Goal: Task Accomplishment & Management: Complete application form

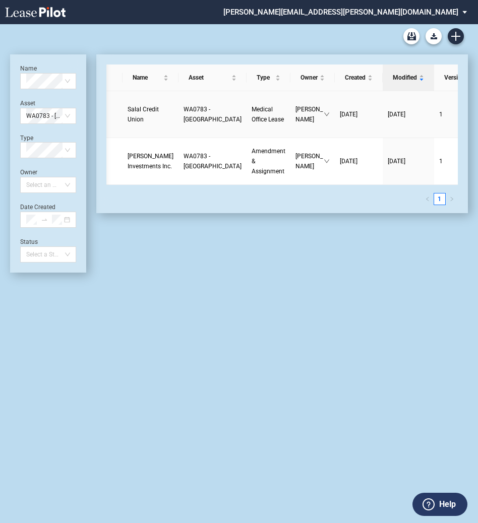
scroll to position [0, 57]
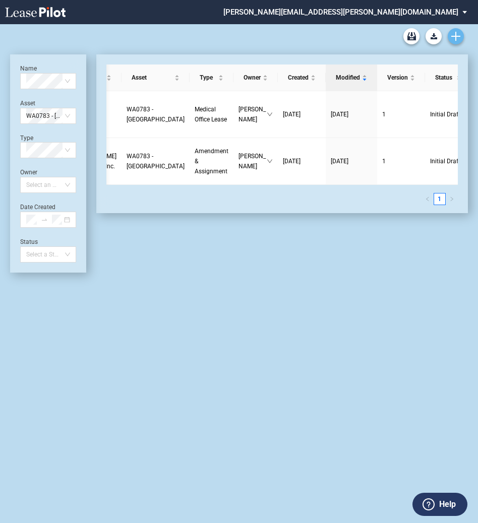
click at [457, 36] on use "Create new document" at bounding box center [455, 36] width 9 height 9
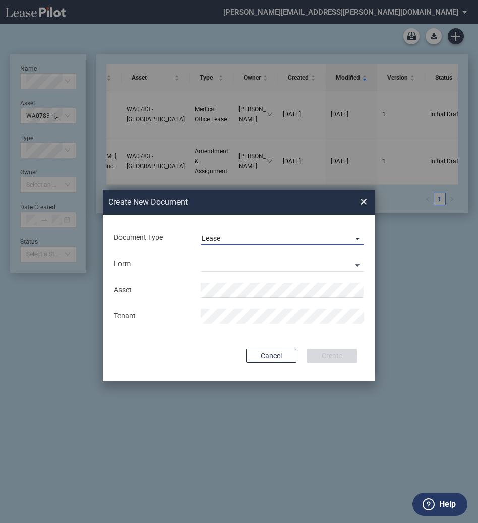
click at [230, 238] on span "Lease" at bounding box center [274, 239] width 145 height 10
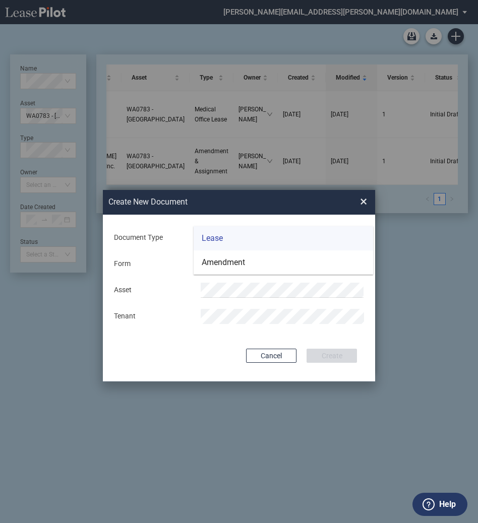
click at [230, 238] on md-option "Lease" at bounding box center [283, 238] width 179 height 24
click at [219, 264] on md-select "Medical Office Lease Scottsdale Lease Louisville Lease 1370 Medical Place Lease…" at bounding box center [282, 264] width 163 height 15
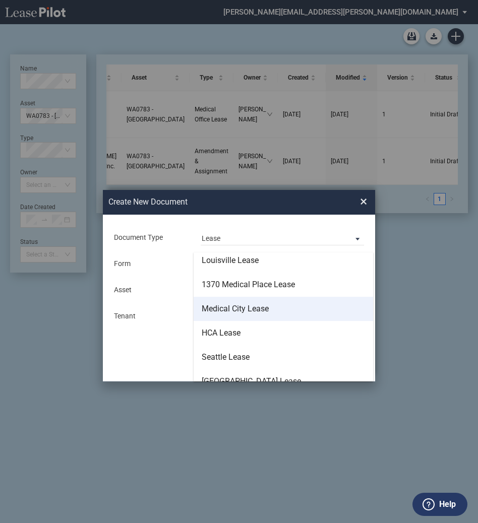
scroll to position [65, 0]
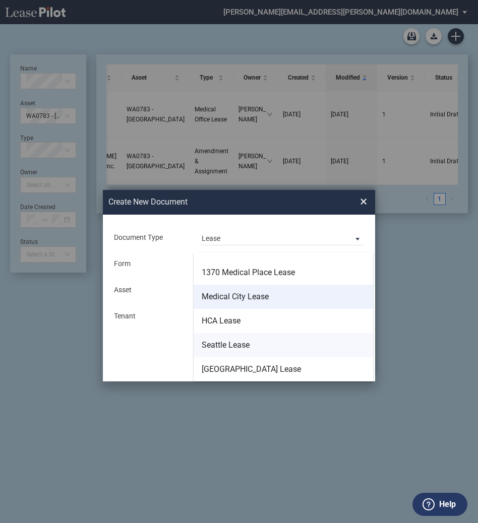
click at [229, 351] on div "Seattle Lease" at bounding box center [226, 345] width 48 height 11
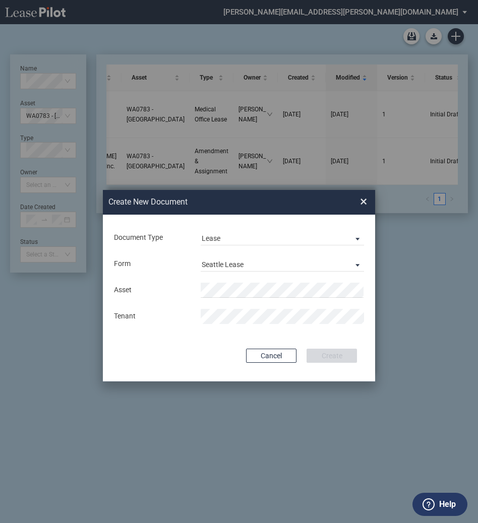
click at [203, 281] on div "Asset Tenant" at bounding box center [239, 303] width 252 height 52
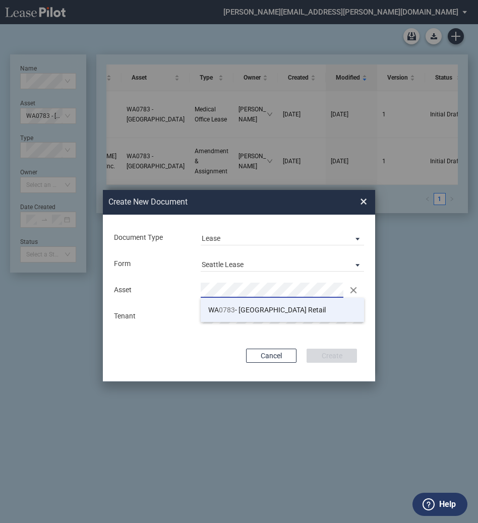
click at [216, 314] on li "WA 0783 - North East Retail" at bounding box center [282, 310] width 163 height 24
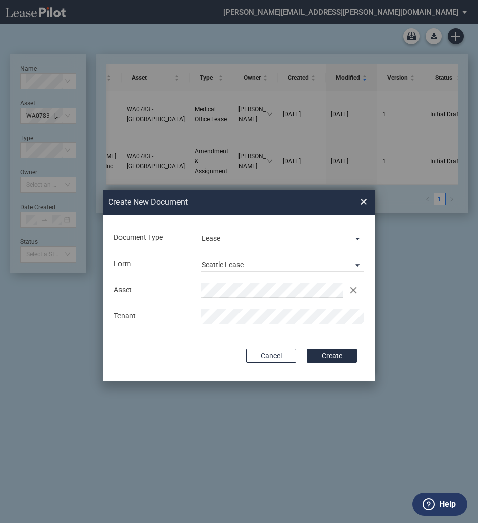
click at [307, 349] on button "Create" at bounding box center [332, 356] width 50 height 14
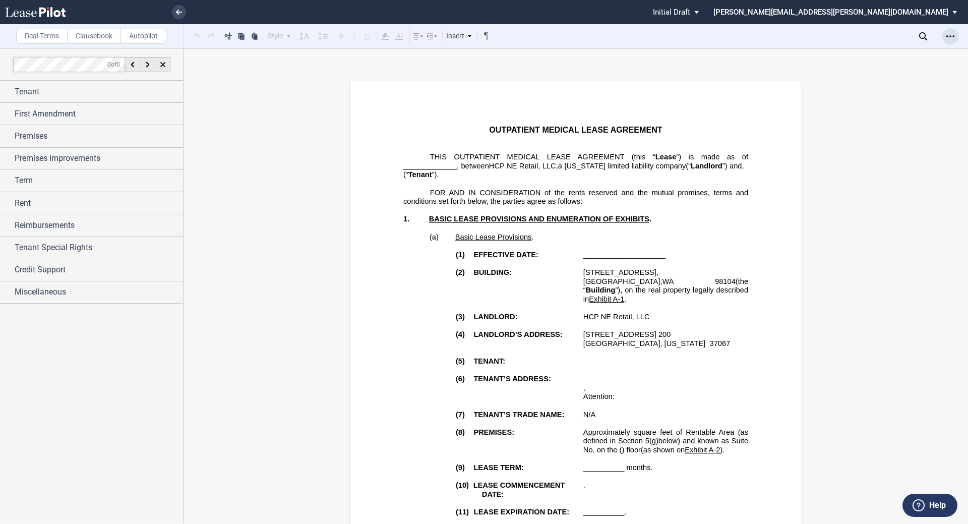
click at [482, 35] on icon "Open Lease options menu" at bounding box center [950, 36] width 8 height 8
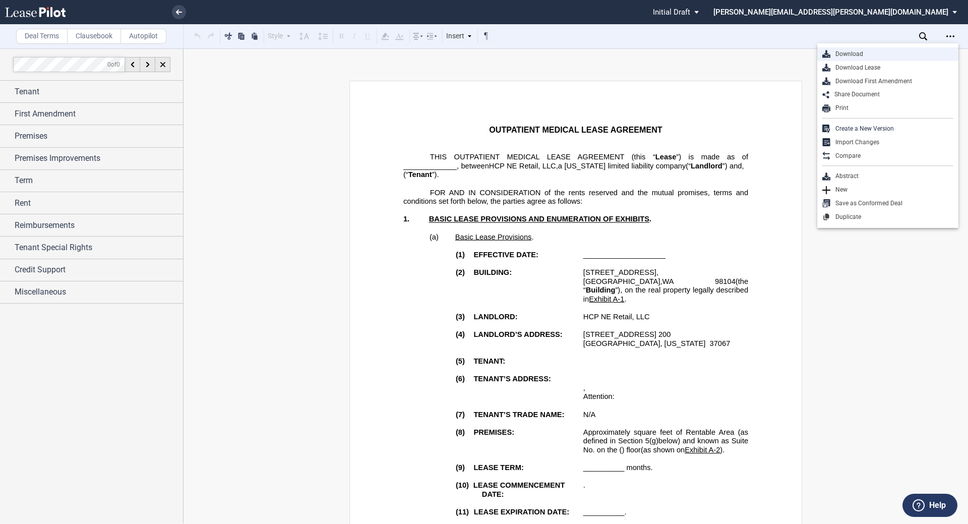
click at [482, 58] on div "Download" at bounding box center [891, 54] width 123 height 9
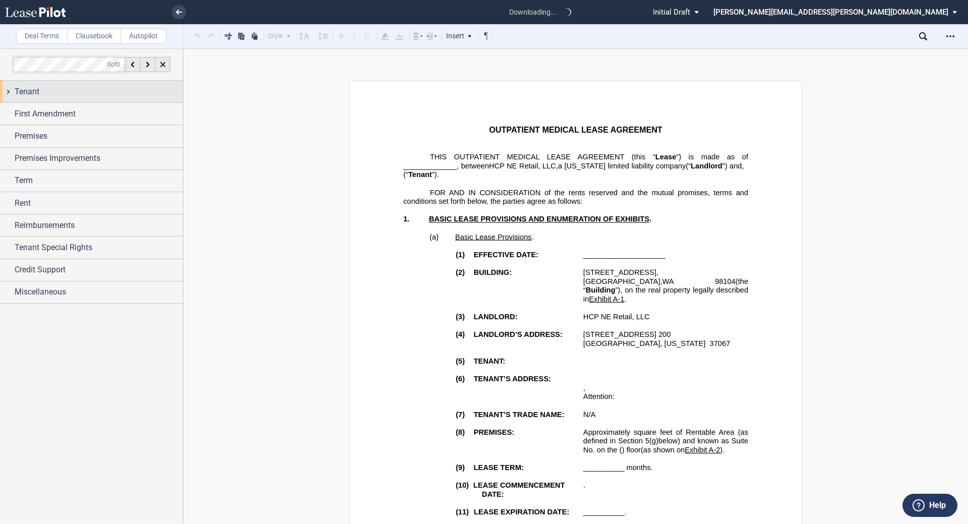
click at [26, 92] on span "Tenant" at bounding box center [27, 92] width 25 height 12
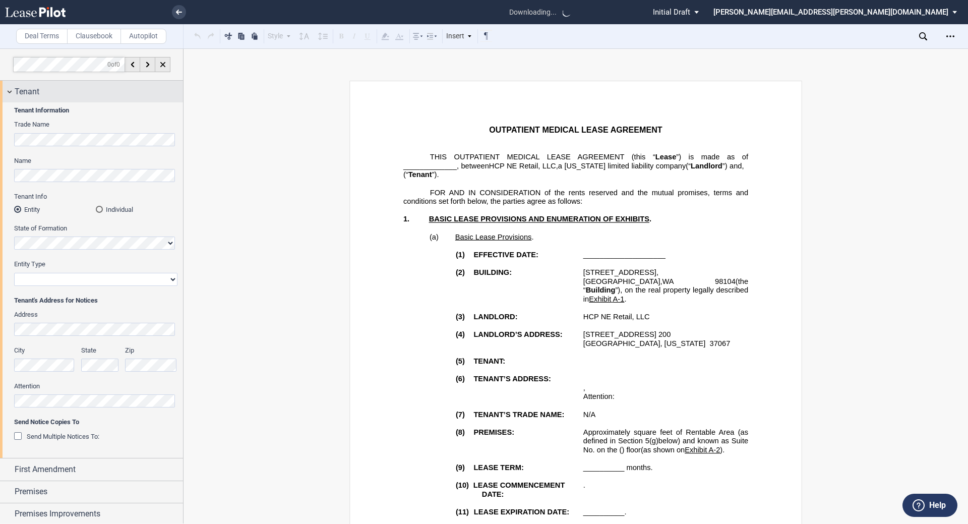
click at [33, 99] on div "Tenant" at bounding box center [91, 92] width 183 height 22
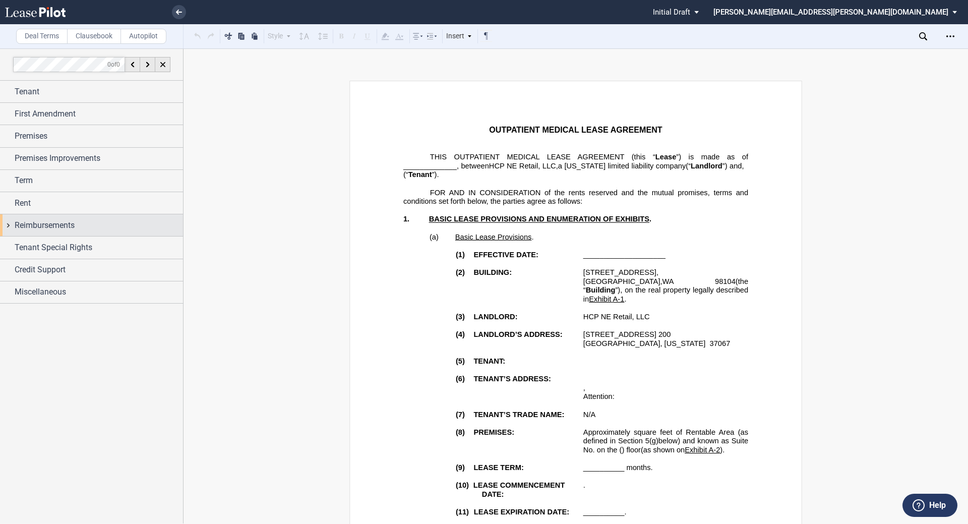
click at [38, 227] on span "Reimbursements" at bounding box center [45, 225] width 60 height 12
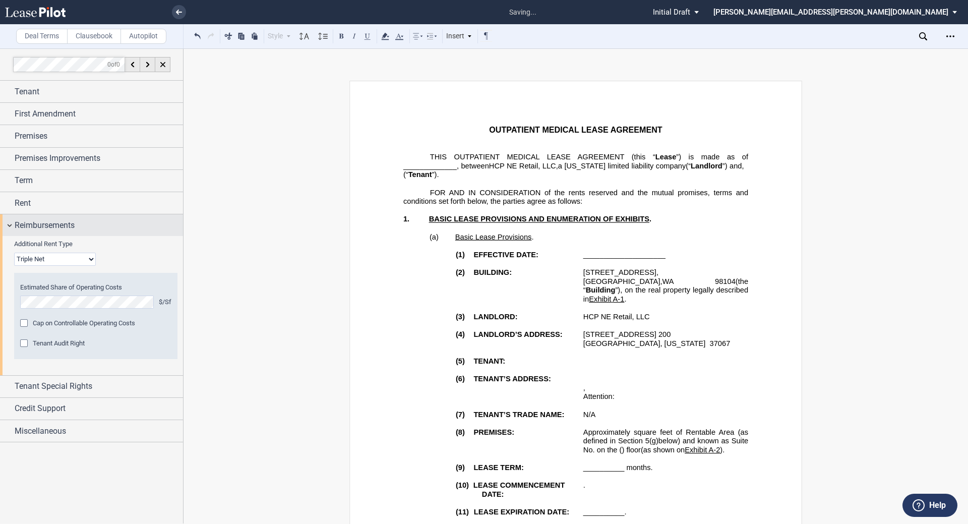
click at [29, 225] on span "Reimbursements" at bounding box center [45, 225] width 60 height 12
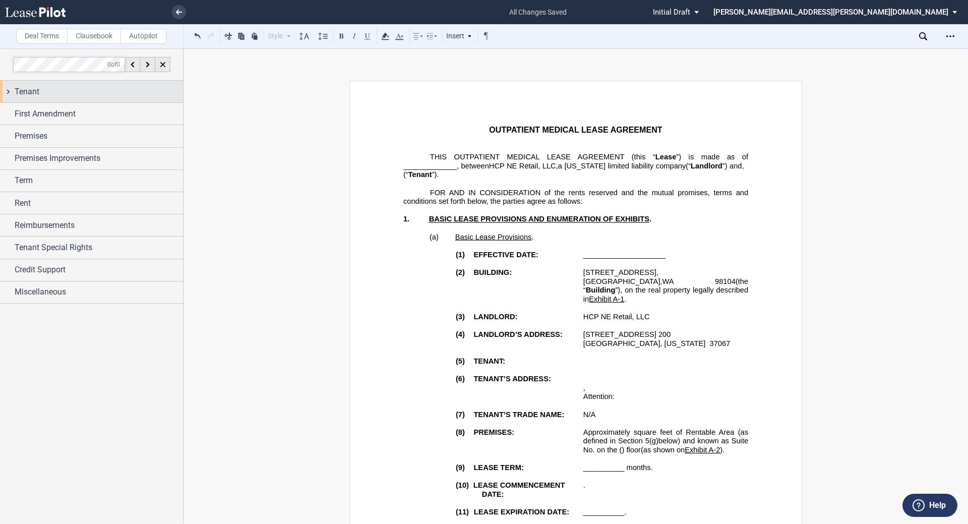
click at [35, 91] on span "Tenant" at bounding box center [27, 92] width 25 height 12
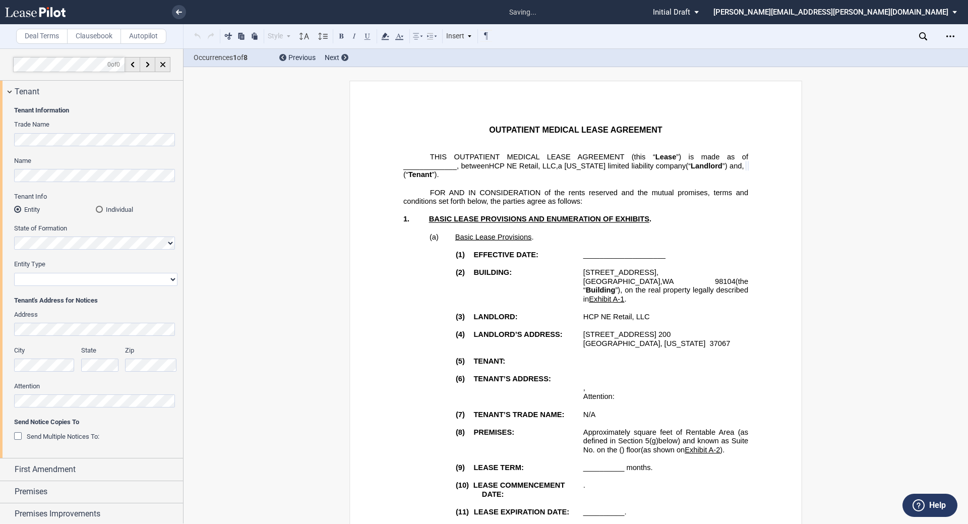
click at [85, 283] on select "Corporation Limited Liability Company General Partnership Limited Partnership O…" at bounding box center [95, 279] width 163 height 13
select select "Other"
click at [14, 273] on select "Corporation Limited Liability Company General Partnership Limited Partnership O…" at bounding box center [95, 279] width 163 height 13
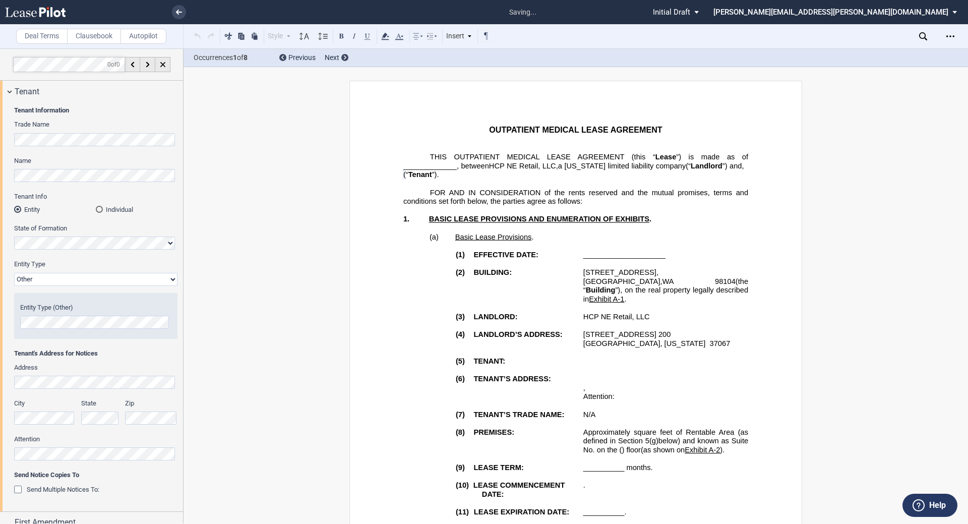
click at [66, 329] on div "Entity Type (Other)" at bounding box center [95, 316] width 163 height 46
click at [29, 91] on span "Tenant" at bounding box center [27, 92] width 25 height 12
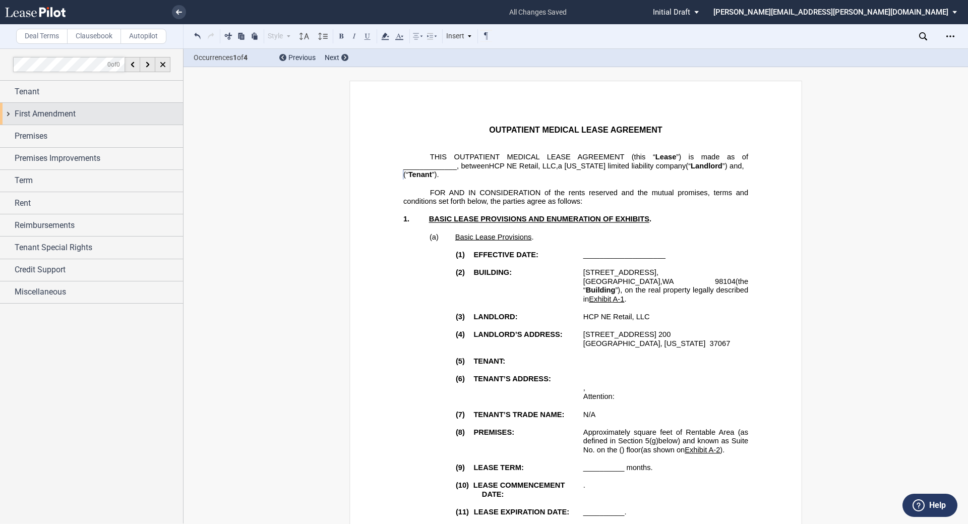
click at [43, 104] on div "First Amendment" at bounding box center [91, 114] width 183 height 22
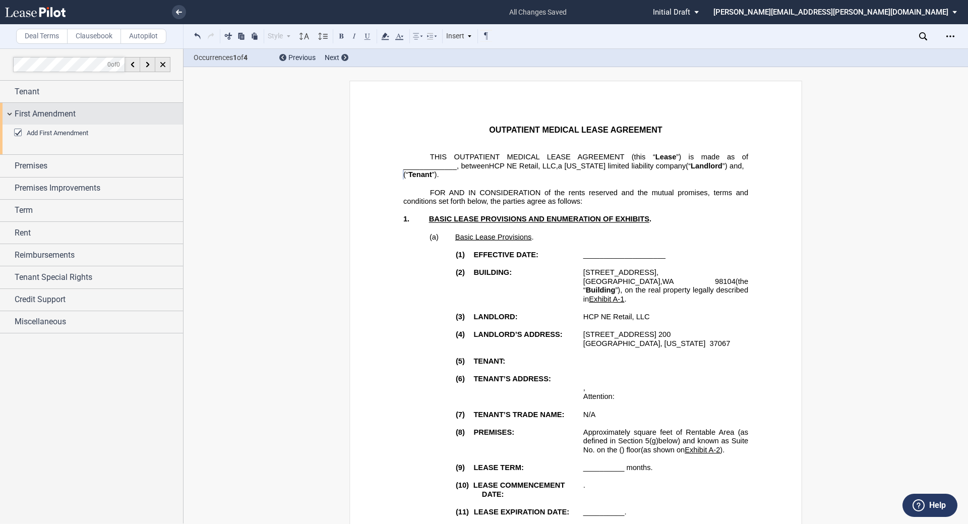
click at [43, 104] on div "First Amendment" at bounding box center [91, 114] width 183 height 22
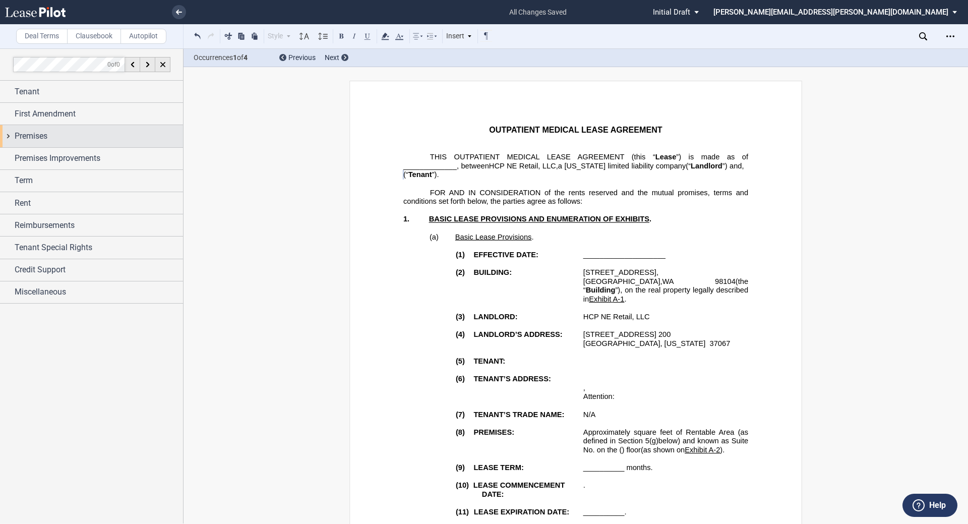
click at [36, 139] on span "Premises" at bounding box center [31, 136] width 33 height 12
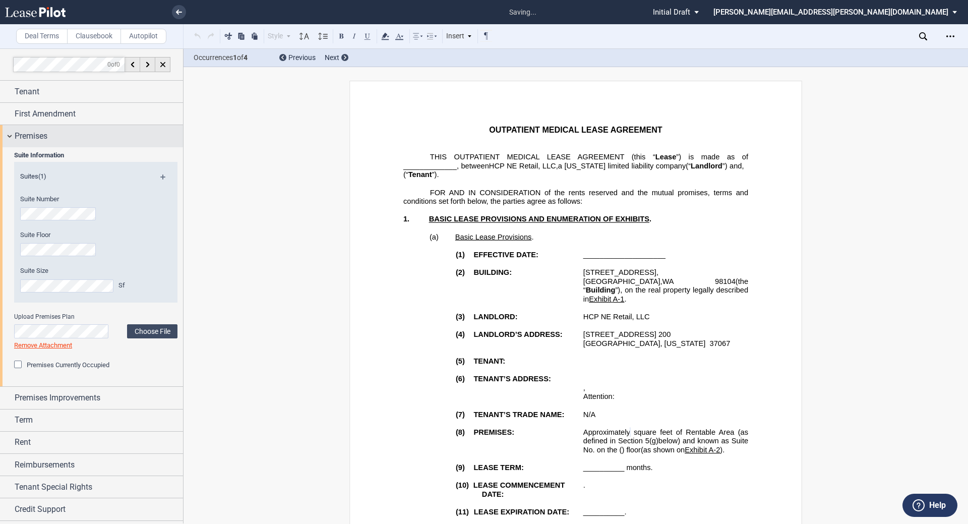
click at [26, 130] on span "Premises" at bounding box center [31, 136] width 33 height 12
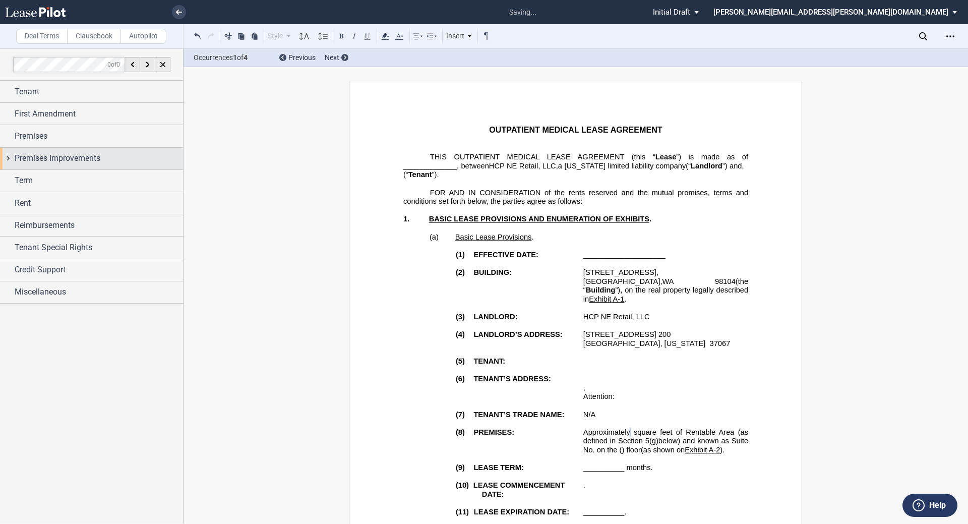
click at [44, 160] on span "Premises Improvements" at bounding box center [58, 158] width 86 height 12
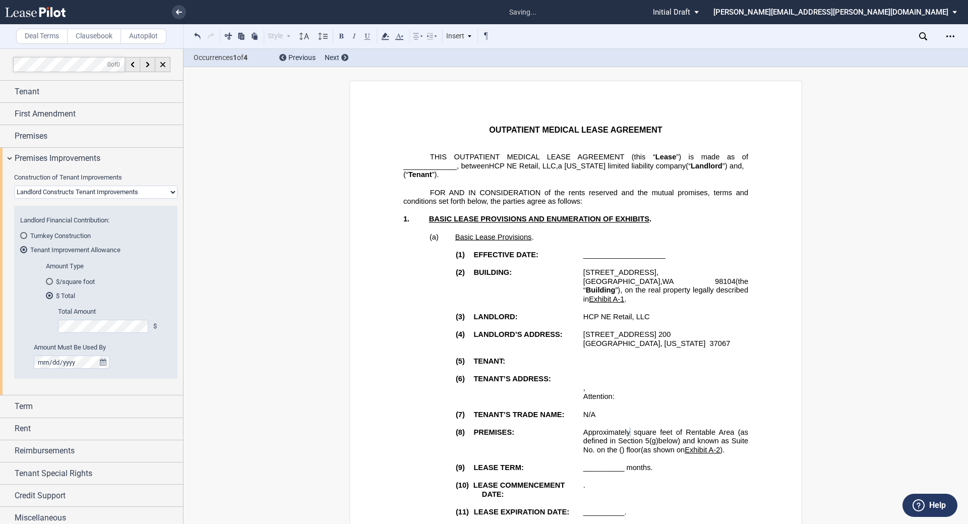
click at [58, 190] on select "Landlord Constructs Tenant Improvements Tenant Constructs Tenant Improvements "…" at bounding box center [95, 192] width 163 height 13
select select "tenant"
click at [14, 186] on select "Landlord Constructs Tenant Improvements Tenant Constructs Tenant Improvements "…" at bounding box center [95, 192] width 163 height 13
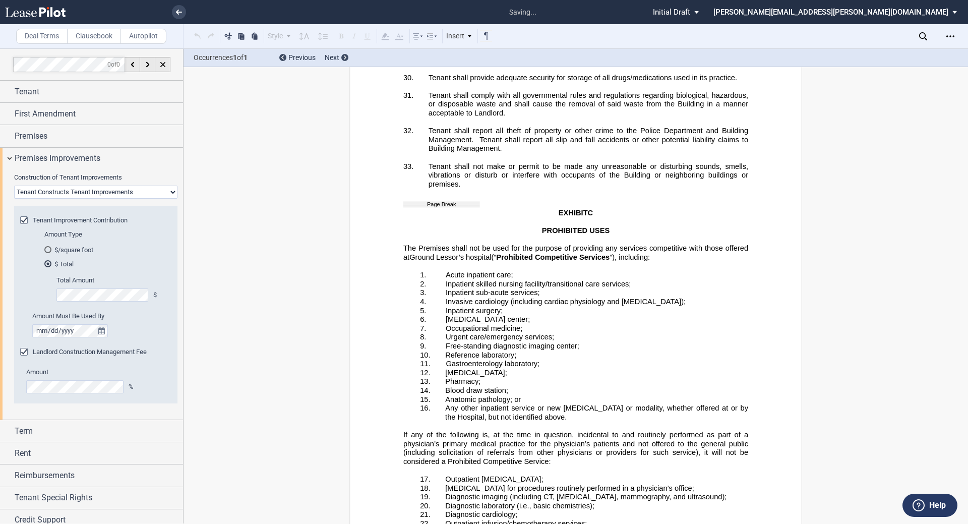
scroll to position [13826, 0]
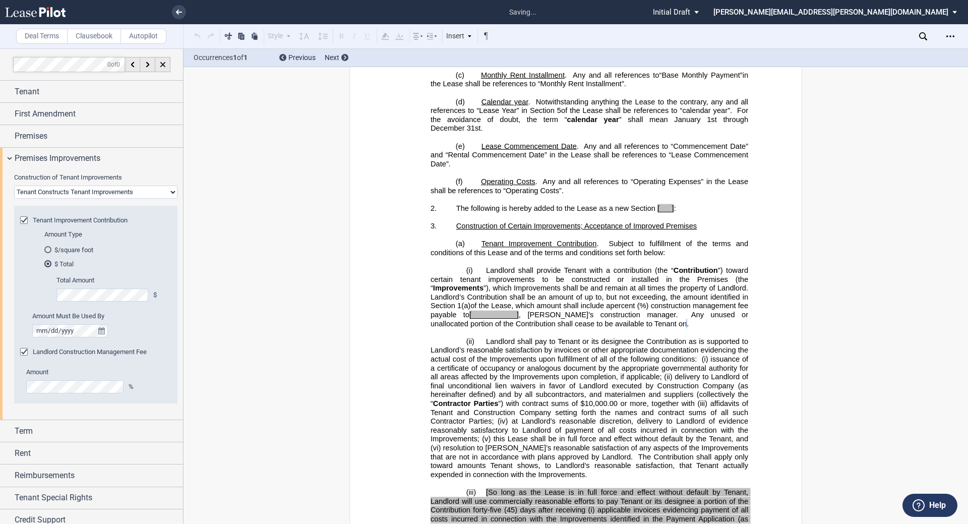
click at [23, 353] on div "Landlord Construction Management Fee" at bounding box center [25, 353] width 10 height 10
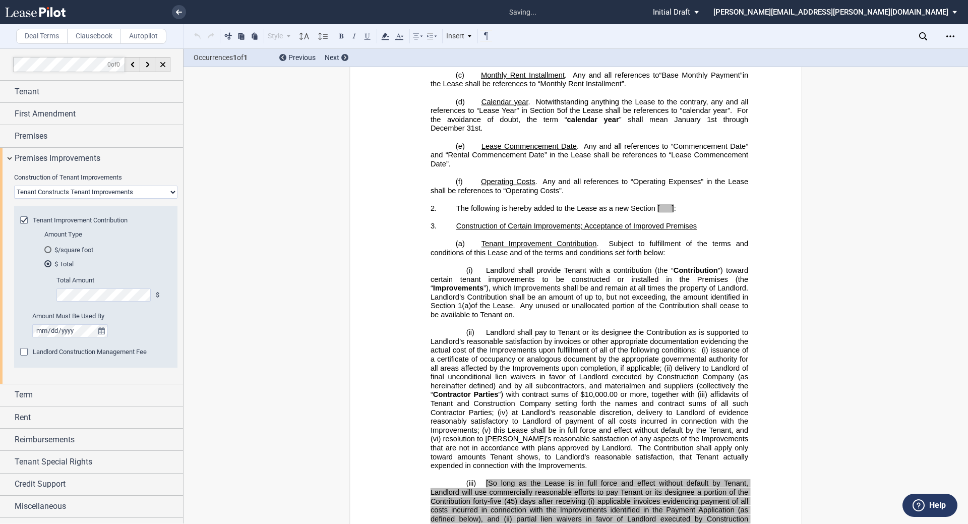
scroll to position [435, 0]
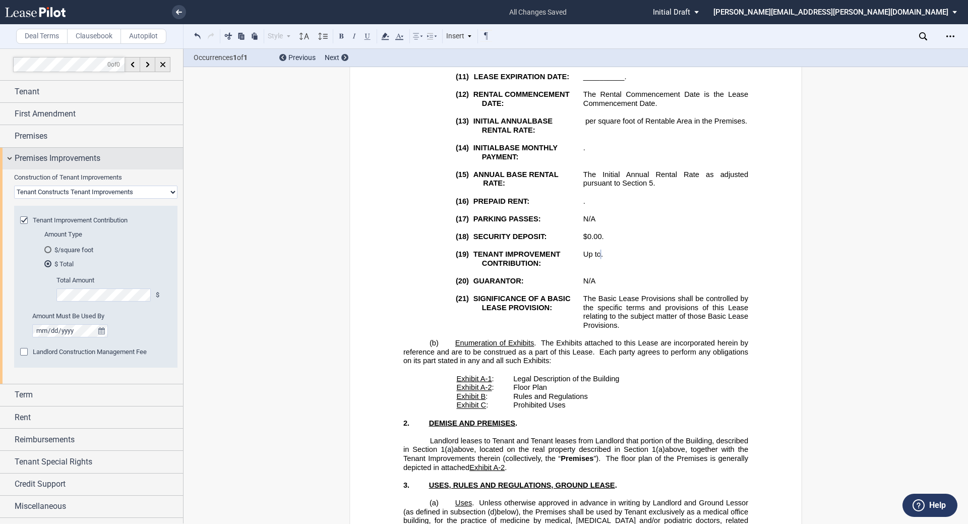
click at [34, 160] on span "Premises Improvements" at bounding box center [58, 158] width 86 height 12
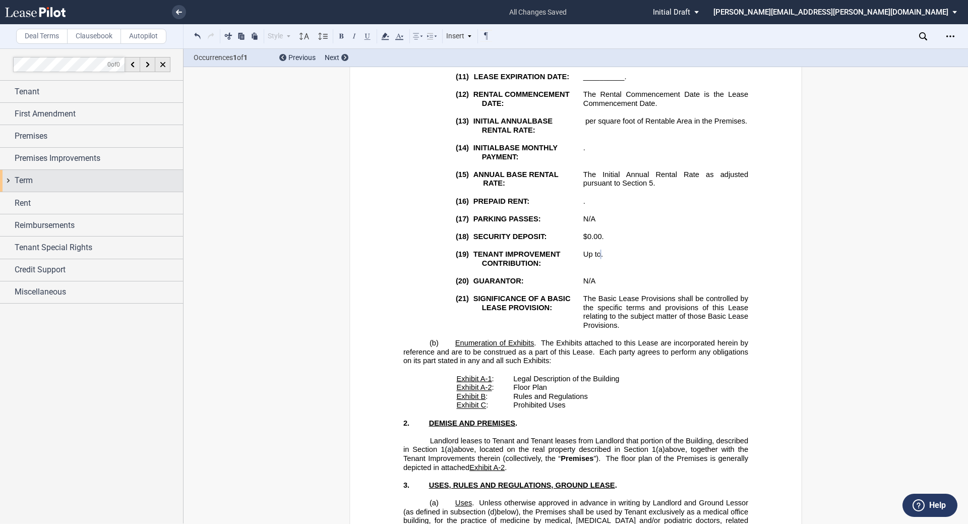
click at [29, 181] on span "Term" at bounding box center [24, 180] width 18 height 12
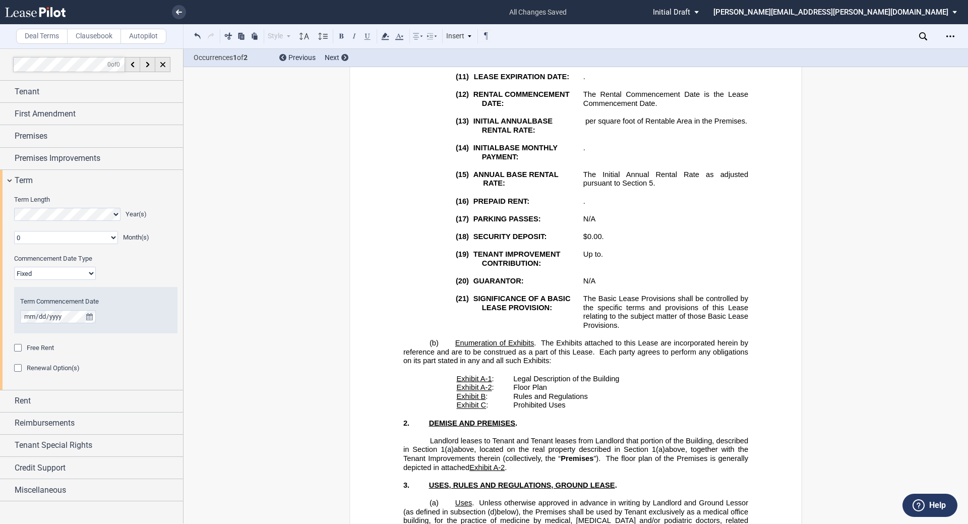
click at [50, 274] on select "Fixed Floating" at bounding box center [55, 273] width 82 height 13
select select "floating"
click at [14, 267] on select "Fixed Floating" at bounding box center [55, 273] width 82 height 13
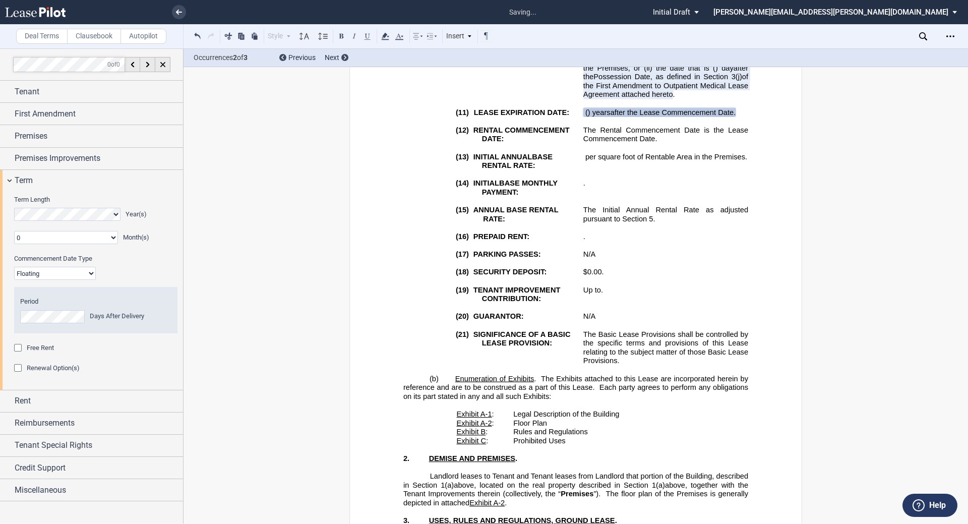
click at [47, 344] on span "Free Rent" at bounding box center [40, 348] width 27 height 8
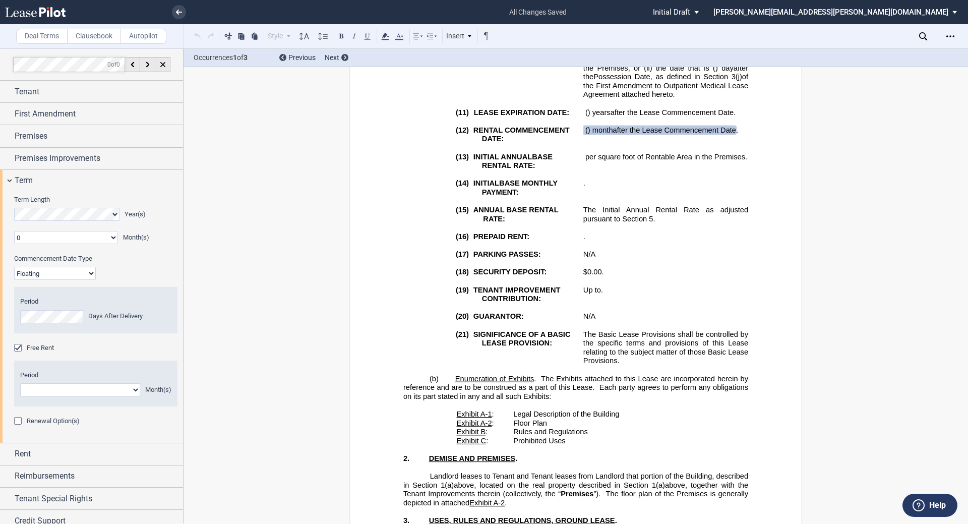
click at [52, 393] on select "1 2 3 4 5 6 7 8 9 10 11" at bounding box center [80, 389] width 120 height 13
select select "number:4"
click at [20, 383] on select "1 2 3 4 5 6 7 8 9 10 11" at bounding box center [80, 389] width 120 height 13
click at [70, 422] on span "Renewal Option(s)" at bounding box center [53, 421] width 53 height 8
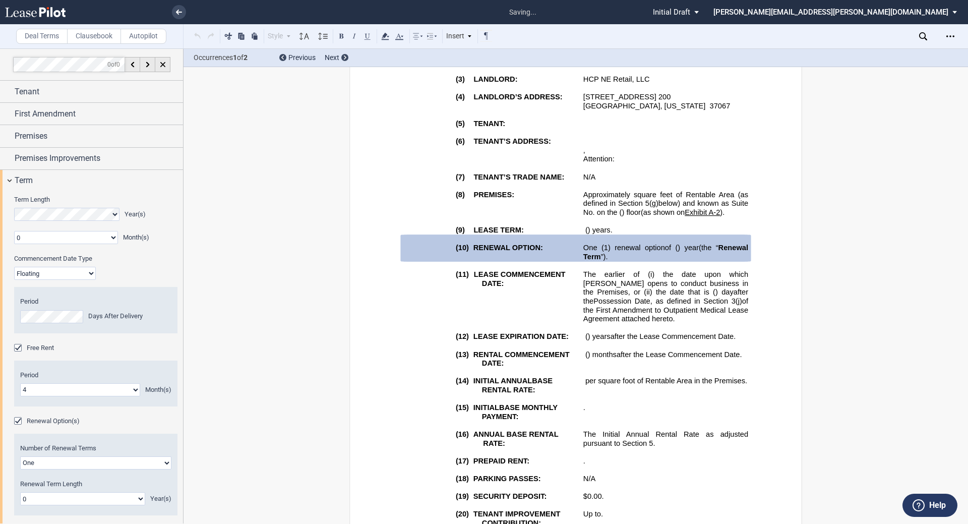
click at [81, 462] on select "One Two" at bounding box center [95, 462] width 151 height 13
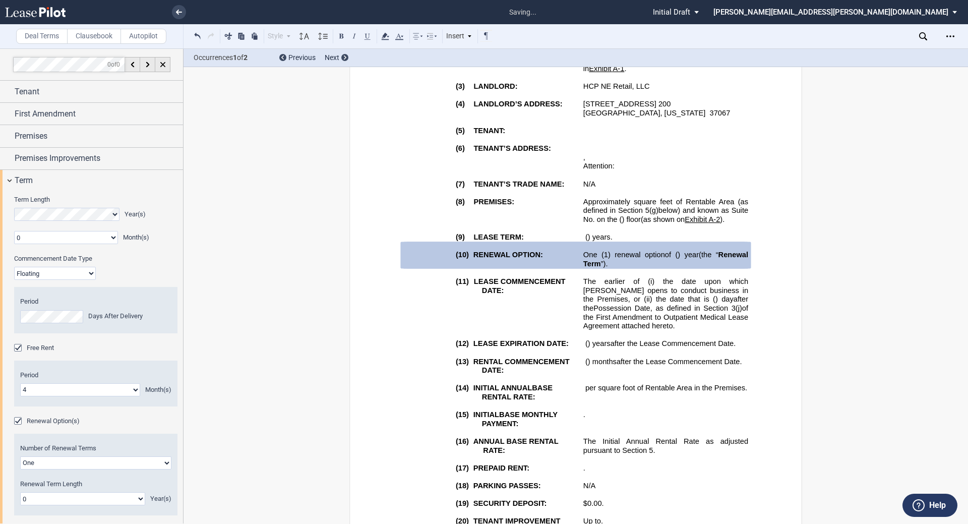
select select "2"
click at [20, 456] on select "One Two" at bounding box center [95, 462] width 151 height 13
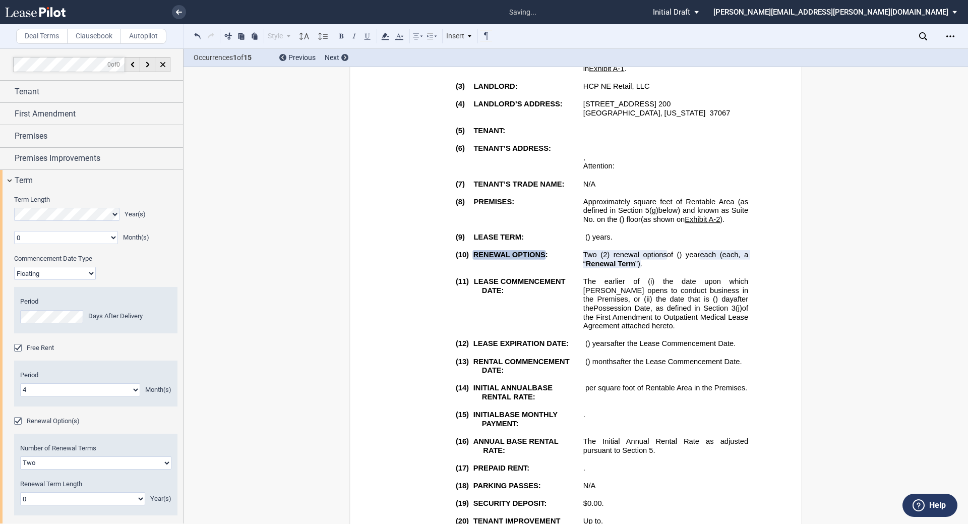
click at [58, 497] on select "0 1 2 3 4 5 6 7 8 9 10 11 12 13 14 15 16 17 18 19 20" at bounding box center [82, 498] width 125 height 13
select select "number:5"
click at [20, 492] on select "0 1 2 3 4 5 6 7 8 9 10 11 12 13 14 15 16 17 18 19 20" at bounding box center [82, 498] width 125 height 13
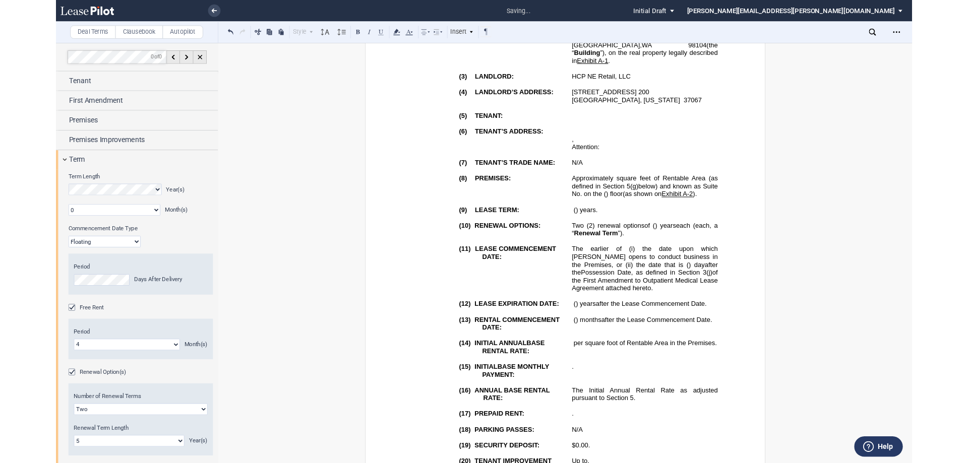
scroll to position [120, 0]
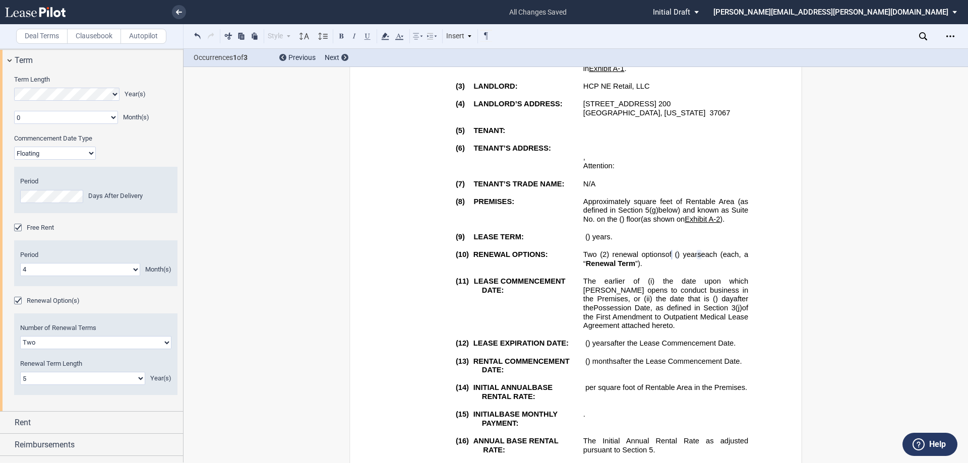
click at [482, 270] on p "﻿" at bounding box center [575, 272] width 345 height 9
drag, startPoint x: 649, startPoint y: 279, endPoint x: 670, endPoint y: 324, distance: 49.6
click at [482, 324] on p "﻿ ﻿ The earlier of (i) the date upon which Tenant opens to conduct business in …" at bounding box center [665, 303] width 165 height 53
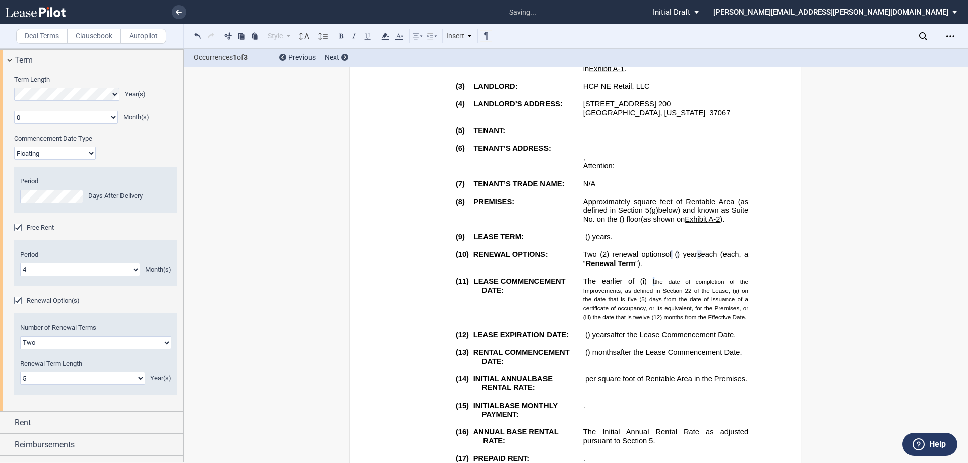
click at [482, 280] on span "t the date of completion of the Improvements, as defined in Section 22 of the L…" at bounding box center [666, 299] width 166 height 44
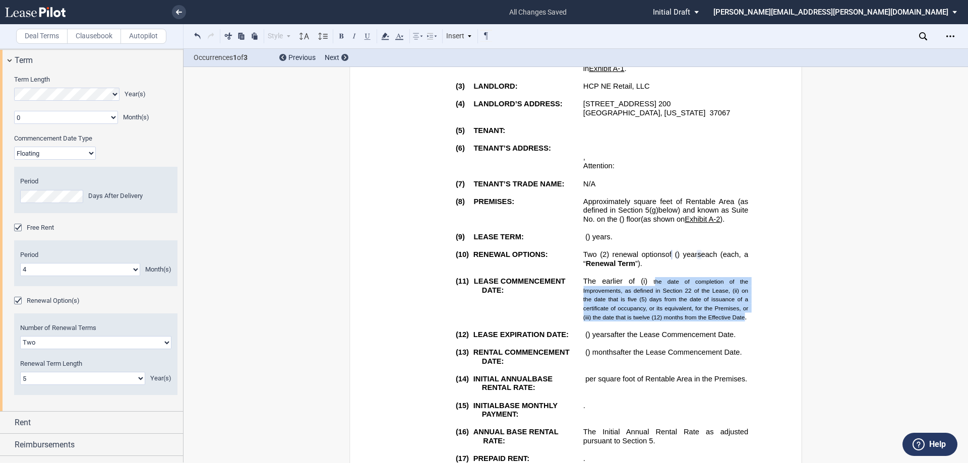
drag, startPoint x: 653, startPoint y: 280, endPoint x: 743, endPoint y: 319, distance: 97.3
click at [482, 319] on p "﻿ ﻿ The earlier of (i) the date of completion of the Improvements, as defined i…" at bounding box center [665, 299] width 165 height 44
click at [285, 38] on div "Style 1. Section (a) Subsection (1) Subsection Table (1) Subsection Body Indent…" at bounding box center [279, 36] width 26 height 13
click at [482, 288] on span "the date of completion of the Improvements, as defined in Section 22 of the Lea…" at bounding box center [666, 299] width 166 height 42
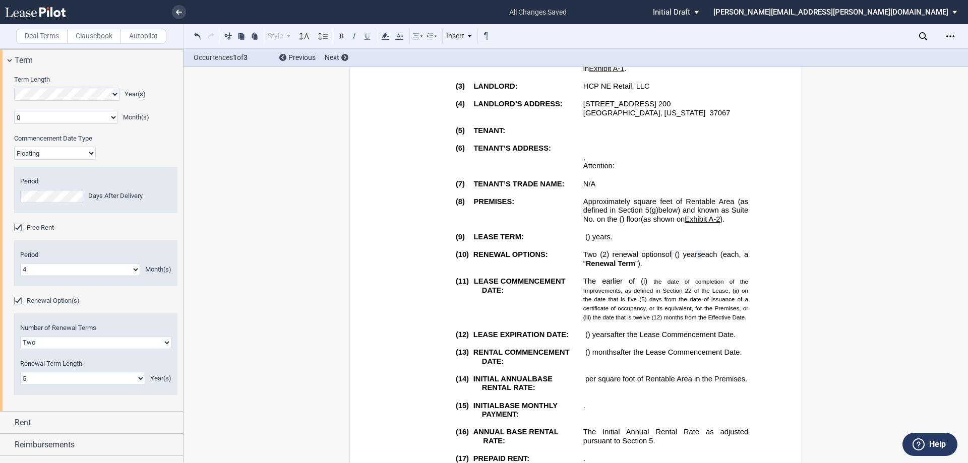
click at [482, 279] on span at bounding box center [650, 281] width 6 height 9
click at [482, 293] on span "the date of completion of the Improvements, as defined in Section 22 of the Lea…" at bounding box center [666, 299] width 166 height 42
click at [482, 232] on p "﻿" at bounding box center [575, 228] width 345 height 9
click at [482, 179] on p "﻿ ﻿ N/A" at bounding box center [665, 183] width 165 height 9
click at [482, 303] on span "the date of completion of the Improvements, as defined in Section 22 of the Lea…" at bounding box center [666, 299] width 166 height 44
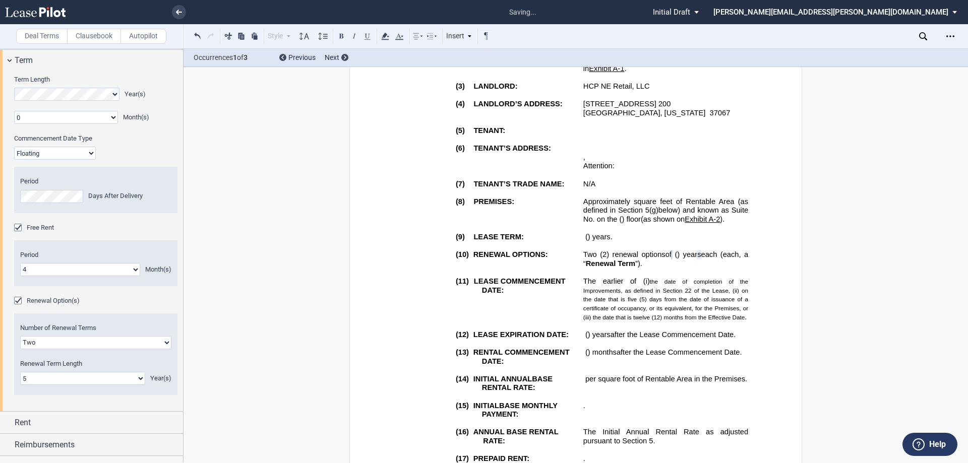
click at [482, 279] on span "The earlier of (i)" at bounding box center [616, 281] width 67 height 9
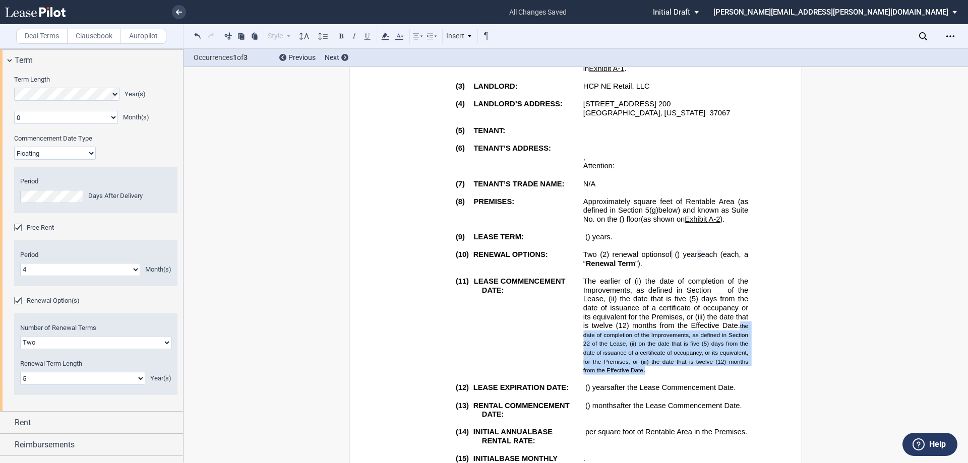
drag, startPoint x: 653, startPoint y: 369, endPoint x: 736, endPoint y: 325, distance: 93.4
click at [482, 325] on p "﻿ ﻿ The earlier of (i) the date of completion of the Improvements, as defined i…" at bounding box center [665, 326] width 165 height 98
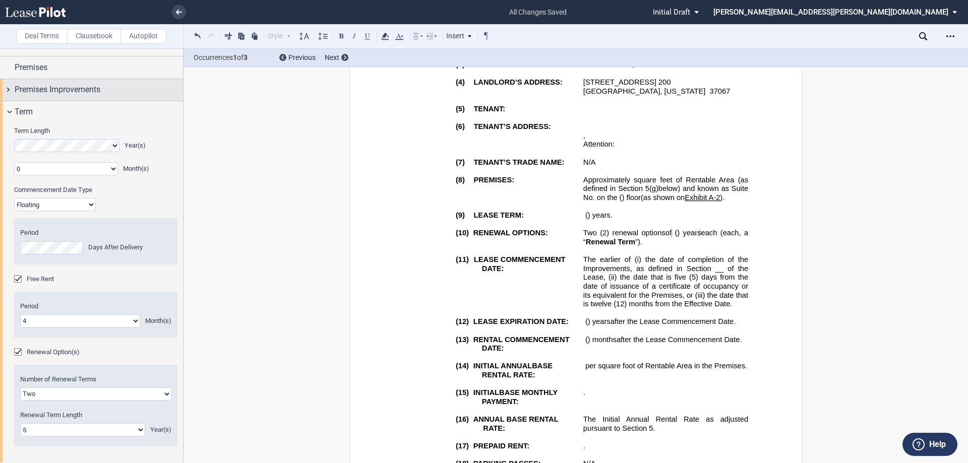
scroll to position [19, 0]
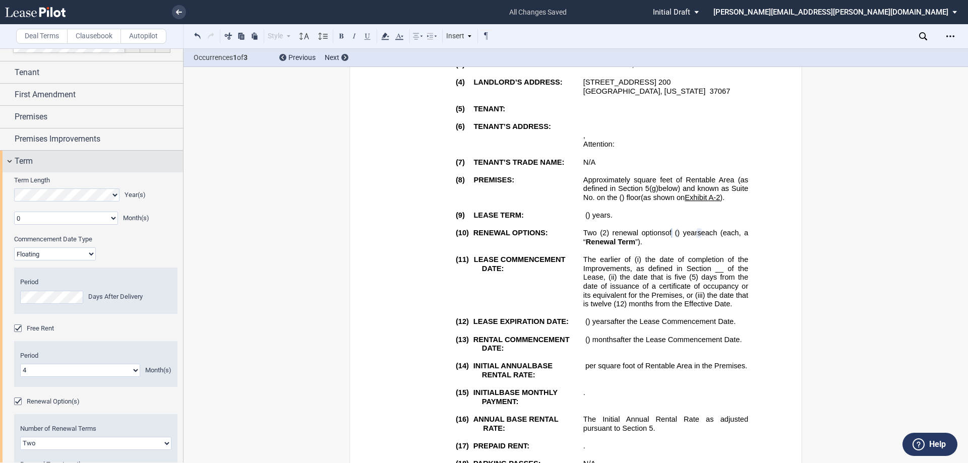
click at [31, 161] on span "Term" at bounding box center [24, 161] width 18 height 12
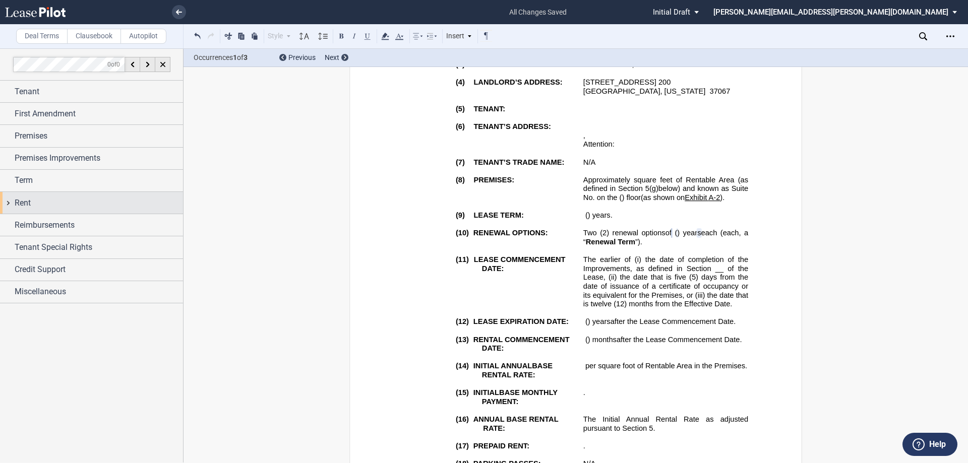
click at [30, 202] on span "Rent" at bounding box center [23, 203] width 16 height 12
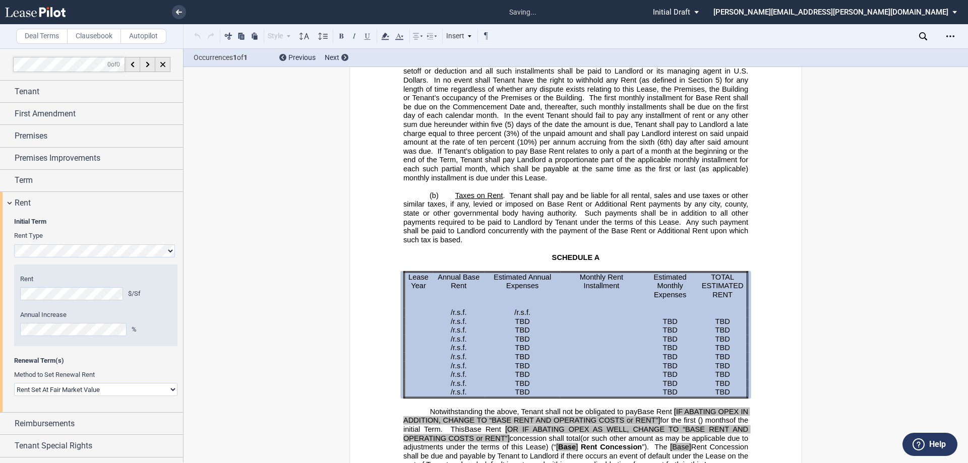
scroll to position [1591, 0]
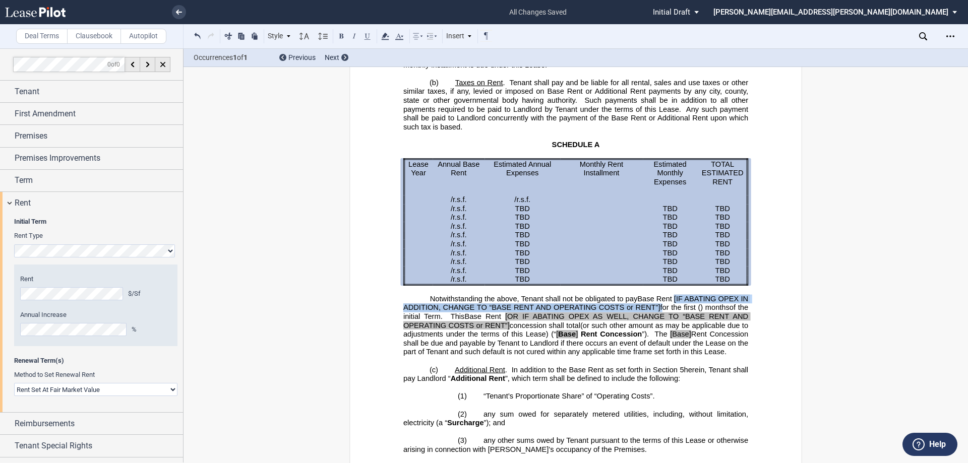
drag, startPoint x: 680, startPoint y: 307, endPoint x: 681, endPoint y: 317, distance: 9.6
click at [482, 317] on p "Notwithstanding the above, Tenant shall not be obligated to pay Base Rent Rent …" at bounding box center [575, 326] width 345 height 62
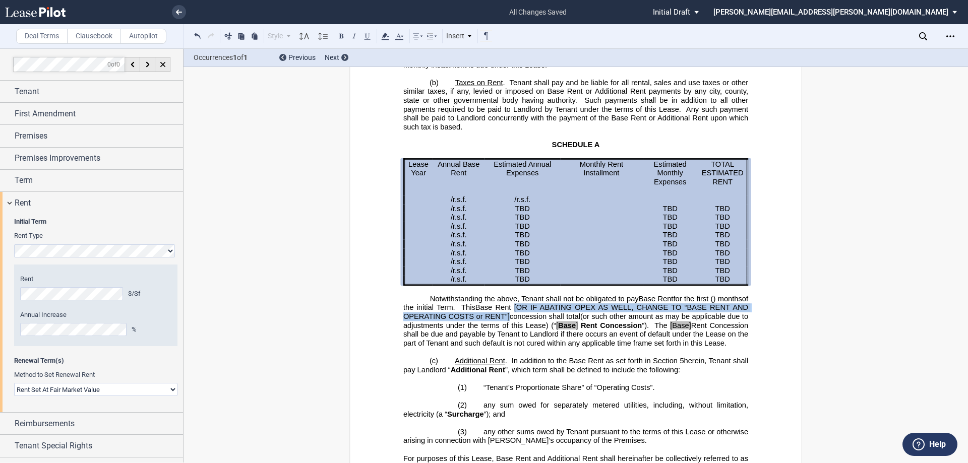
drag, startPoint x: 553, startPoint y: 317, endPoint x: 548, endPoint y: 325, distance: 9.3
click at [482, 325] on p "Notwithstanding the above, Tenant shall not be obligated to pay Base Rent Rent …" at bounding box center [575, 321] width 345 height 53
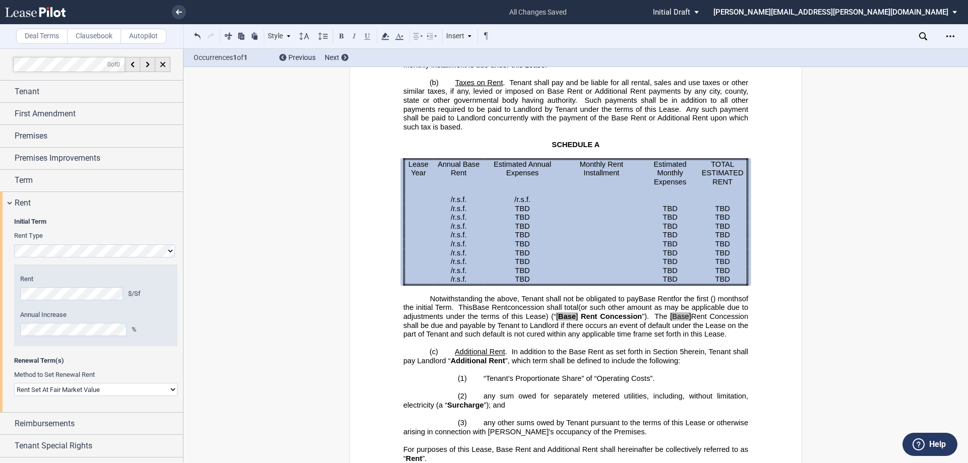
click at [482, 321] on span at bounding box center [579, 317] width 3 height 9
click at [482, 321] on span "Base" at bounding box center [568, 317] width 18 height 9
click at [482, 321] on span "Base" at bounding box center [567, 317] width 18 height 9
click at [389, 39] on use at bounding box center [385, 36] width 8 height 7
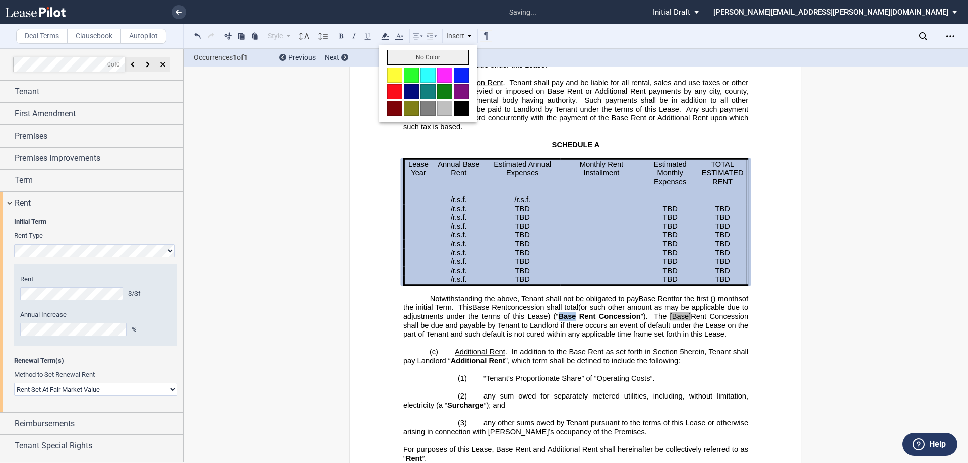
click at [397, 57] on button "No Color" at bounding box center [428, 57] width 82 height 15
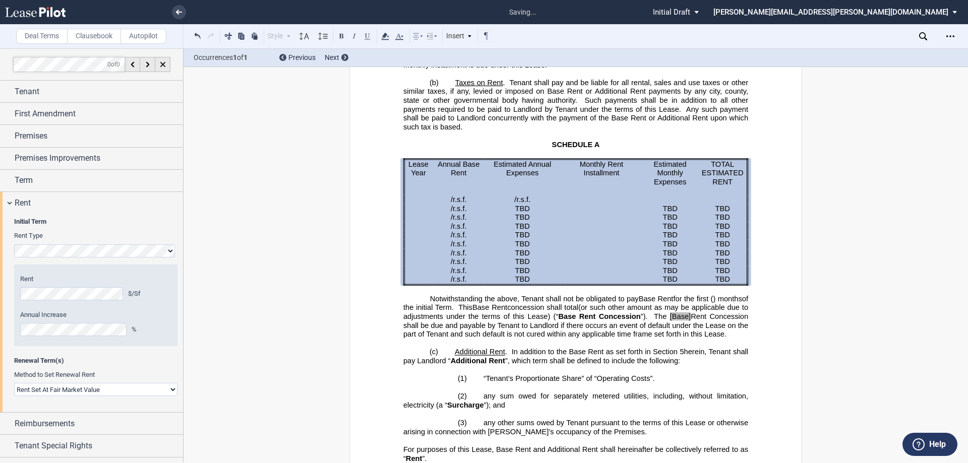
drag, startPoint x: 406, startPoint y: 335, endPoint x: 412, endPoint y: 335, distance: 6.6
click at [482, 321] on span "[Base]" at bounding box center [680, 317] width 21 height 9
click at [421, 334] on span "Rent Concession shall be due and payable by Tenant to Landlord if there occurs …" at bounding box center [576, 326] width 347 height 26
click at [482, 321] on span "[Base" at bounding box center [680, 317] width 19 height 9
click at [482, 321] on span "Base" at bounding box center [665, 317] width 17 height 9
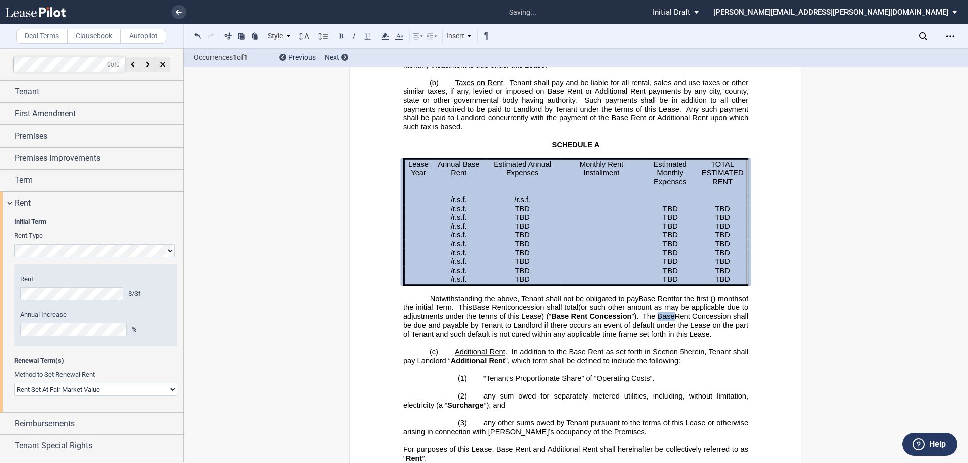
click at [482, 321] on span "Base" at bounding box center [665, 317] width 17 height 9
click at [388, 40] on icon at bounding box center [385, 36] width 12 height 12
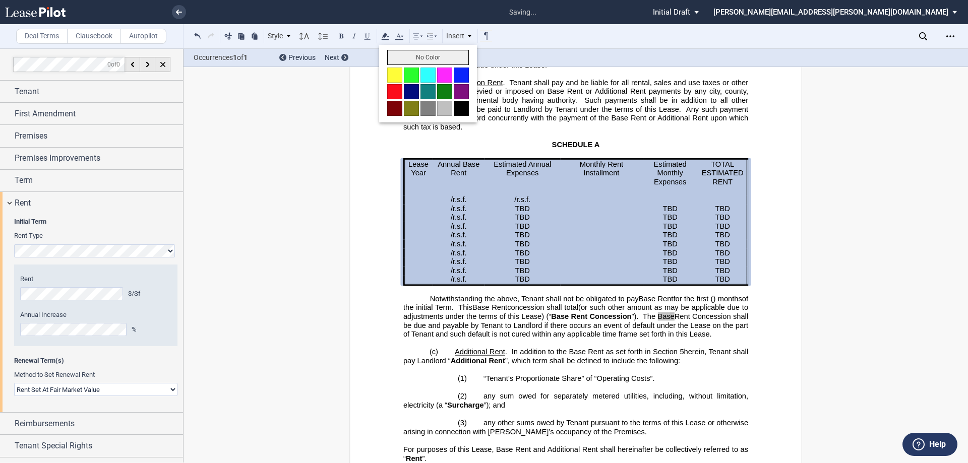
click at [403, 62] on button "No Color" at bounding box center [428, 57] width 82 height 15
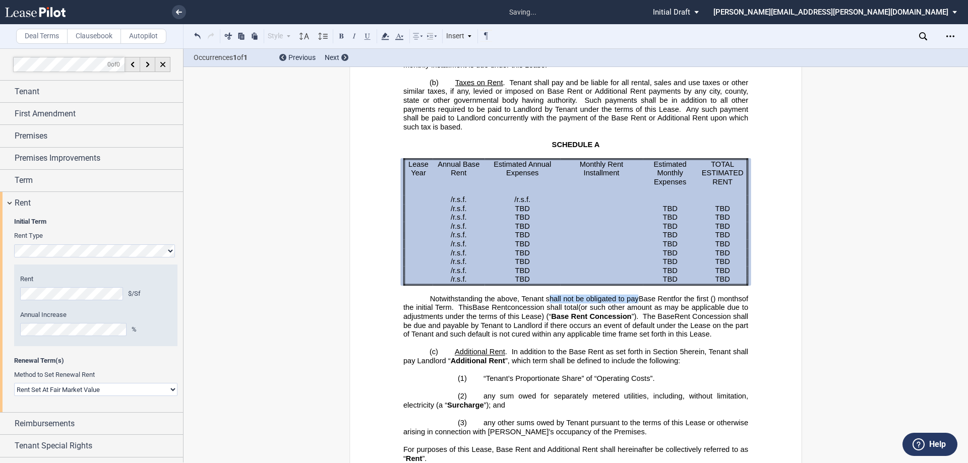
click at [482, 316] on p "Notwithstanding the above, Tenant shall not be obligated to pay Base Rent Rent …" at bounding box center [575, 317] width 345 height 44
click at [482, 339] on span "Rent Concession shall be due and payable by Tenant to Landlord if there occurs …" at bounding box center [576, 326] width 347 height 26
click at [482, 365] on span "”, which term shall be defined to include the following:" at bounding box center [592, 361] width 175 height 9
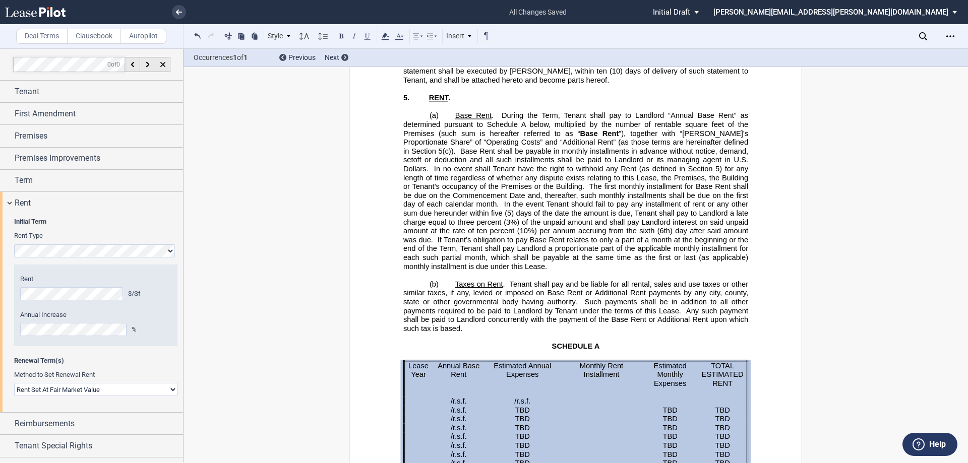
click at [482, 299] on span "Tenant shall pay and be liable for all rental, sales and use taxes or other sim…" at bounding box center [576, 293] width 347 height 26
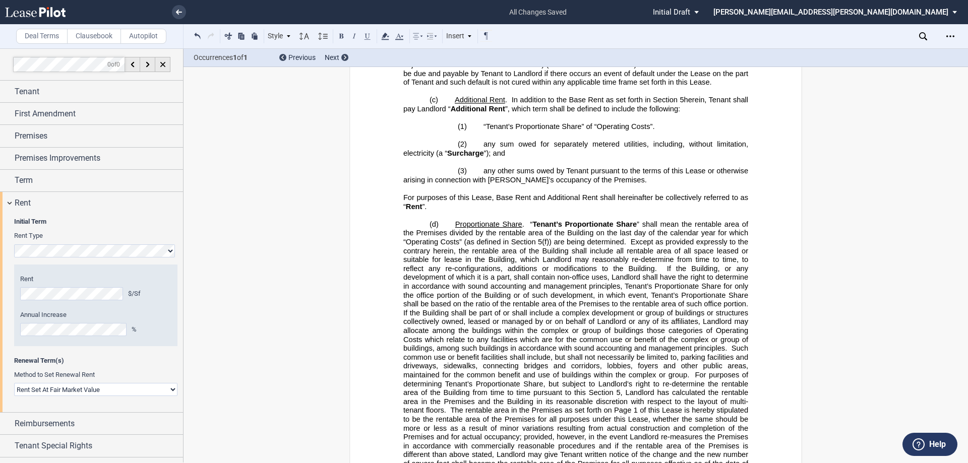
scroll to position [1894, 0]
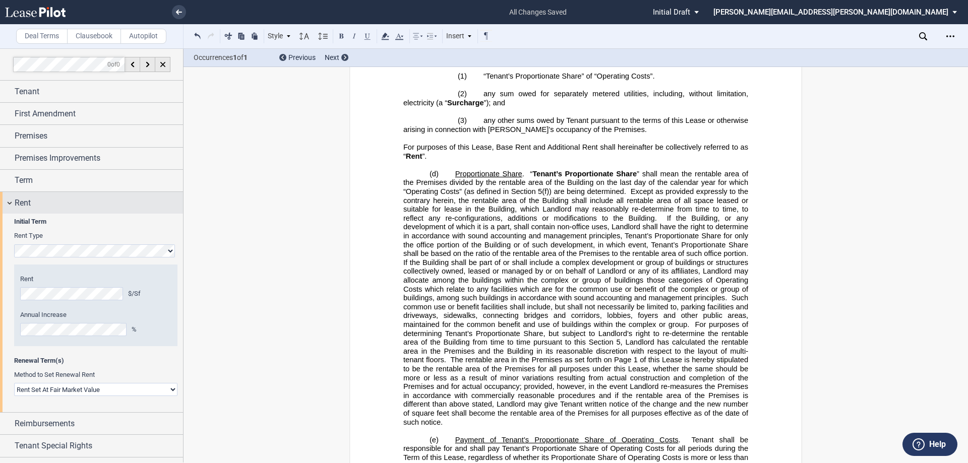
click at [16, 200] on span "Rent" at bounding box center [23, 203] width 16 height 12
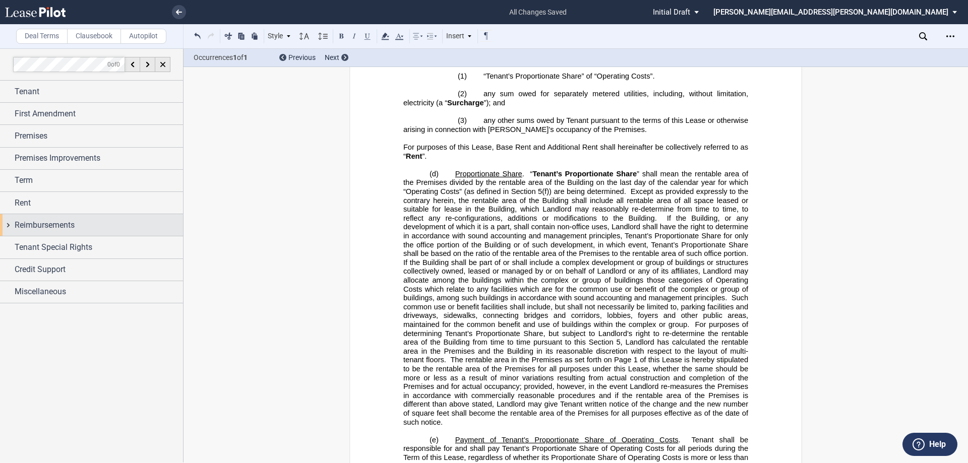
click at [43, 224] on span "Reimbursements" at bounding box center [45, 225] width 60 height 12
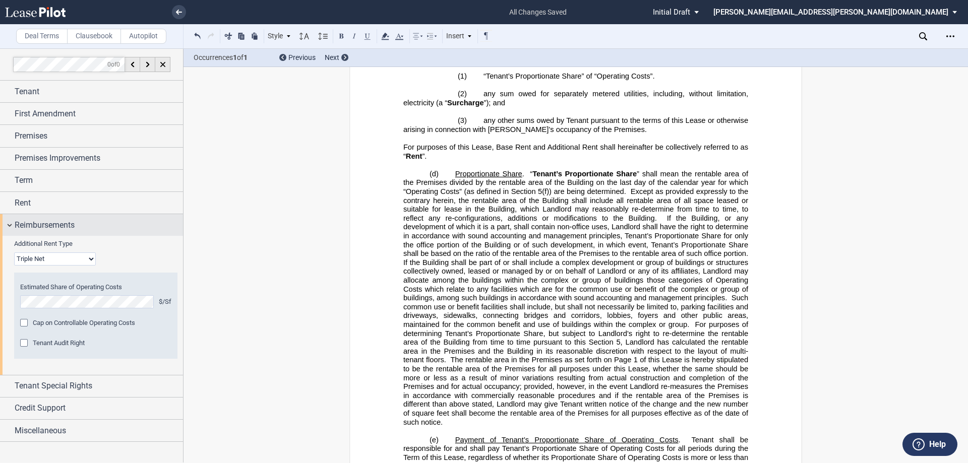
click at [43, 224] on span "Reimbursements" at bounding box center [45, 225] width 60 height 12
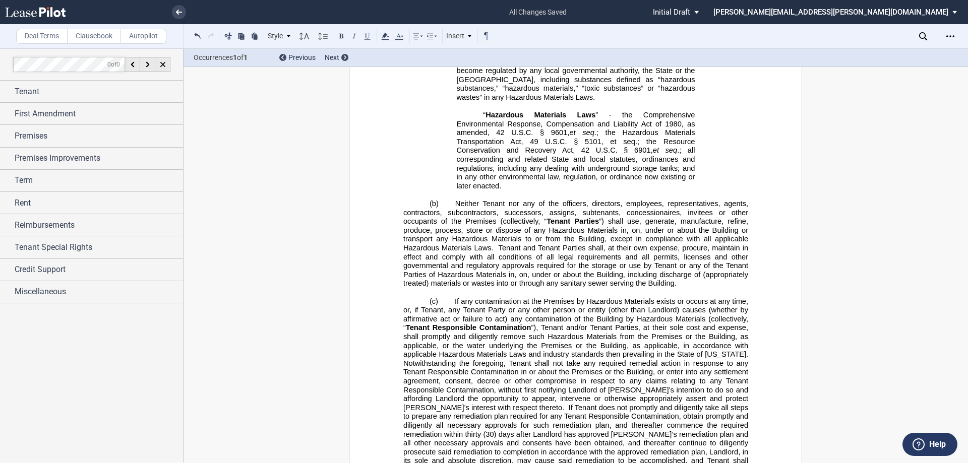
scroll to position [8800, 0]
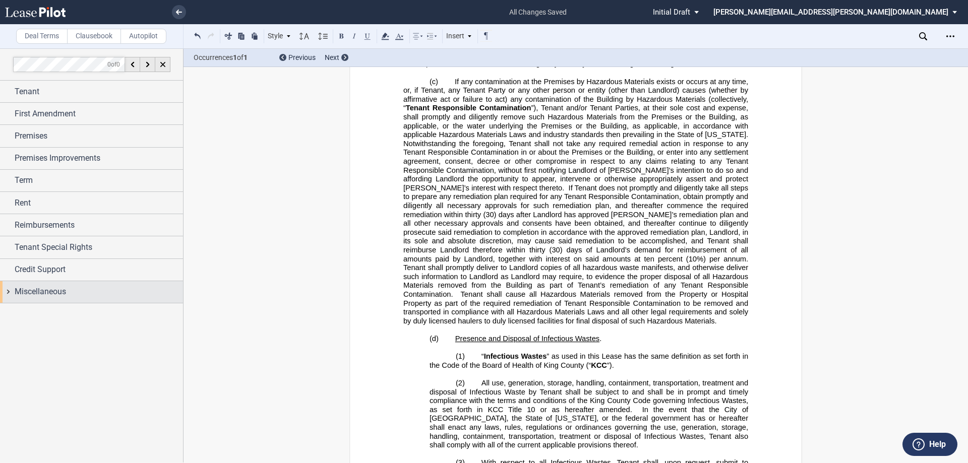
click at [87, 287] on div "Miscellaneous" at bounding box center [99, 292] width 168 height 12
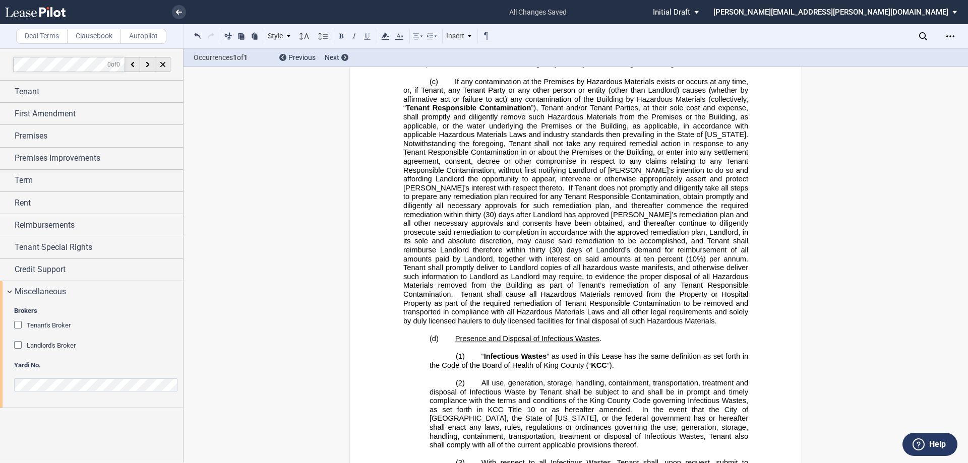
click at [45, 347] on span "Landlord's Broker" at bounding box center [51, 346] width 49 height 8
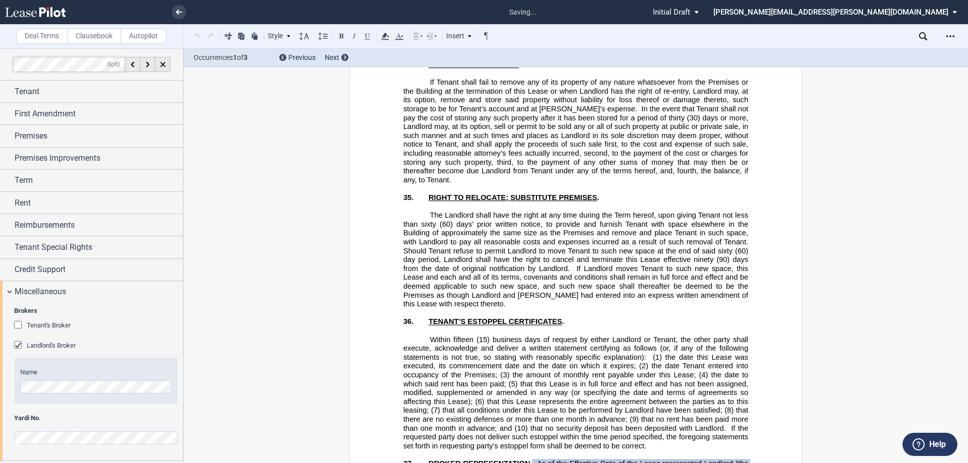
scroll to position [10946, 0]
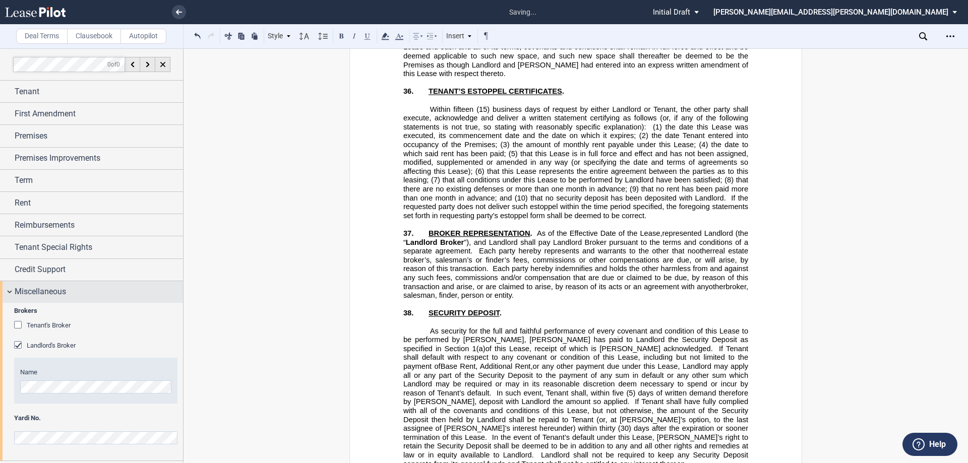
click at [56, 295] on span "Miscellaneous" at bounding box center [40, 292] width 51 height 12
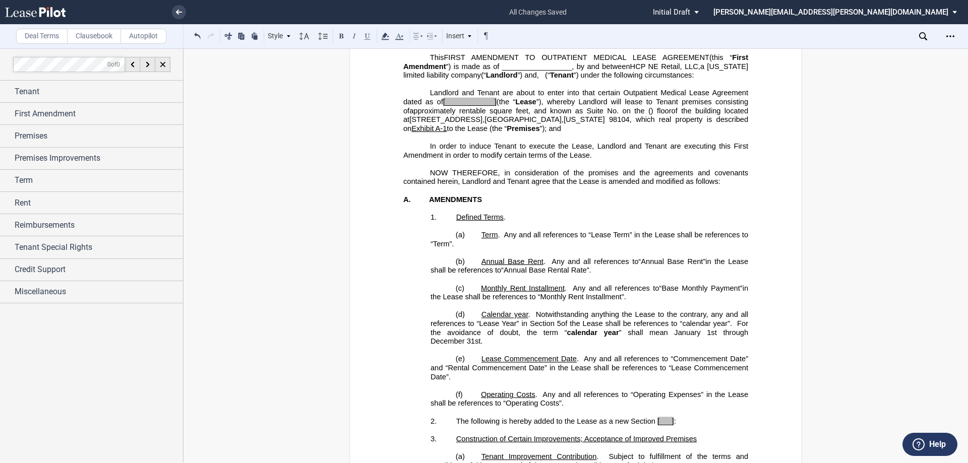
scroll to position [14274, 0]
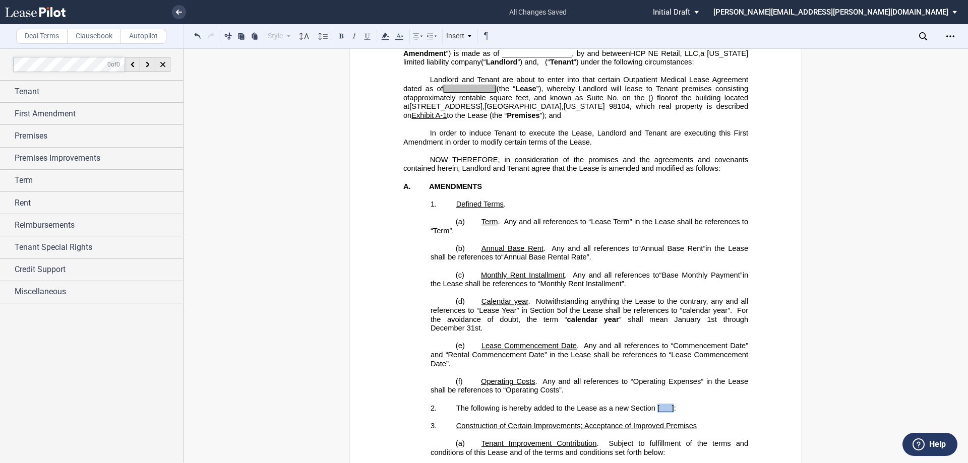
drag, startPoint x: 655, startPoint y: 353, endPoint x: 672, endPoint y: 355, distance: 16.7
click at [482, 404] on span "The following is hereby added to the Lease as a new Section [___] :" at bounding box center [566, 408] width 220 height 9
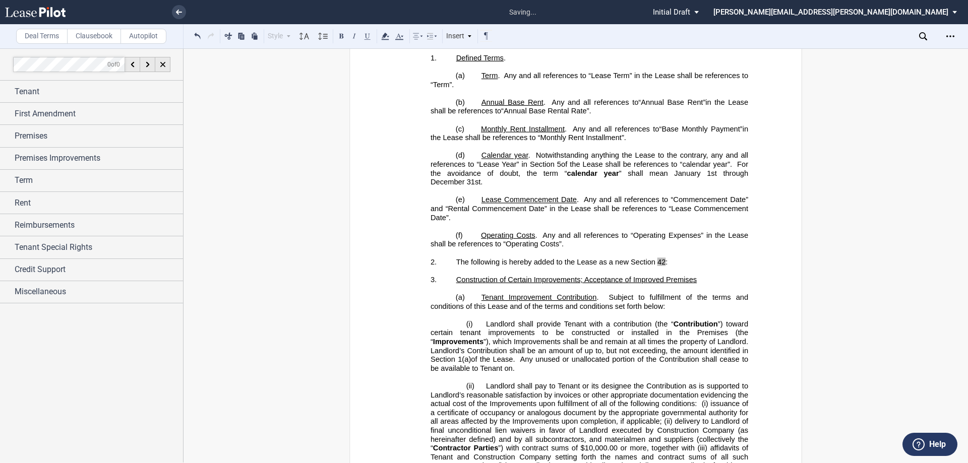
scroll to position [14423, 0]
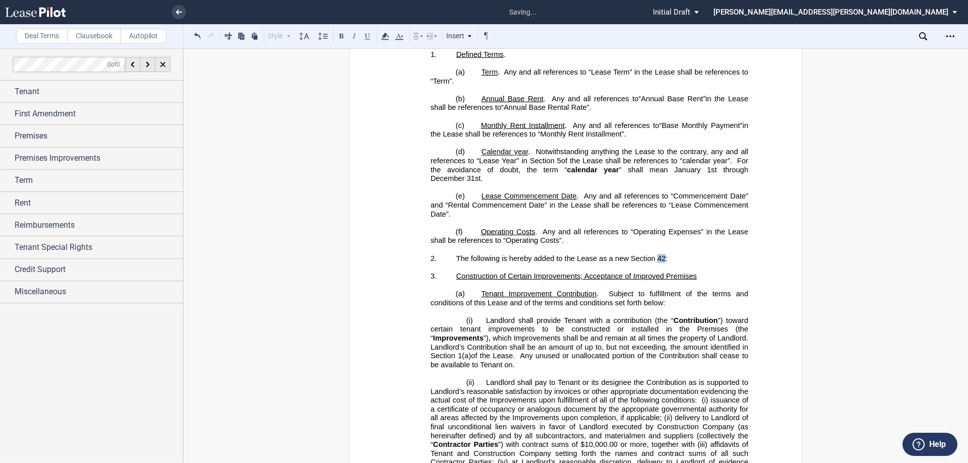
drag, startPoint x: 656, startPoint y: 206, endPoint x: 662, endPoint y: 206, distance: 6.0
click at [482, 254] on span "42" at bounding box center [661, 258] width 8 height 9
click at [383, 33] on icon at bounding box center [385, 36] width 12 height 12
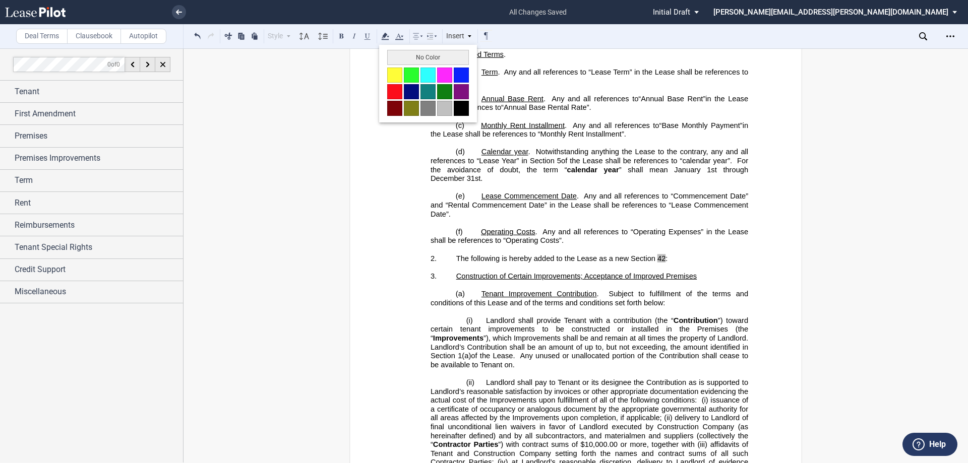
click at [395, 54] on button "No Color" at bounding box center [428, 57] width 82 height 15
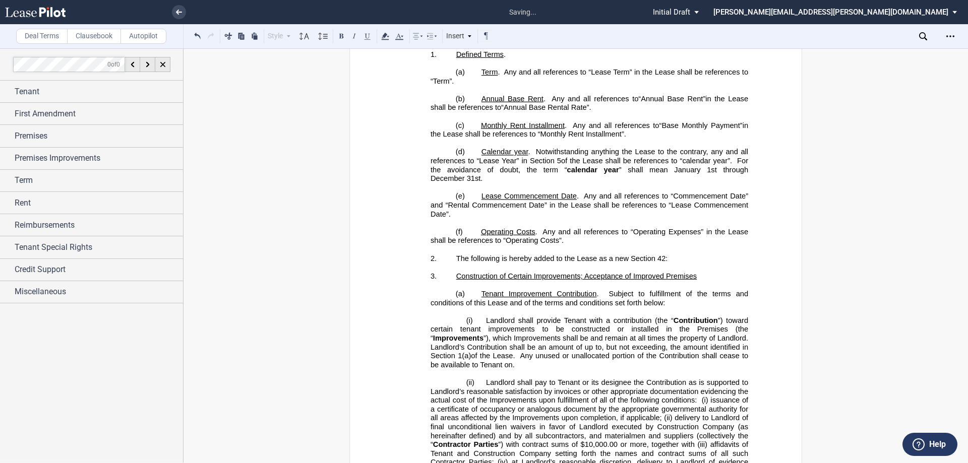
click at [482, 317] on span "Landlord shall provide Tenant with a contribution (the “" at bounding box center [580, 321] width 188 height 9
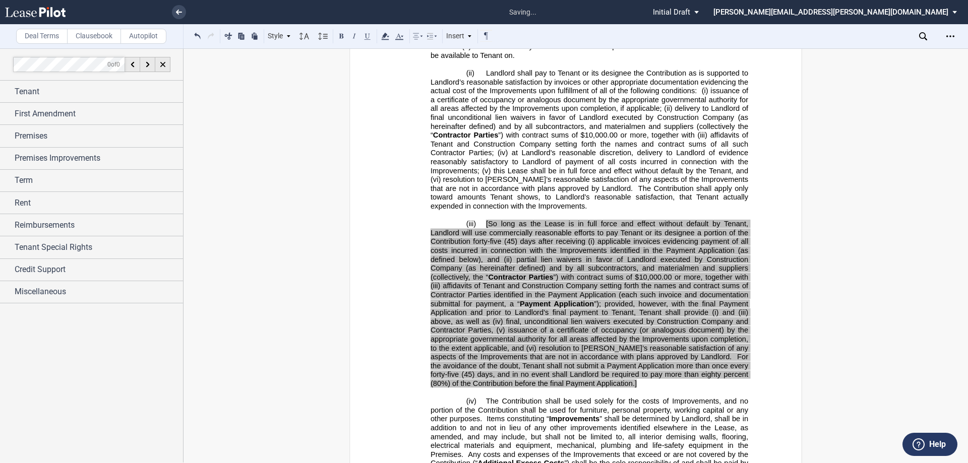
scroll to position [14776, 0]
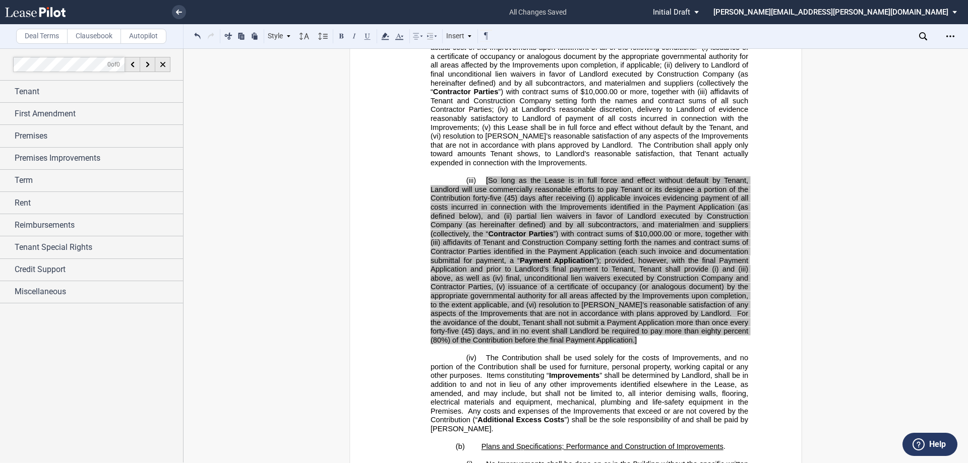
click at [482, 289] on p "(iii) [So long as the Lease is in full force and effect without default by Tena…" at bounding box center [590, 260] width 318 height 168
click at [482, 167] on p at bounding box center [575, 171] width 345 height 9
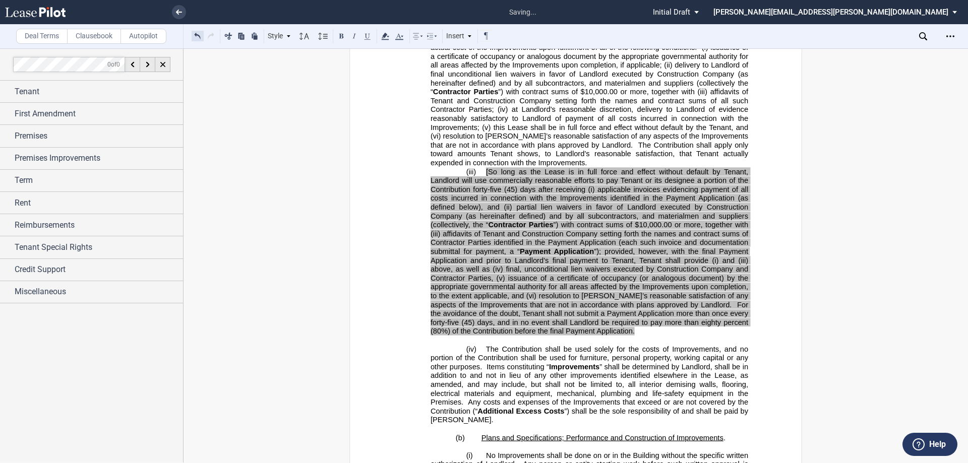
click at [200, 37] on button at bounding box center [198, 36] width 12 height 12
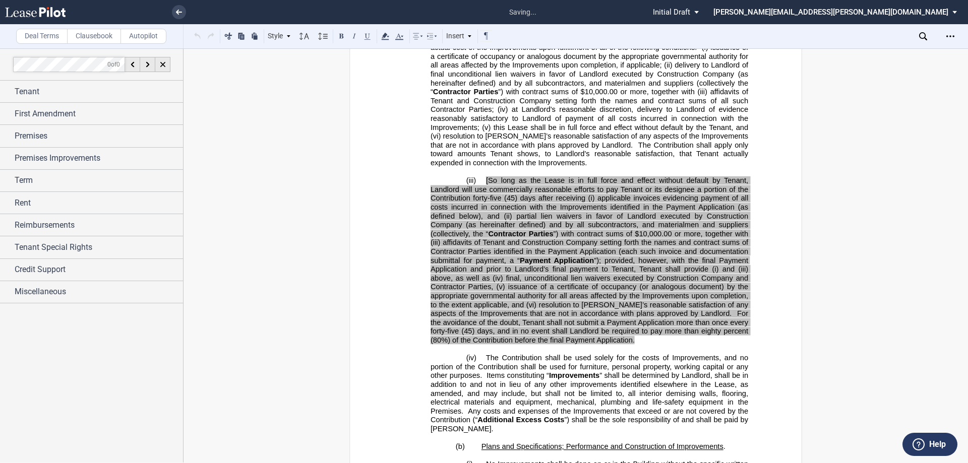
click at [482, 176] on span "[So long as the Lease is in full force and effect without default by Tenant, La…" at bounding box center [591, 189] width 320 height 26
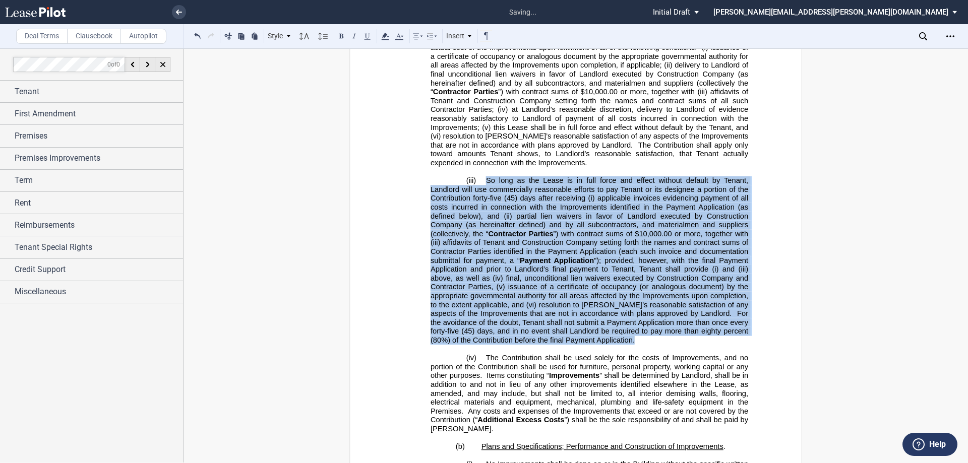
drag, startPoint x: 644, startPoint y: 288, endPoint x: 483, endPoint y: 132, distance: 224.2
click at [482, 176] on p "(iii) So long as the Lease is in full force and effect without default by Tenan…" at bounding box center [590, 260] width 318 height 168
click at [380, 35] on icon at bounding box center [385, 36] width 12 height 12
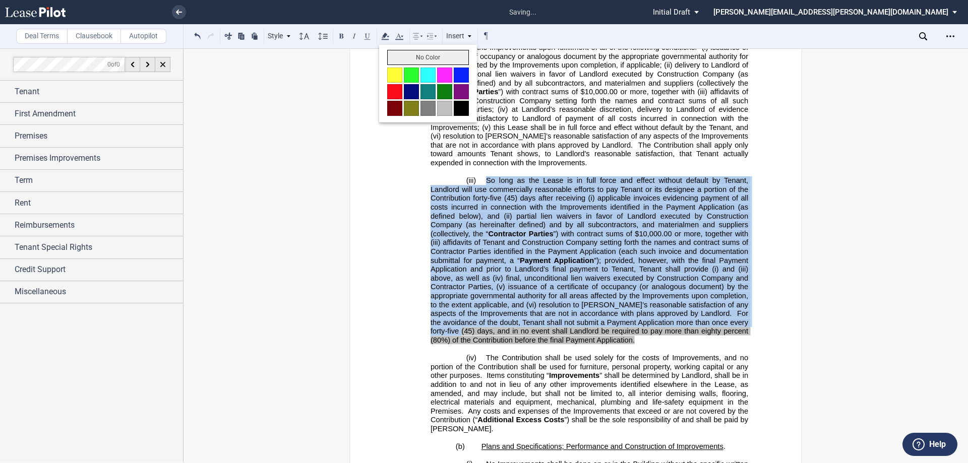
click at [401, 53] on button "No Color" at bounding box center [428, 57] width 82 height 15
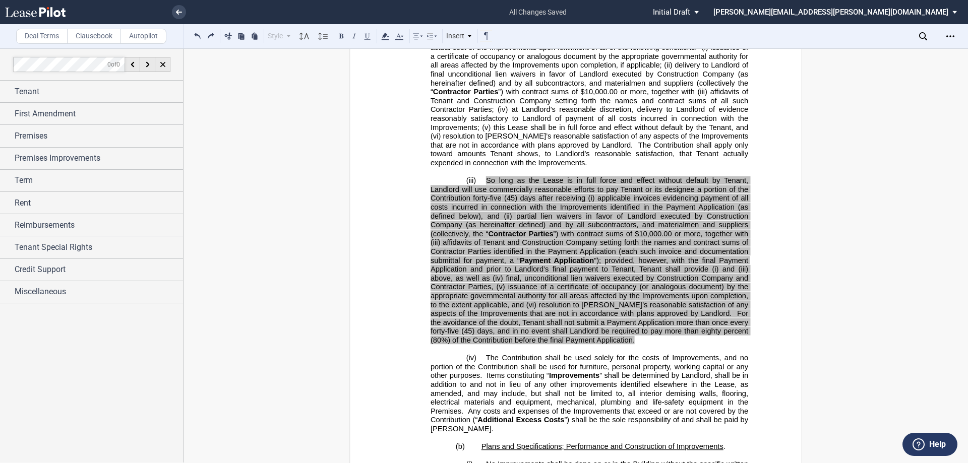
click at [482, 284] on p "(iii) So long as the Lease is in full force and effect without default by Tenan…" at bounding box center [590, 260] width 318 height 168
click at [482, 290] on p "(iii) So long as the Lease is in full force and effect without default by Tenan…" at bounding box center [590, 260] width 318 height 168
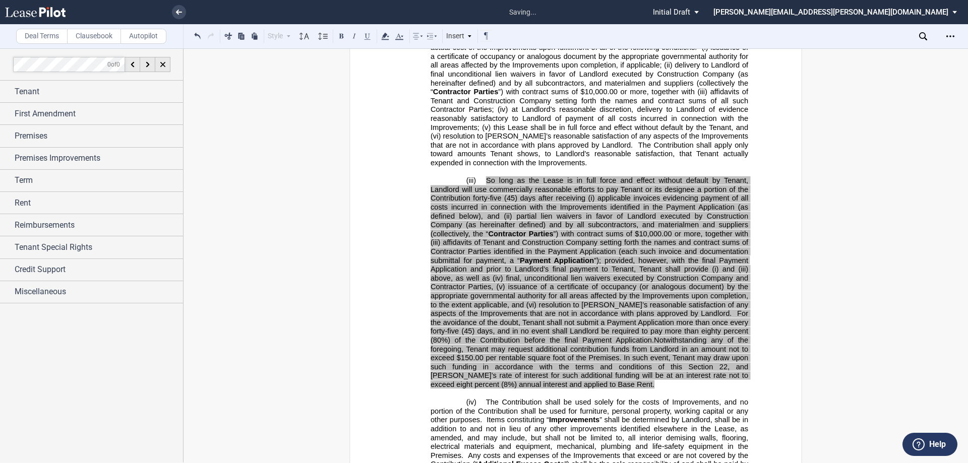
click at [432, 327] on span "(45) days, and in no event shall Landlord be required to pay more than eighty p…" at bounding box center [591, 358] width 320 height 62
click at [482, 327] on span "(45) days, and in no event shall Landlord be required to pay more than eighty p…" at bounding box center [591, 358] width 320 height 62
click at [482, 336] on span "Notwithstanding any of the foregoing, Tenant may request additional contributio…" at bounding box center [591, 362] width 320 height 53
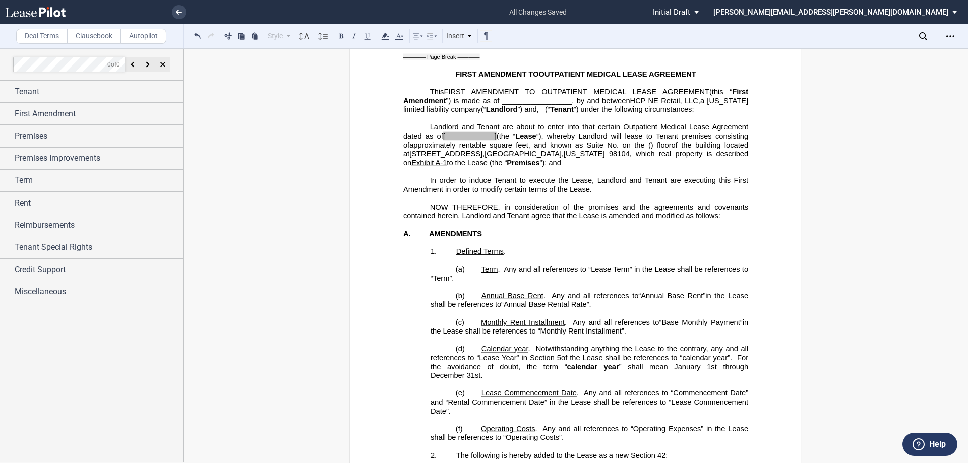
scroll to position [14423, 0]
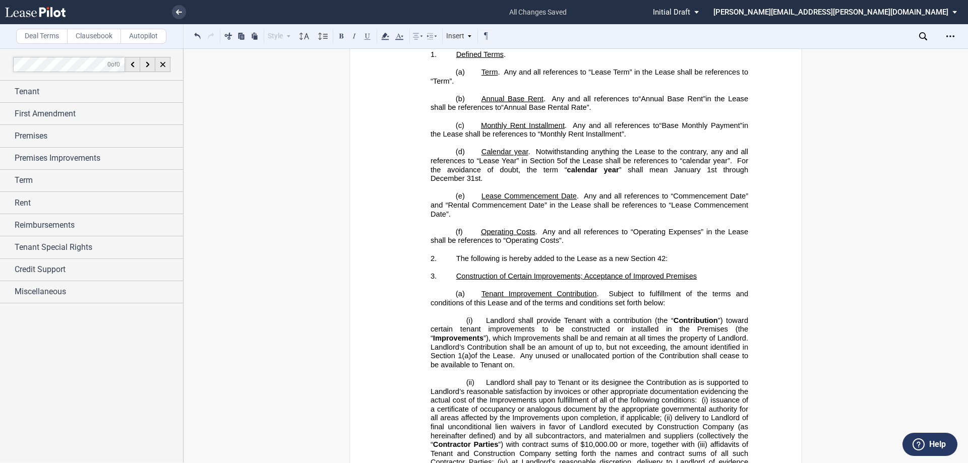
click at [447, 272] on p "3. Construction of Certain Improvements; Acceptance of Improved Premises" at bounding box center [590, 276] width 318 height 9
click at [427, 36] on icon at bounding box center [432, 36] width 12 height 12
click at [482, 56] on icon at bounding box center [485, 56] width 8 height 8
drag, startPoint x: 424, startPoint y: 225, endPoint x: 447, endPoint y: 224, distance: 23.2
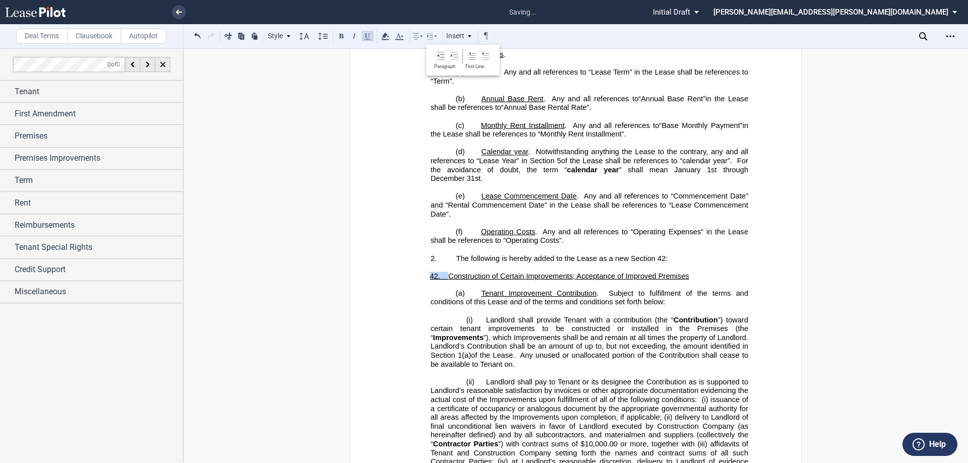
click at [447, 272] on p "42. Construction of Certain Improvements; Acceptance of Improved Premises" at bounding box center [575, 276] width 345 height 9
click at [370, 33] on button at bounding box center [367, 36] width 12 height 12
click at [482, 342] on span "Landlord’s Contribution shall be an amount of up to, but not exceeding, the amo…" at bounding box center [591, 350] width 320 height 17
click at [423, 272] on p "42. Construction of Certain Improvements; Acceptance of Improved Premises" at bounding box center [575, 276] width 345 height 9
click at [430, 36] on icon at bounding box center [432, 36] width 12 height 12
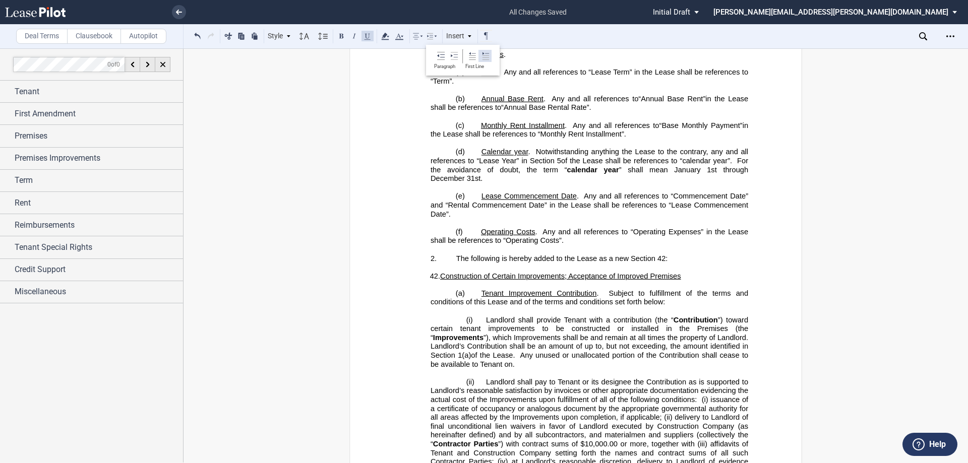
click at [482, 55] on icon at bounding box center [485, 56] width 8 height 8
click at [482, 316] on span "Landlord shall provide Tenant with a contribution (the “" at bounding box center [580, 320] width 188 height 9
click at [438, 272] on p "42. Construction of Certain Improvements; Acceptance of Improved Premises" at bounding box center [575, 276] width 345 height 9
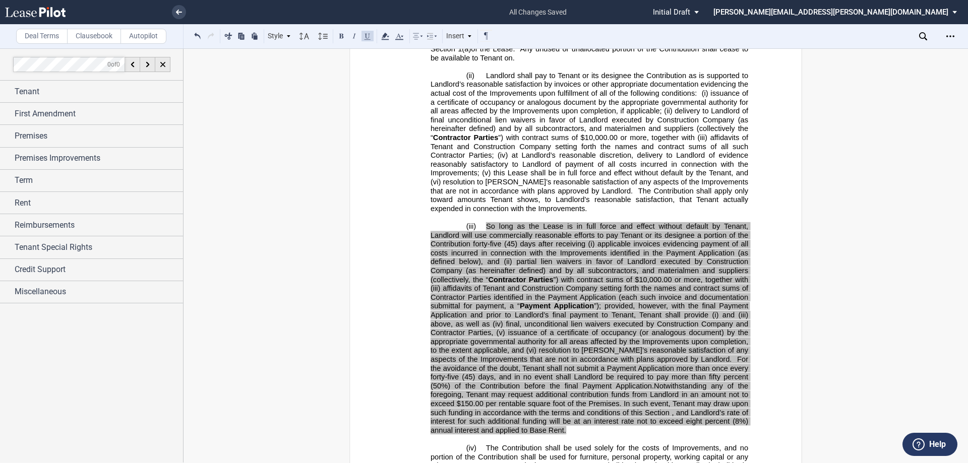
scroll to position [14776, 0]
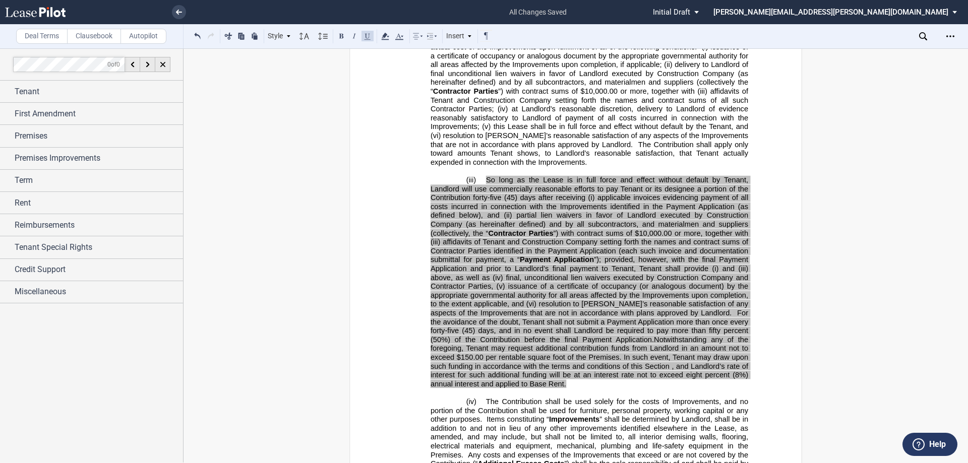
drag, startPoint x: 566, startPoint y: 332, endPoint x: 481, endPoint y: 125, distance: 223.8
click at [481, 176] on p "(iii) So long as the Lease is in full force and effect without default by Tenan…" at bounding box center [590, 282] width 318 height 213
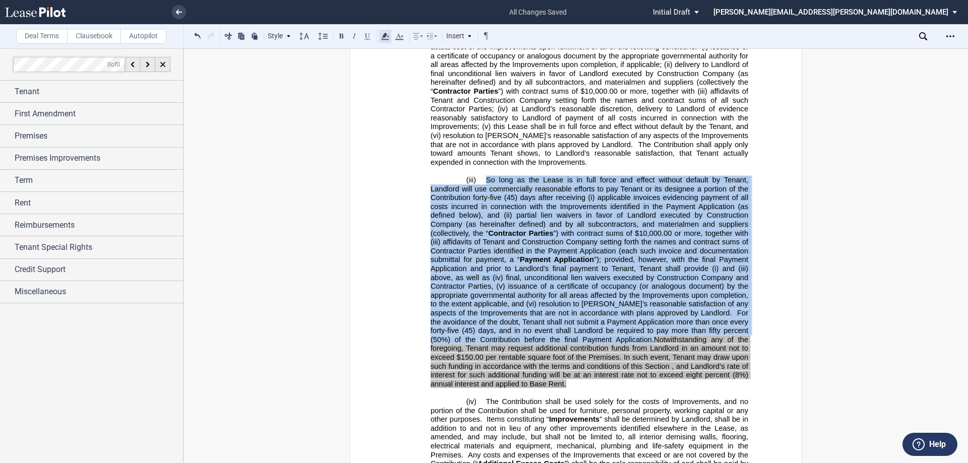
click at [384, 38] on icon at bounding box center [385, 36] width 12 height 12
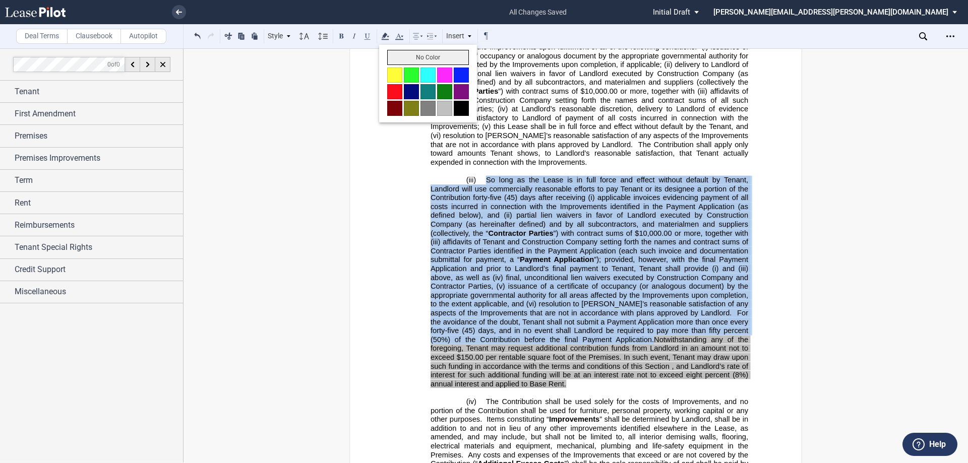
click at [399, 53] on button "No Color" at bounding box center [428, 57] width 82 height 15
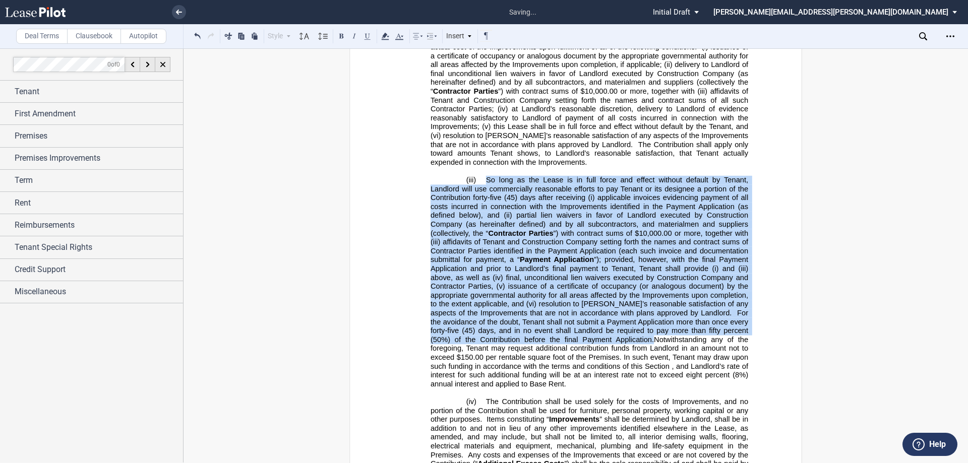
click at [482, 256] on span "Payment Application" at bounding box center [557, 260] width 74 height 9
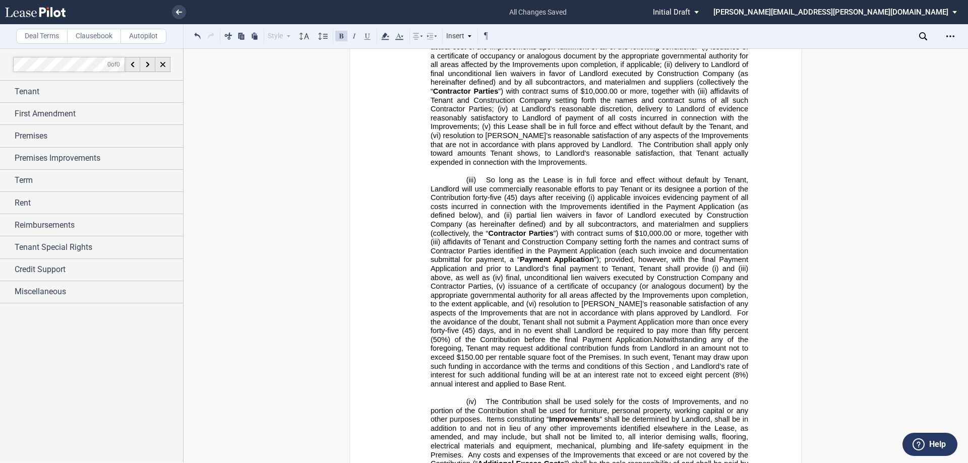
click at [482, 336] on span "Notwithstanding any of the foregoing, Tenant may request additional contributio…" at bounding box center [591, 362] width 320 height 53
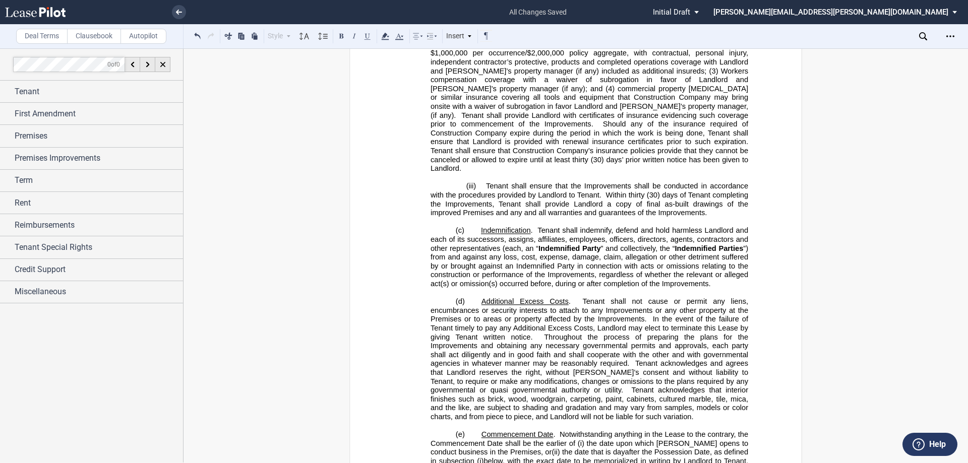
scroll to position [15432, 0]
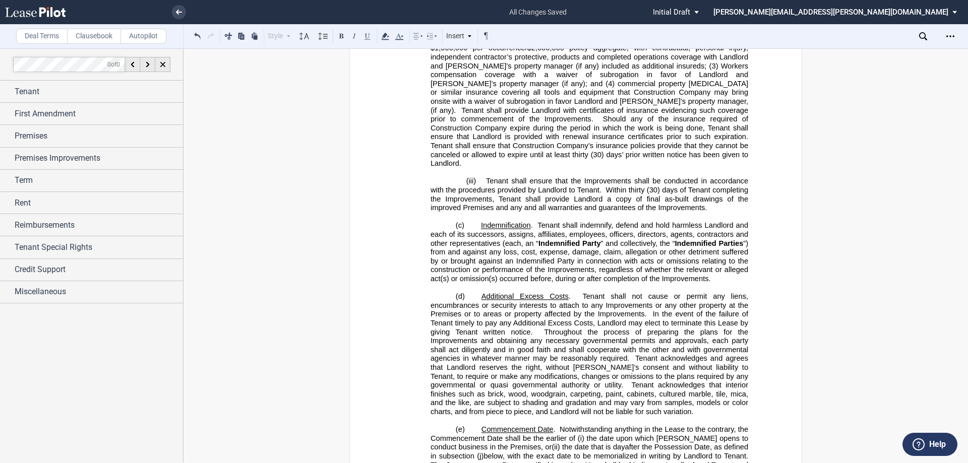
click at [482, 452] on span "below, with the exact date to be memorialized in writing by Landlord to Tenant" at bounding box center [614, 456] width 263 height 9
drag, startPoint x: 593, startPoint y: 375, endPoint x: 744, endPoint y: 395, distance: 152.0
click at [482, 425] on p "(e) Commencement Date . Notwithstanding anything in the Lease to the contrary, …" at bounding box center [590, 451] width 318 height 53
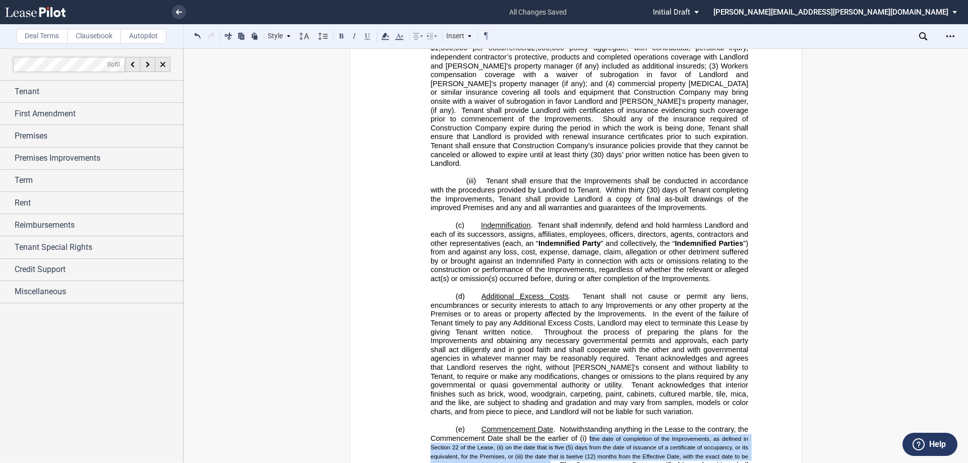
drag, startPoint x: 548, startPoint y: 405, endPoint x: 588, endPoint y: 376, distance: 49.0
click at [482, 435] on span "t the date of completion of the Improvements, as defined in Section 22 of the L…" at bounding box center [590, 452] width 319 height 35
click at [280, 37] on div "Style" at bounding box center [279, 36] width 26 height 13
click at [291, 119] on div "Normal" at bounding box center [331, 119] width 121 height 9
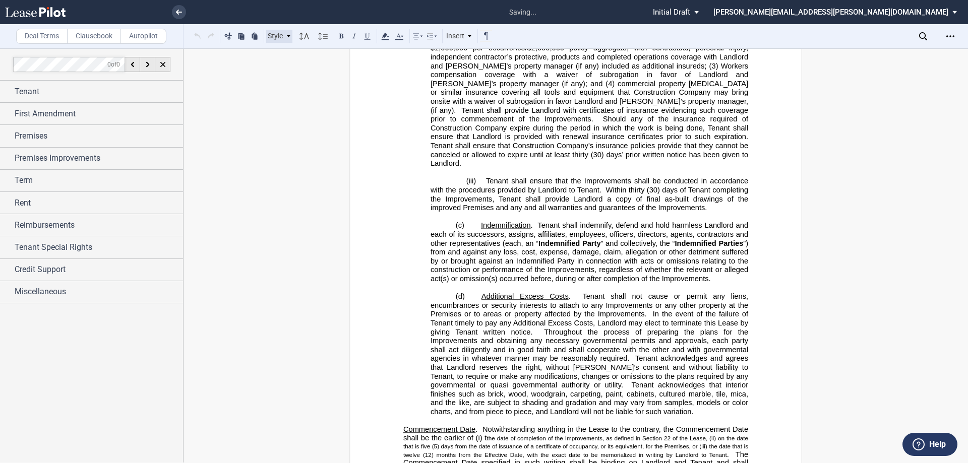
click at [286, 35] on icon at bounding box center [288, 36] width 5 height 5
click at [199, 40] on button at bounding box center [198, 36] width 12 height 12
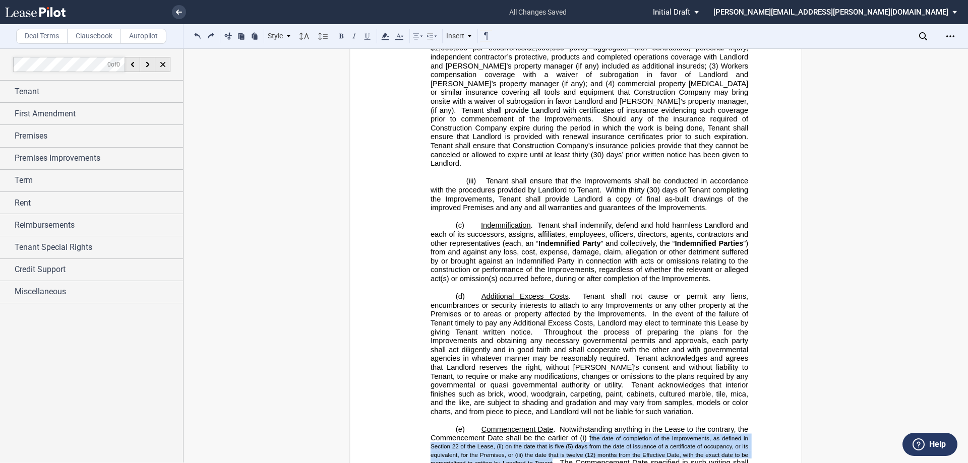
drag, startPoint x: 588, startPoint y: 375, endPoint x: 551, endPoint y: 400, distance: 44.3
click at [482, 425] on p "(e) Commencement Date . Notwithstanding anything in the Lease to the contrary, …" at bounding box center [590, 454] width 318 height 58
click at [313, 36] on div at bounding box center [315, 36] width 4 height 13
click at [307, 38] on icon at bounding box center [304, 36] width 12 height 12
click at [310, 53] on div "Normal" at bounding box center [318, 51] width 30 height 9
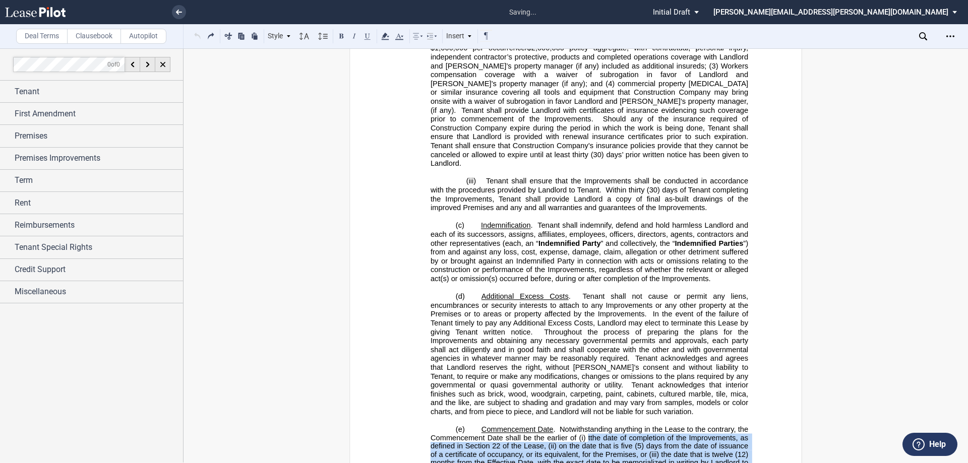
click at [482, 434] on span "the date of completion of the Improvements, as defined in Section 22 of the Lea…" at bounding box center [591, 455] width 320 height 42
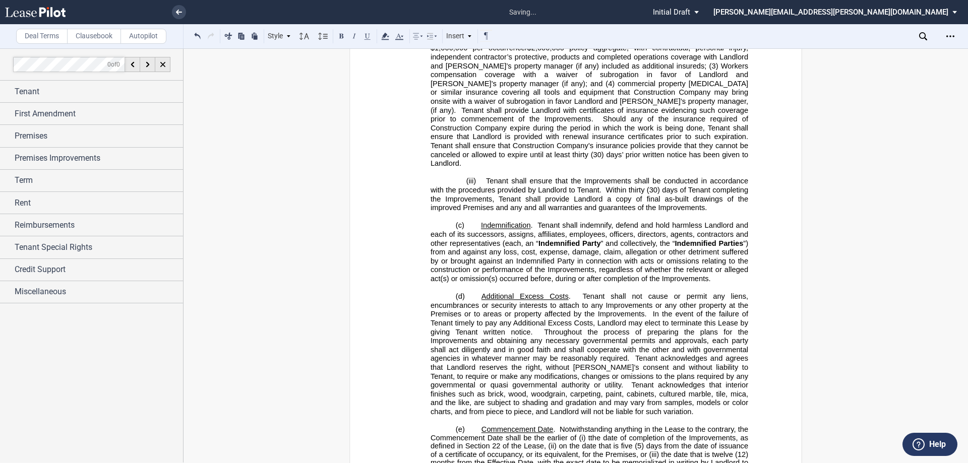
click at [482, 434] on span "the date of completion of the Improvements, as defined in Section 22 of the Lea…" at bounding box center [591, 455] width 320 height 42
click at [482, 434] on span "he date of completion of the Improvements, as defined in Section 22 of the Leas…" at bounding box center [591, 455] width 320 height 42
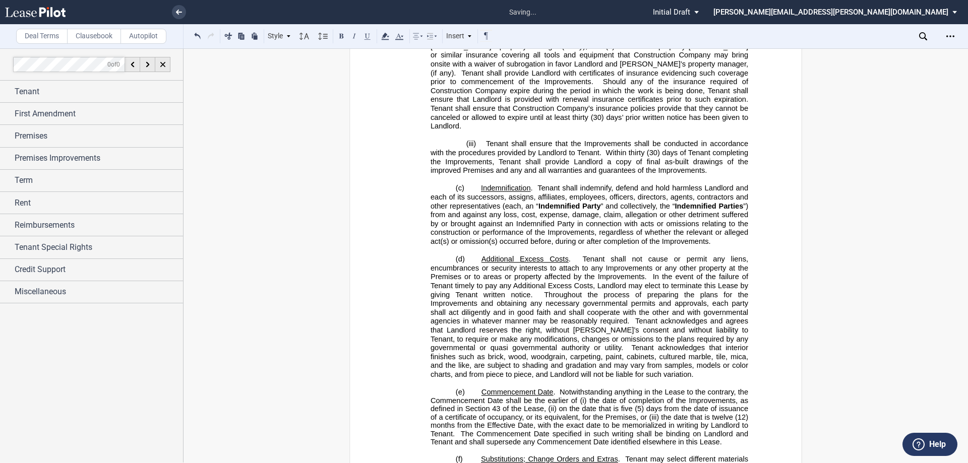
scroll to position [15532, 0]
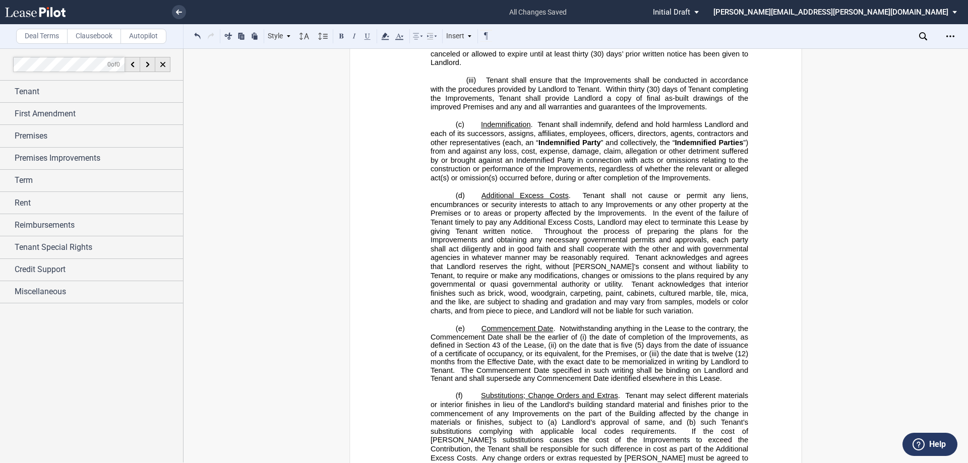
click at [458, 366] on span "The Commencement Date specified in such writing shall be binding on Landlord an…" at bounding box center [591, 374] width 320 height 17
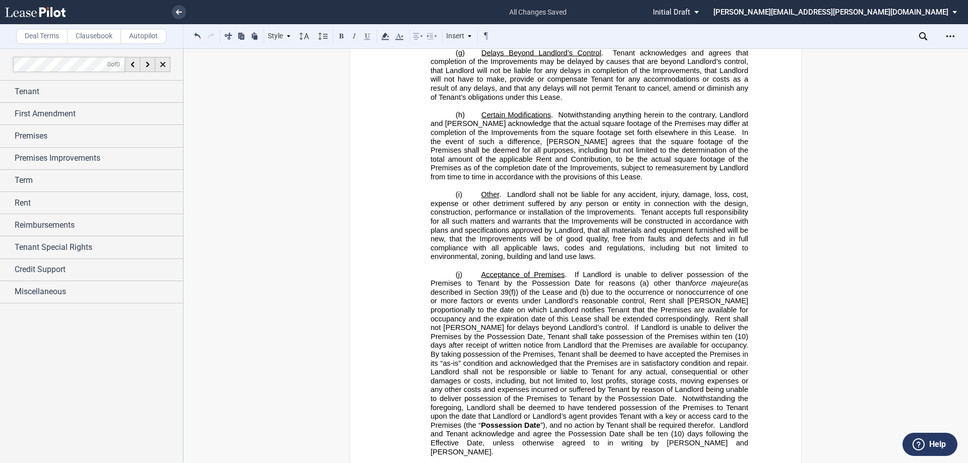
scroll to position [15986, 0]
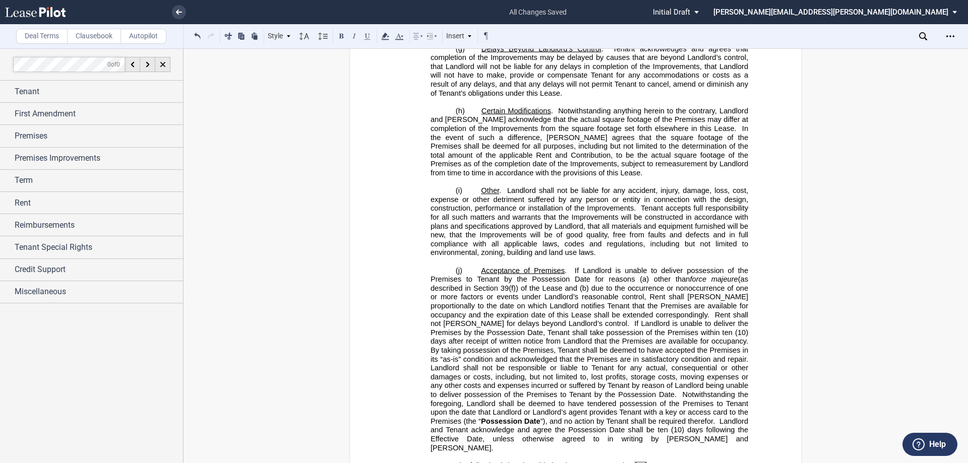
click at [482, 346] on span "By taking possession of the Premises, Tenant shall be deemed to have accepted t…" at bounding box center [591, 354] width 320 height 17
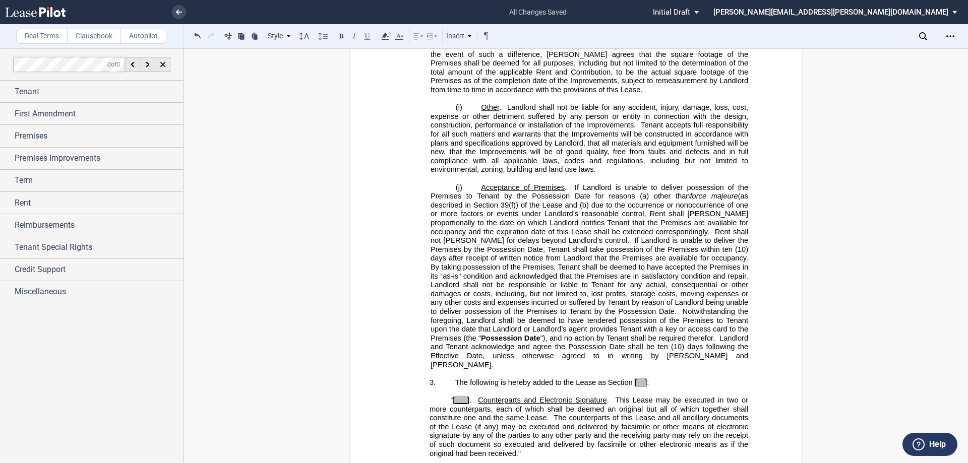
scroll to position [16087, 0]
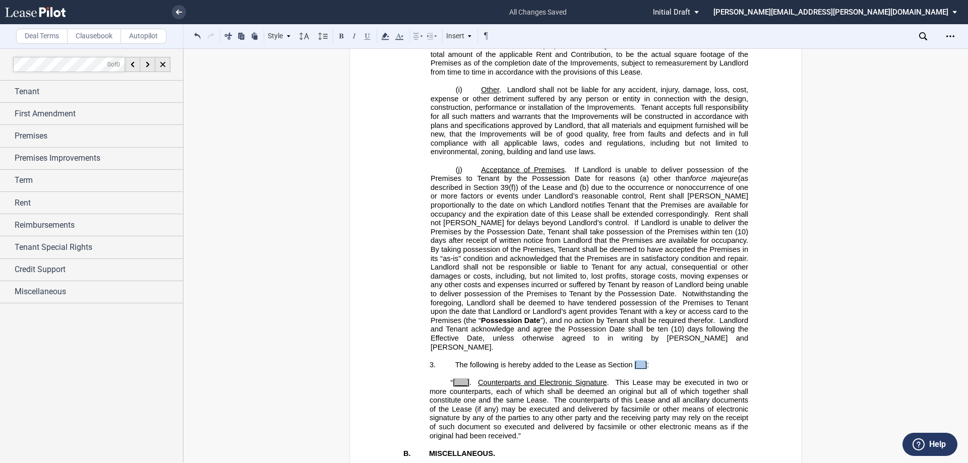
drag, startPoint x: 645, startPoint y: 297, endPoint x: 632, endPoint y: 296, distance: 12.6
click at [482, 361] on span "The following is hereby added to the Lease as Section [__] :" at bounding box center [552, 365] width 194 height 9
click at [467, 379] on span "“ [___] . Counterparts and Electronic Signature . This Lease may be executed in…" at bounding box center [590, 410] width 321 height 62
drag, startPoint x: 632, startPoint y: 293, endPoint x: 639, endPoint y: 293, distance: 7.1
click at [482, 361] on span "﻿44" at bounding box center [639, 365] width 8 height 9
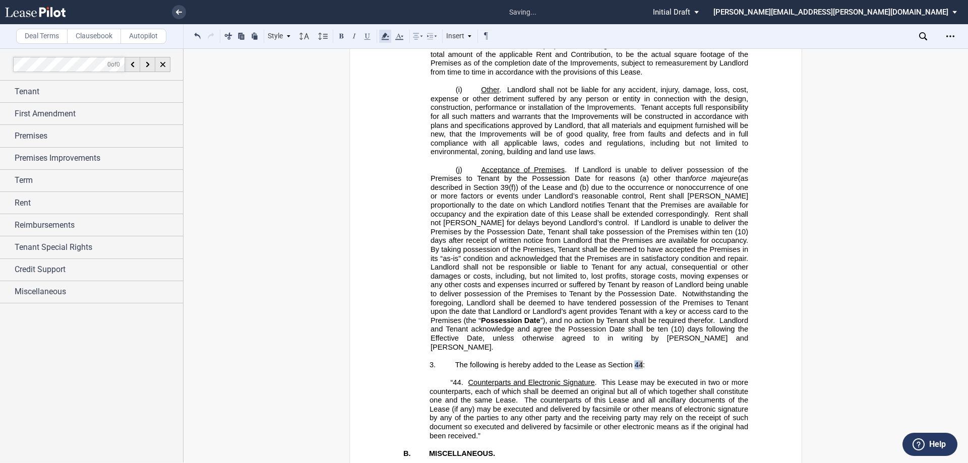
click at [384, 36] on use at bounding box center [385, 36] width 8 height 7
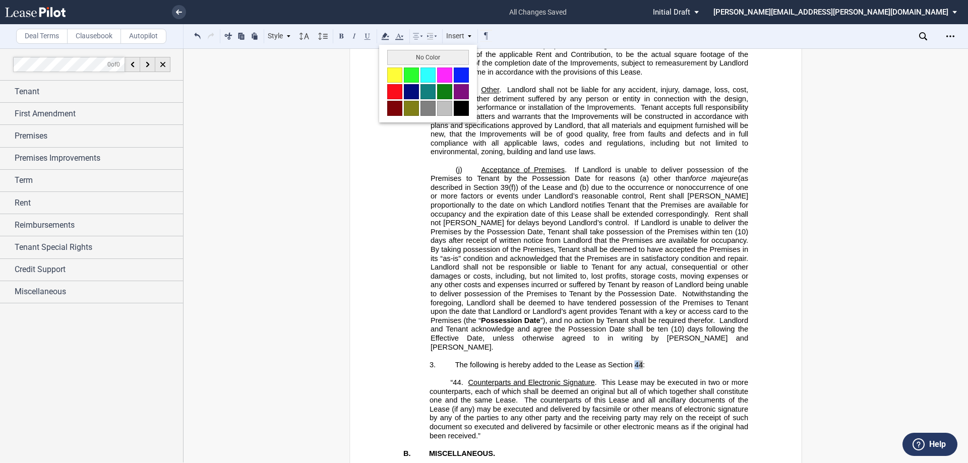
click at [399, 66] on div "No Color" at bounding box center [428, 84] width 98 height 78
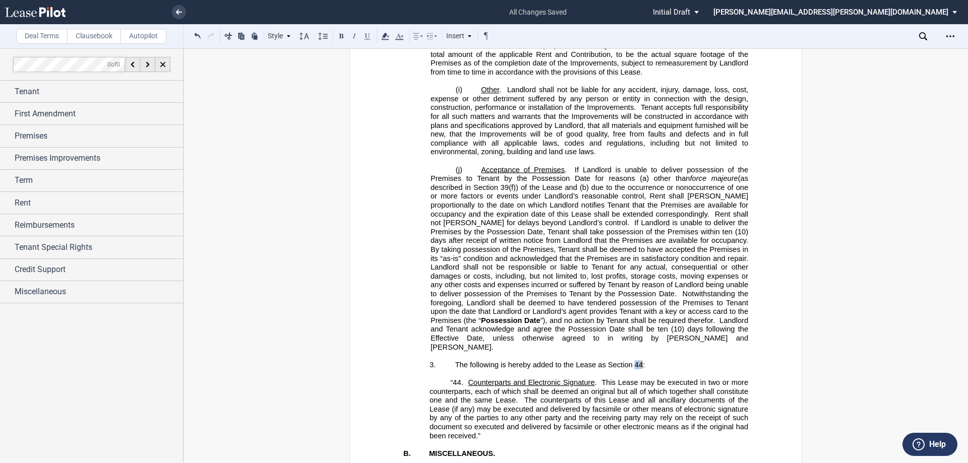
click at [392, 40] on div "Style A. Section 1. Section (a) Subsection (i) Subsection a. Subsection Normal …" at bounding box center [342, 36] width 301 height 13
click at [386, 35] on use at bounding box center [385, 36] width 8 height 7
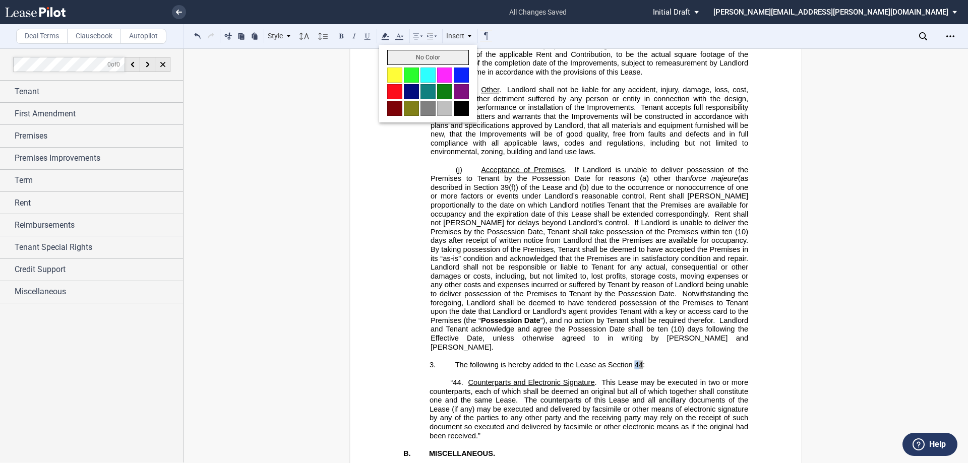
click at [392, 59] on button "No Color" at bounding box center [428, 57] width 82 height 15
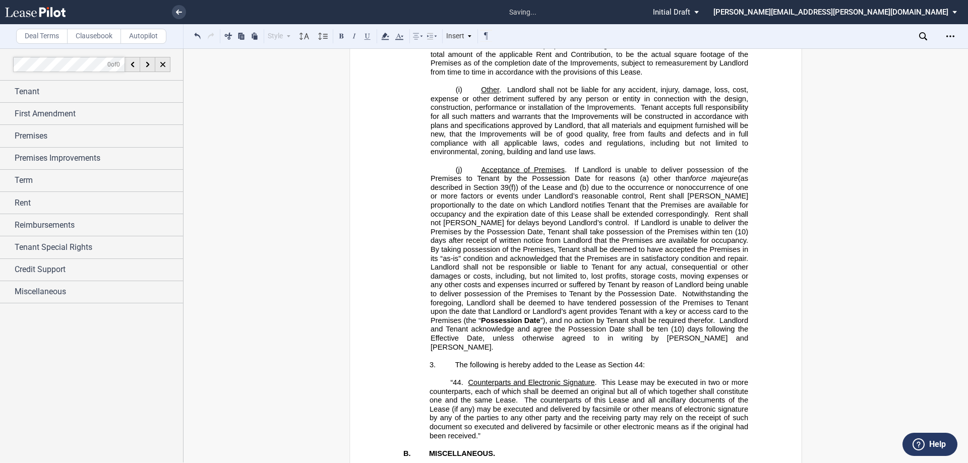
click at [482, 263] on span "Landlord shall not be responsible or liable to Tenant for any actual, consequen…" at bounding box center [591, 280] width 320 height 35
click at [482, 246] on span "By taking possession of the Premises, Tenant shall be deemed to have accepted t…" at bounding box center [591, 254] width 320 height 17
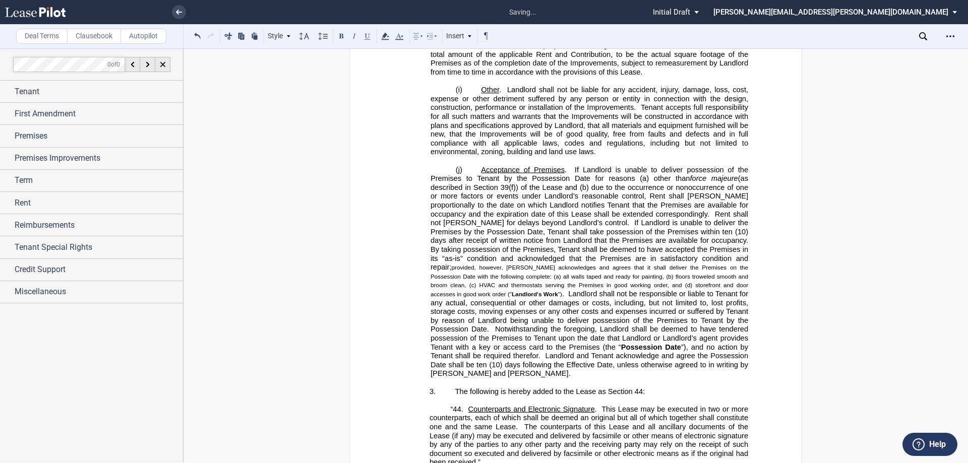
click at [482, 264] on span "provided, however, [PERSON_NAME] acknowledges and agrees that it shall deliver …" at bounding box center [590, 280] width 319 height 33
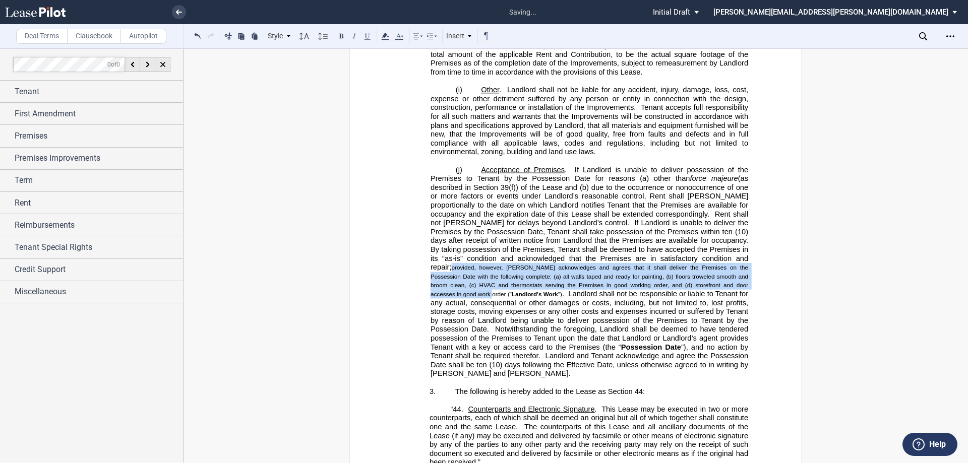
drag, startPoint x: 671, startPoint y: 199, endPoint x: 685, endPoint y: 222, distance: 27.1
click at [482, 264] on span "provided, however, [PERSON_NAME] acknowledges and agrees that it shall deliver …" at bounding box center [590, 280] width 319 height 33
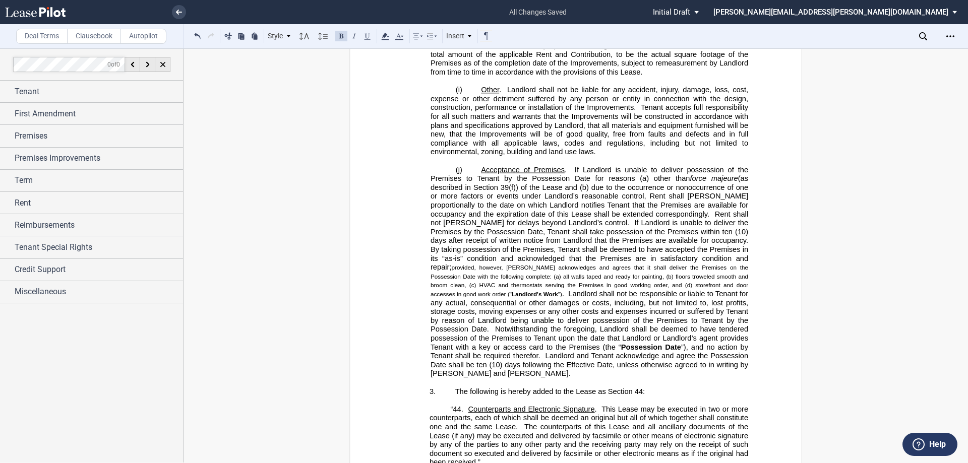
click at [482, 264] on span "provided, however, [PERSON_NAME] acknowledges and agrees that it shall deliver …" at bounding box center [590, 280] width 319 height 33
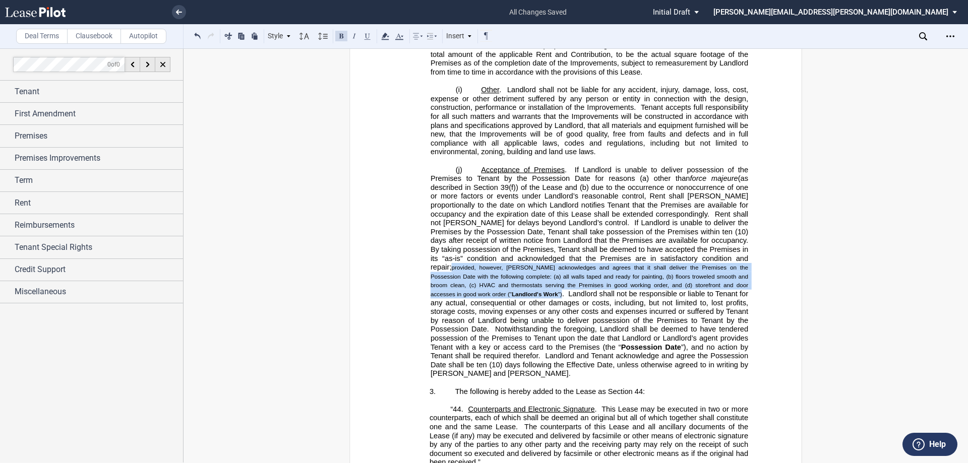
drag, startPoint x: 672, startPoint y: 201, endPoint x: 745, endPoint y: 225, distance: 76.5
click at [482, 246] on span "By taking possession of the Premises, Tenant shall be deemed to have accepted t…" at bounding box center [591, 272] width 320 height 53
click at [297, 37] on div at bounding box center [296, 36] width 4 height 13
click at [307, 41] on icon at bounding box center [304, 36] width 12 height 12
click at [320, 51] on div "Normal" at bounding box center [318, 51] width 30 height 9
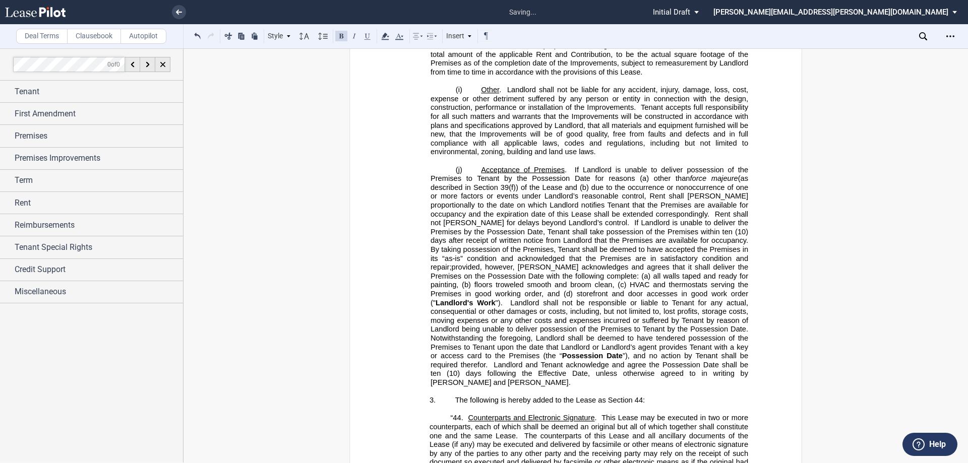
click at [482, 352] on span "Possession Date" at bounding box center [592, 356] width 60 height 9
click at [482, 313] on p "(j) Acceptance of Premises . If Landlord is unable to deliver possession of the…" at bounding box center [590, 276] width 318 height 222
click at [482, 370] on span "(10) days following the Effective Date, unless otherwise agreed to in writing b…" at bounding box center [591, 378] width 320 height 17
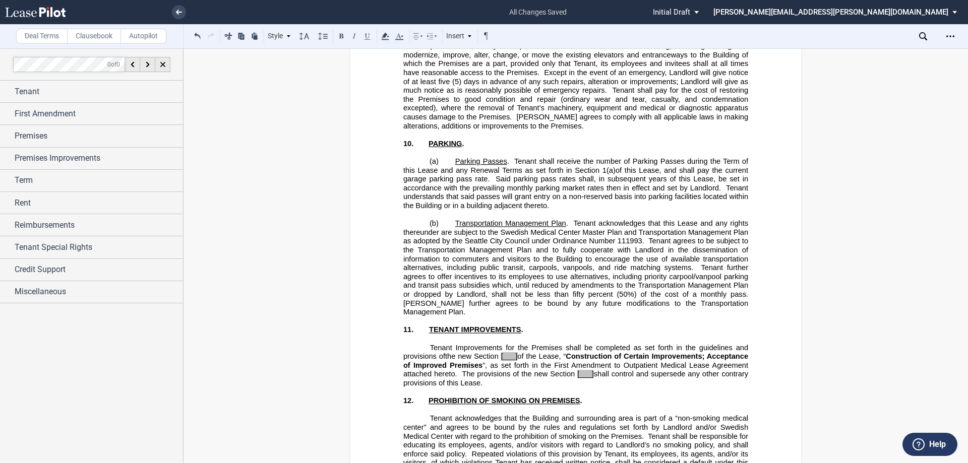
scroll to position [5278, 0]
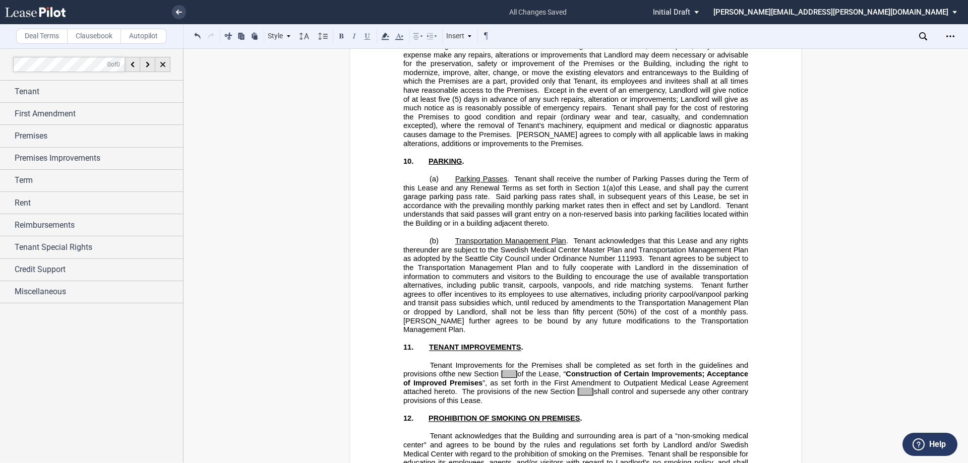
click at [482, 396] on span "[___]" at bounding box center [585, 392] width 17 height 9
drag, startPoint x: 516, startPoint y: 381, endPoint x: 499, endPoint y: 383, distance: 17.3
click at [482, 379] on span "the new Section [___] of the Lease" at bounding box center [502, 374] width 114 height 9
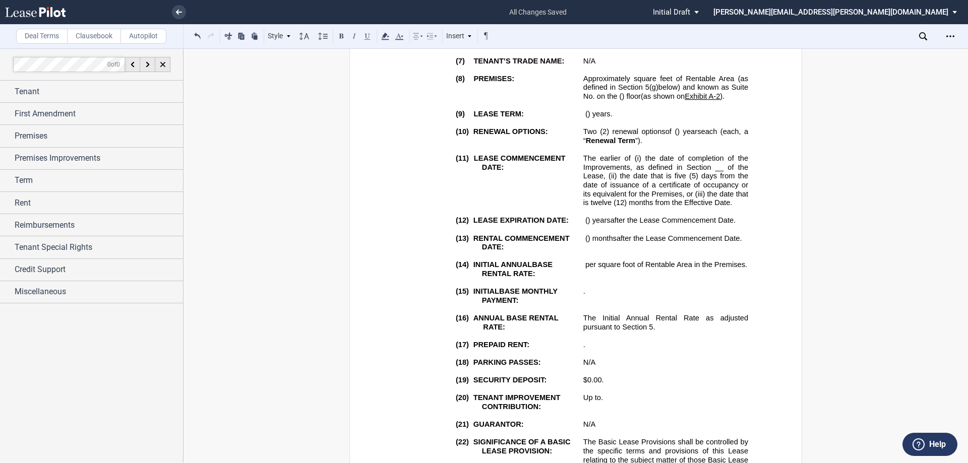
scroll to position [338, 0]
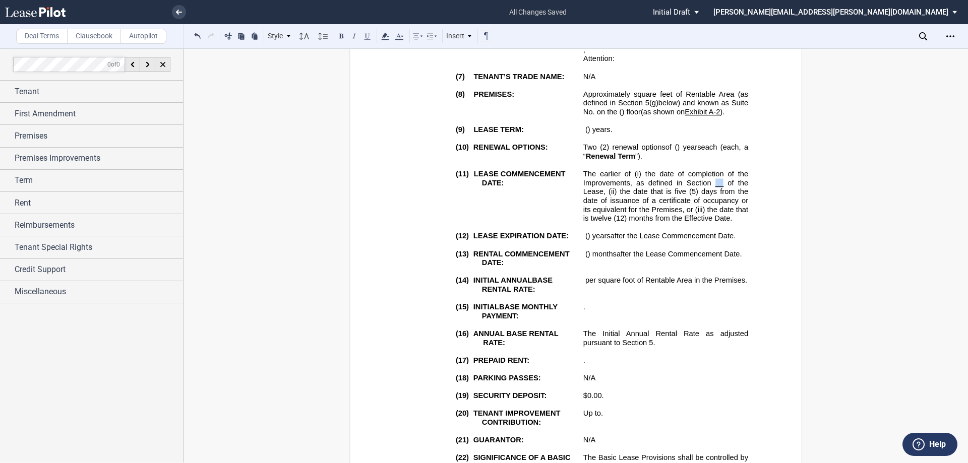
drag, startPoint x: 721, startPoint y: 184, endPoint x: 711, endPoint y: 183, distance: 10.6
click at [482, 183] on span "The earlier of (i) the date of completion of the Improvements, as defined in Se…" at bounding box center [666, 196] width 167 height 53
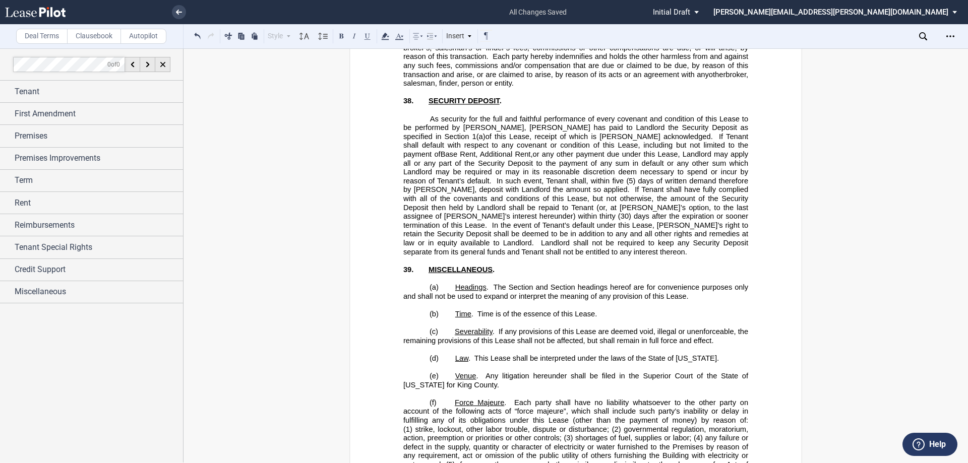
scroll to position [11141, 0]
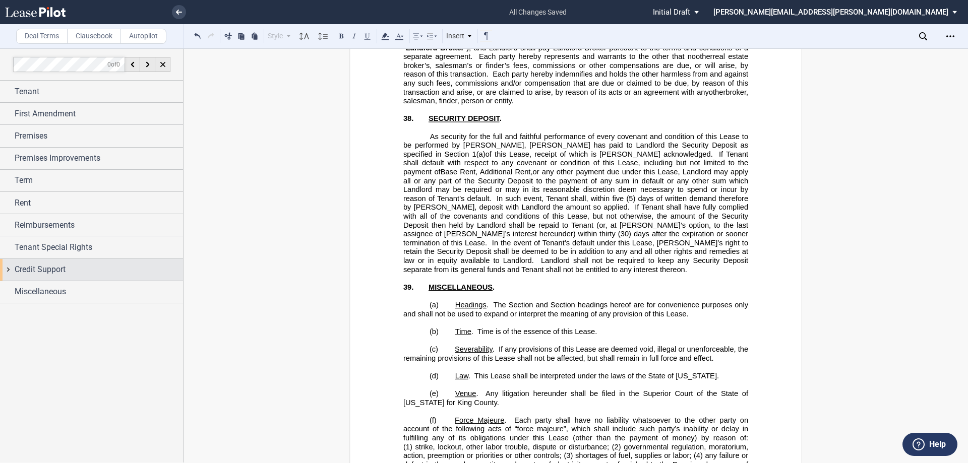
click at [37, 268] on span "Credit Support" at bounding box center [40, 270] width 51 height 12
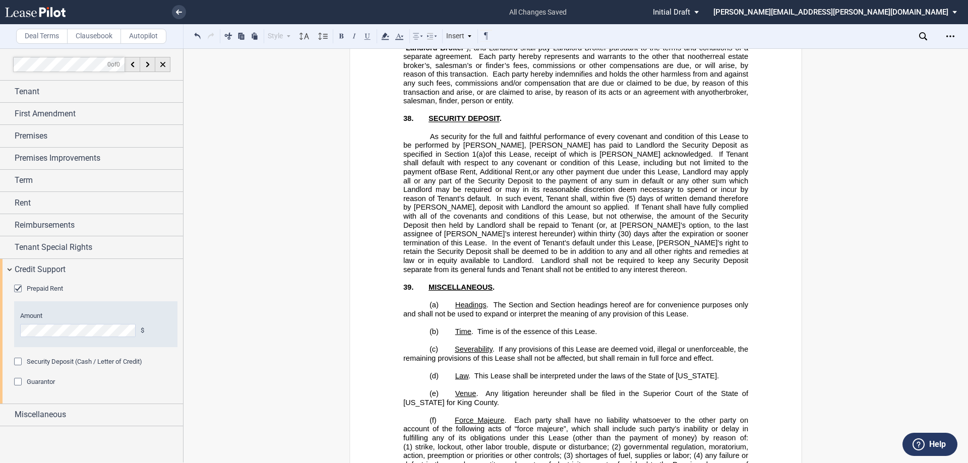
click at [41, 287] on span "Prepaid Rent" at bounding box center [45, 289] width 36 height 8
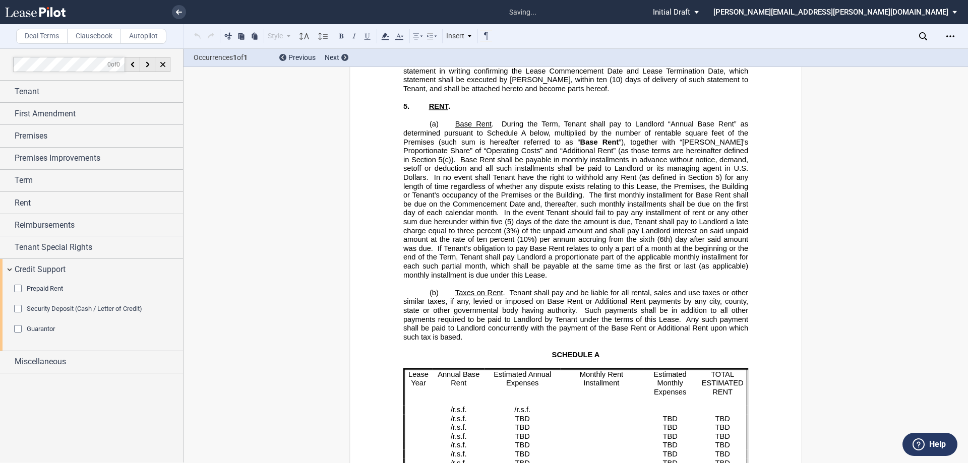
scroll to position [483, 0]
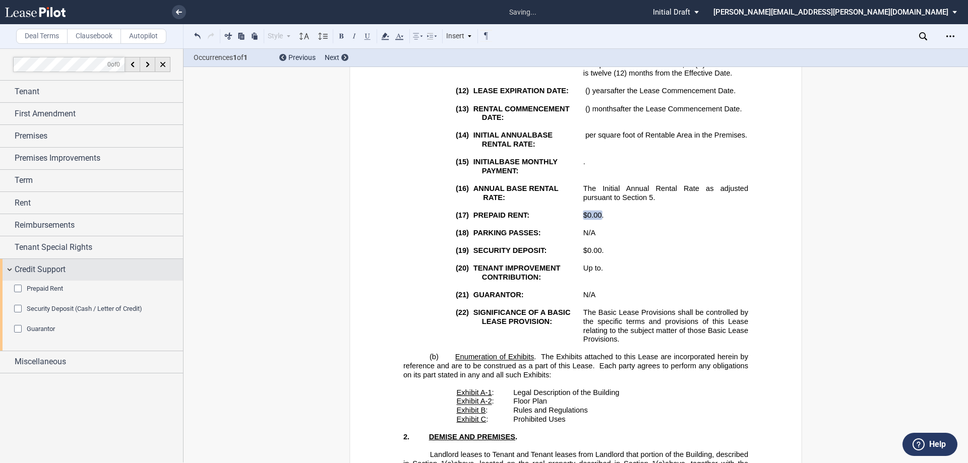
click at [46, 269] on span "Credit Support" at bounding box center [40, 270] width 51 height 12
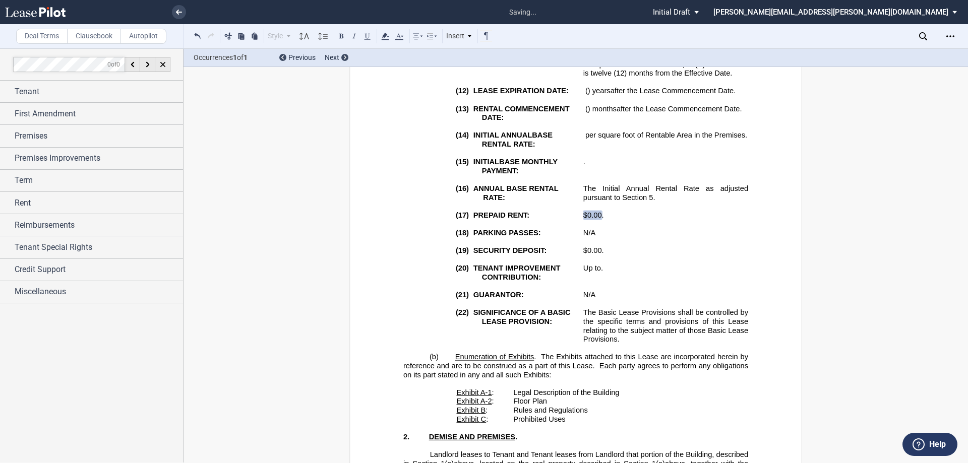
scroll to position [886, 0]
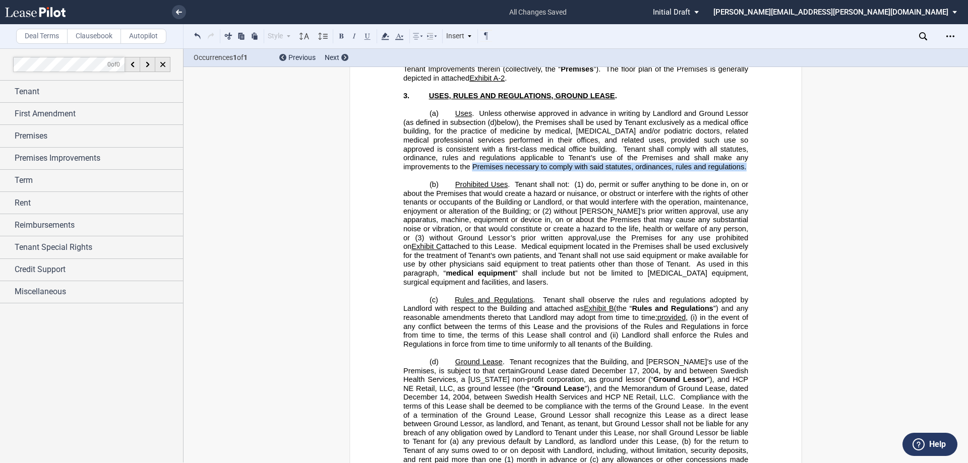
drag, startPoint x: 961, startPoint y: 77, endPoint x: 962, endPoint y: 91, distance: 13.7
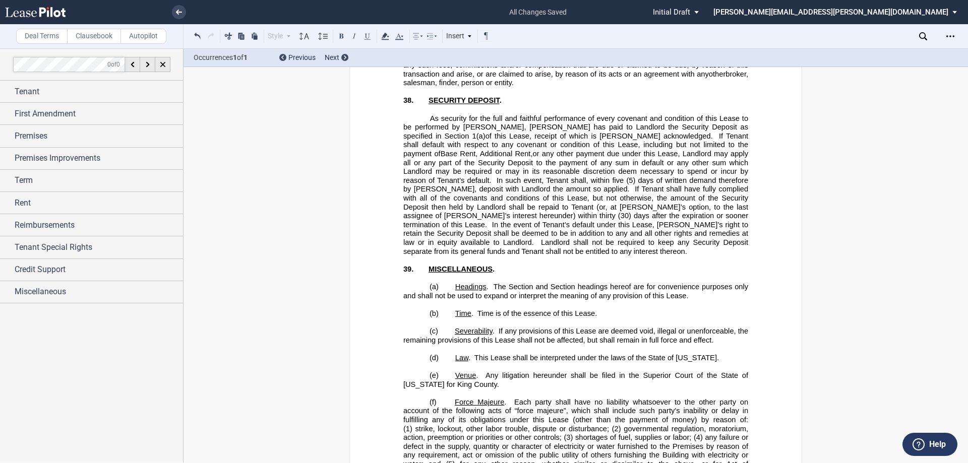
scroll to position [10905, 0]
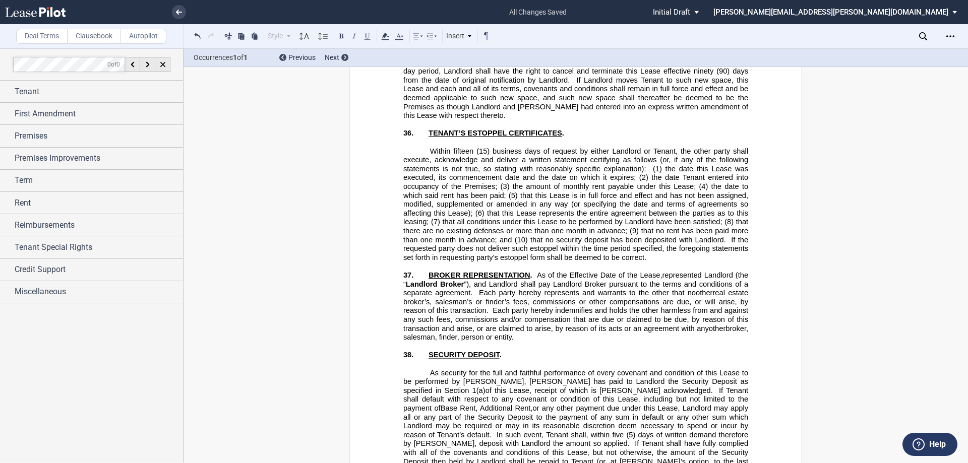
click at [482, 33] on use at bounding box center [923, 36] width 8 height 8
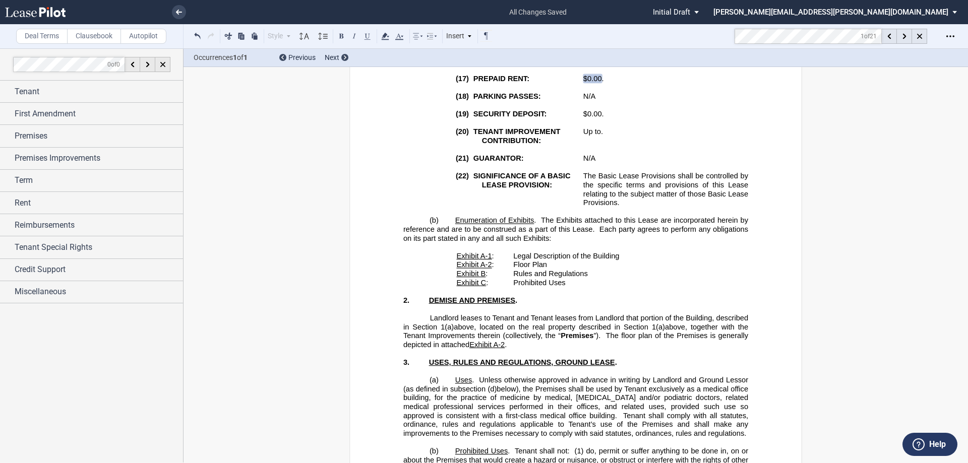
scroll to position [261, 0]
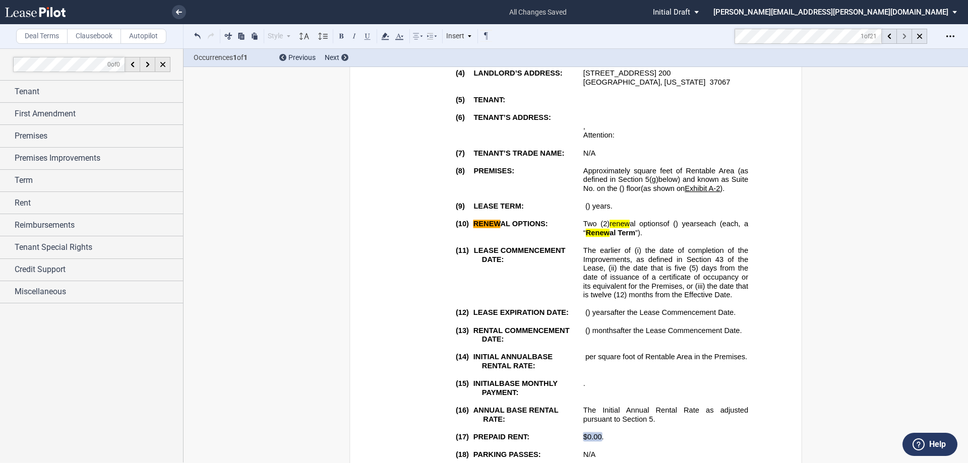
click at [482, 35] on icon at bounding box center [904, 37] width 4 height 6
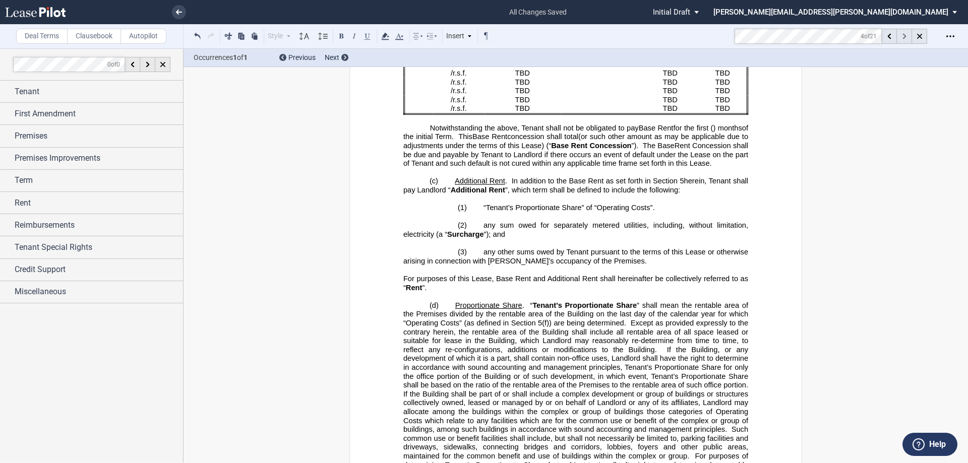
scroll to position [3361, 0]
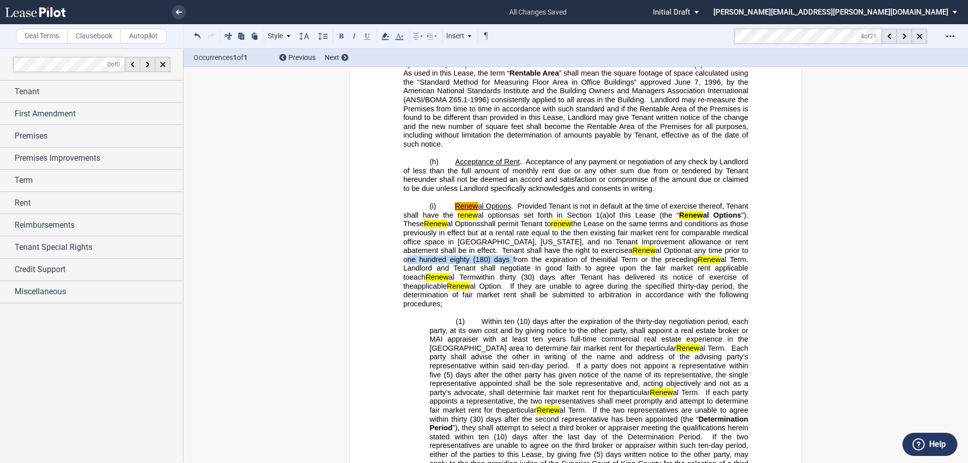
drag, startPoint x: 682, startPoint y: 268, endPoint x: 437, endPoint y: 276, distance: 245.2
click at [437, 264] on span "at any time prior to one hundred eighty (180) days from the expiration of the" at bounding box center [576, 255] width 347 height 17
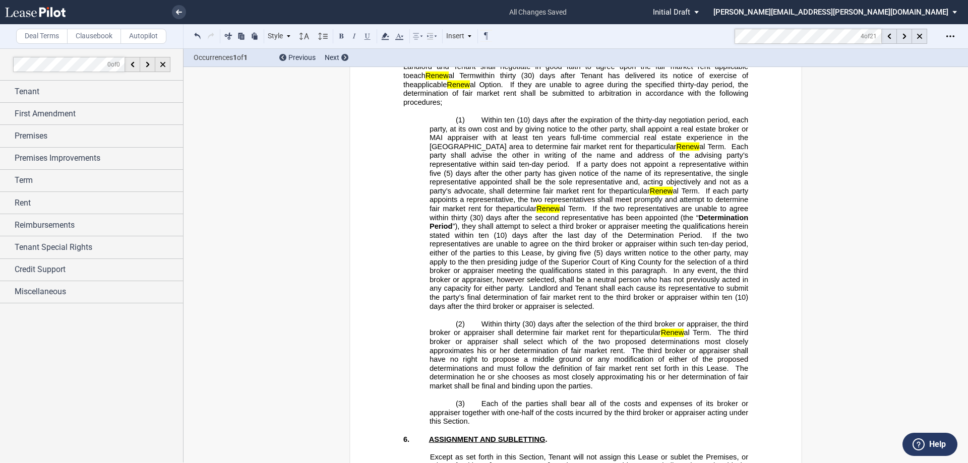
scroll to position [3512, 0]
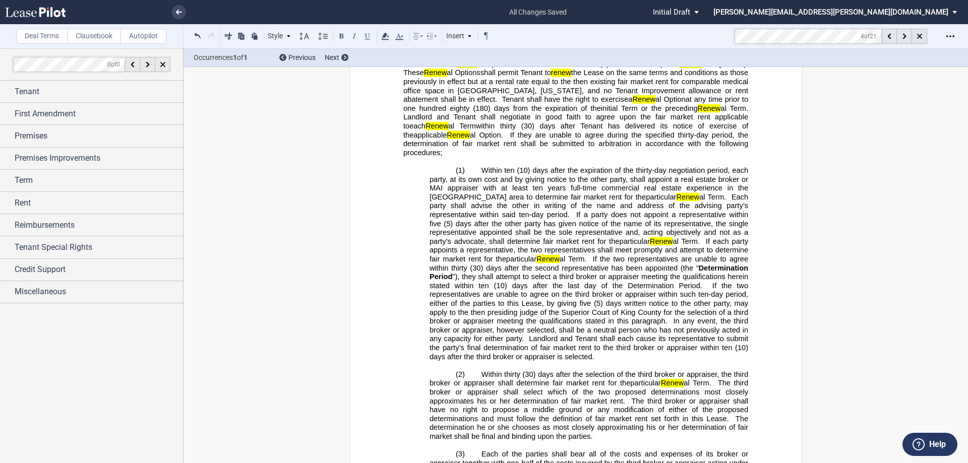
click at [482, 278] on span "”), they shall attempt to select a third broker or appraiser meeting the qualif…" at bounding box center [590, 281] width 321 height 17
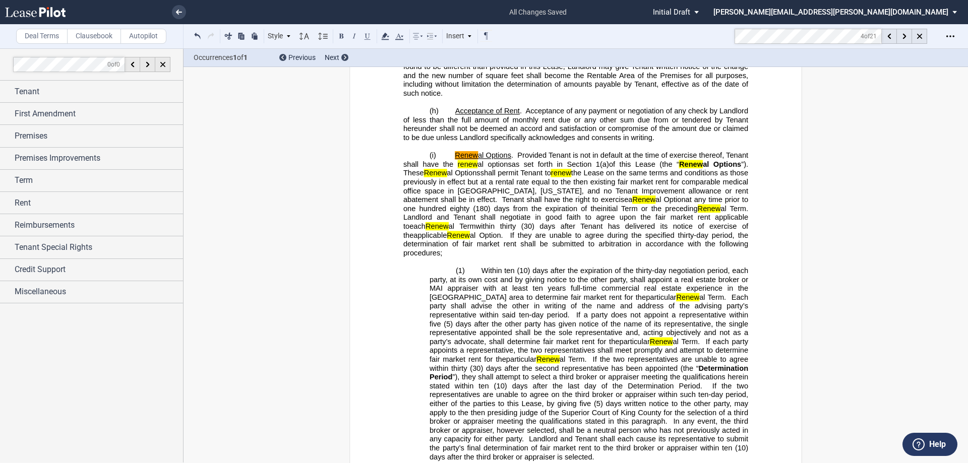
scroll to position [3411, 0]
click at [482, 204] on span "shall permit Tenant to renew the Lease on the same terms and conditions as thos…" at bounding box center [576, 186] width 347 height 35
drag, startPoint x: 682, startPoint y: 219, endPoint x: 437, endPoint y: 223, distance: 244.5
click at [437, 213] on span "at any time prior to one hundred eighty (180) days from the expiration of the" at bounding box center [576, 204] width 347 height 17
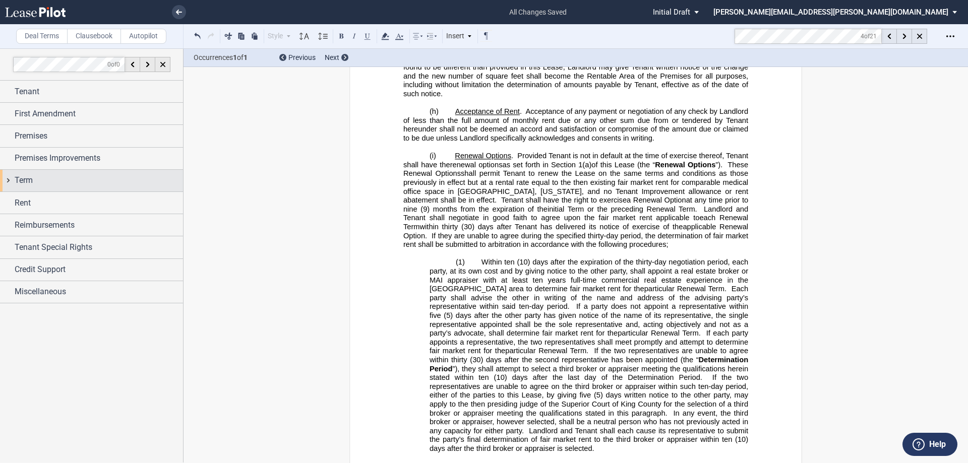
click at [30, 180] on span "Term" at bounding box center [24, 180] width 18 height 12
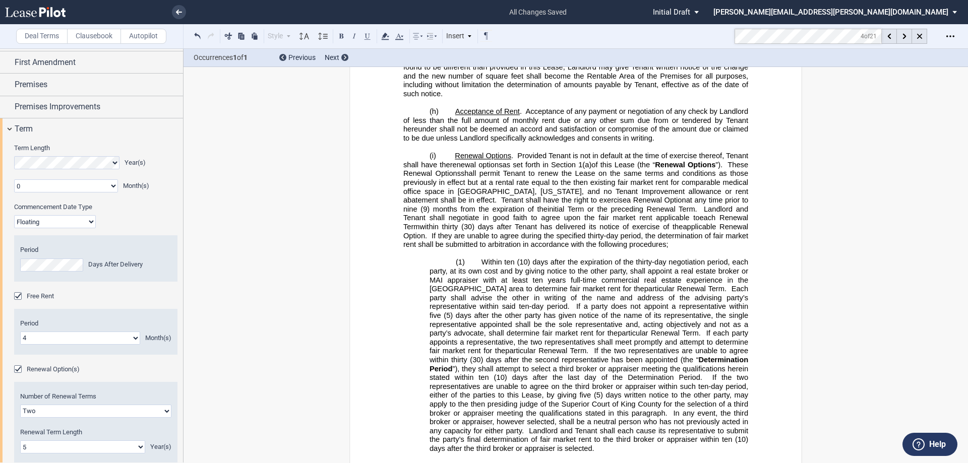
scroll to position [50, 0]
click at [27, 129] on span "Term" at bounding box center [24, 130] width 18 height 12
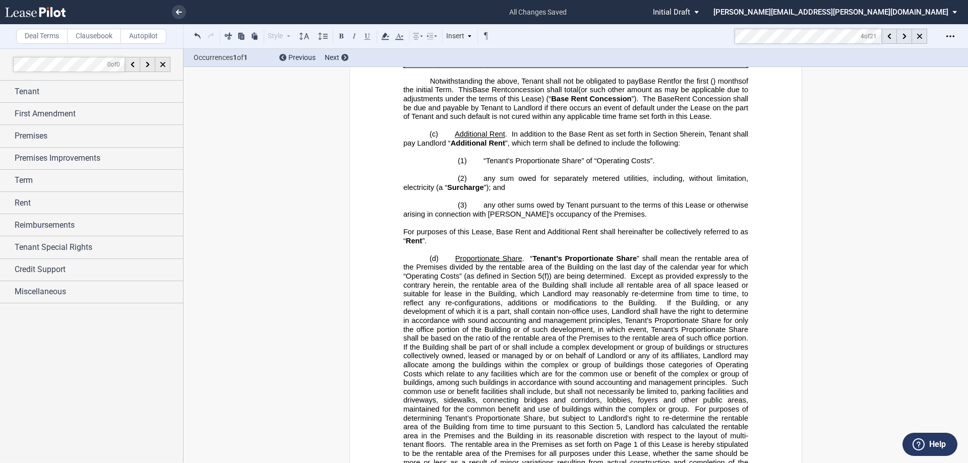
scroll to position [1647, 0]
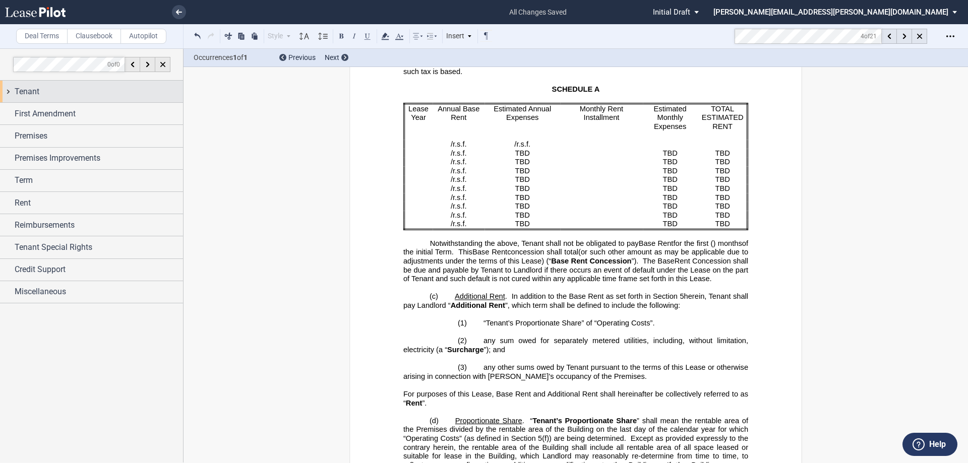
click at [29, 92] on span "Tenant" at bounding box center [27, 92] width 25 height 12
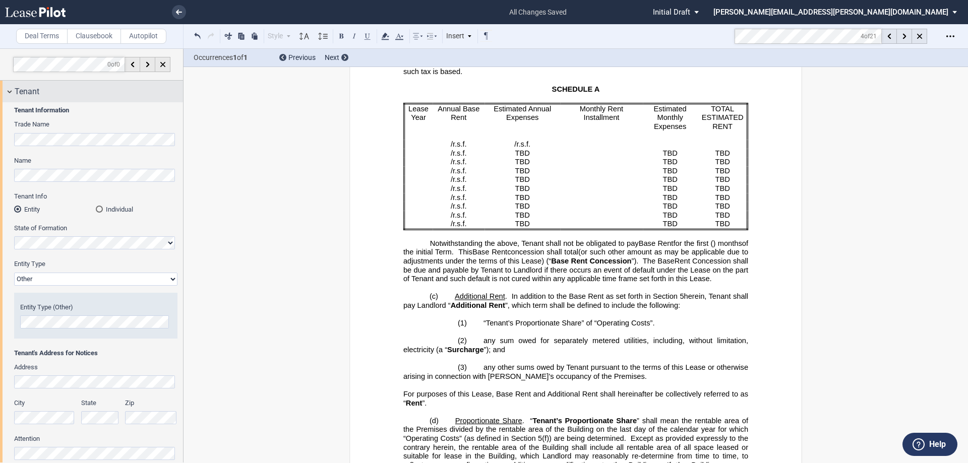
click at [29, 92] on span "Tenant" at bounding box center [27, 92] width 25 height 12
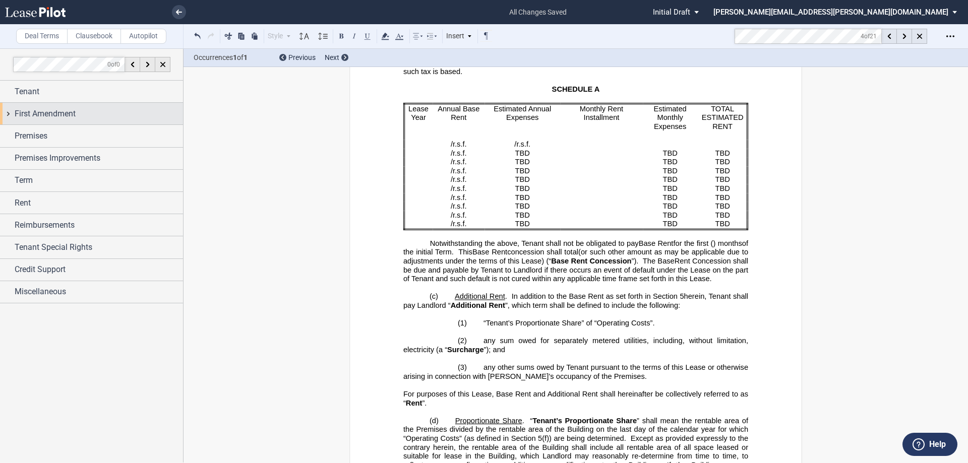
click at [41, 112] on span "First Amendment" at bounding box center [45, 114] width 61 height 12
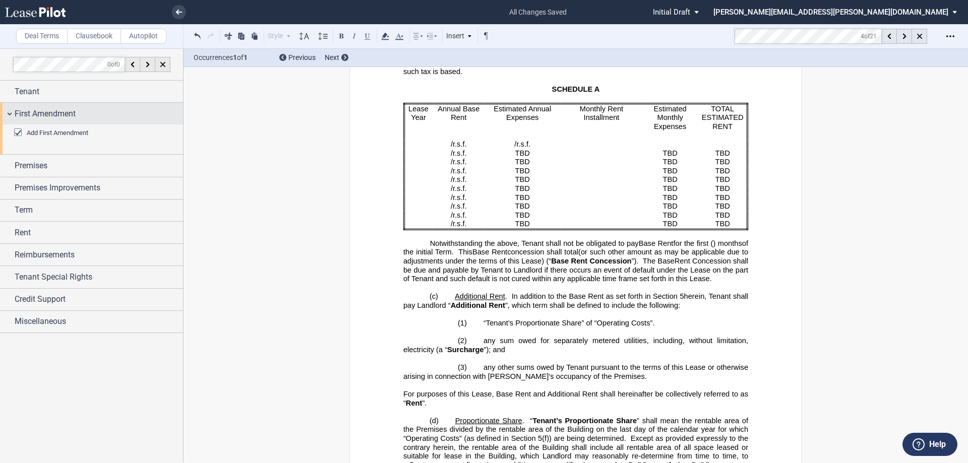
click at [41, 112] on span "First Amendment" at bounding box center [45, 114] width 61 height 12
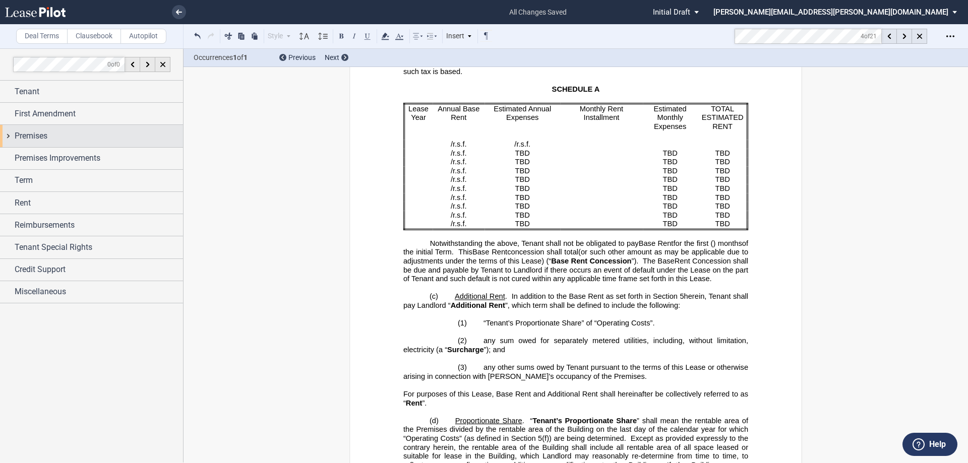
click at [35, 138] on span "Premises" at bounding box center [31, 136] width 33 height 12
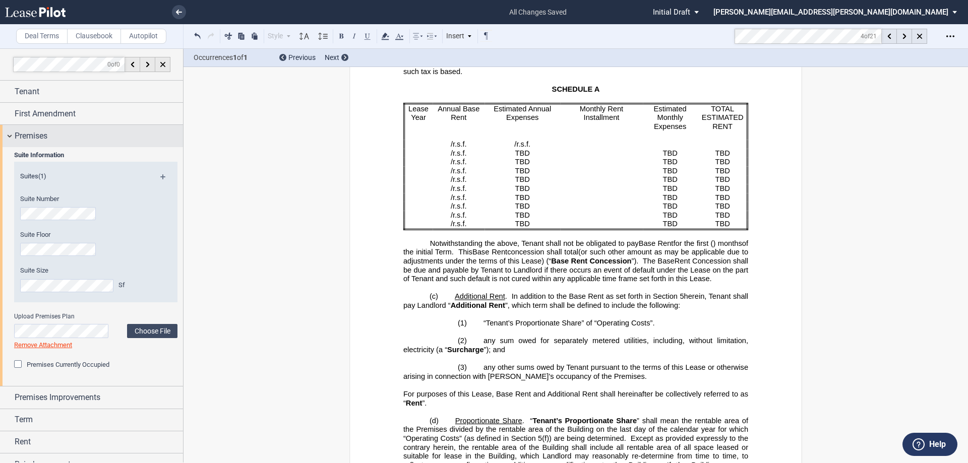
click at [35, 138] on span "Premises" at bounding box center [31, 136] width 33 height 12
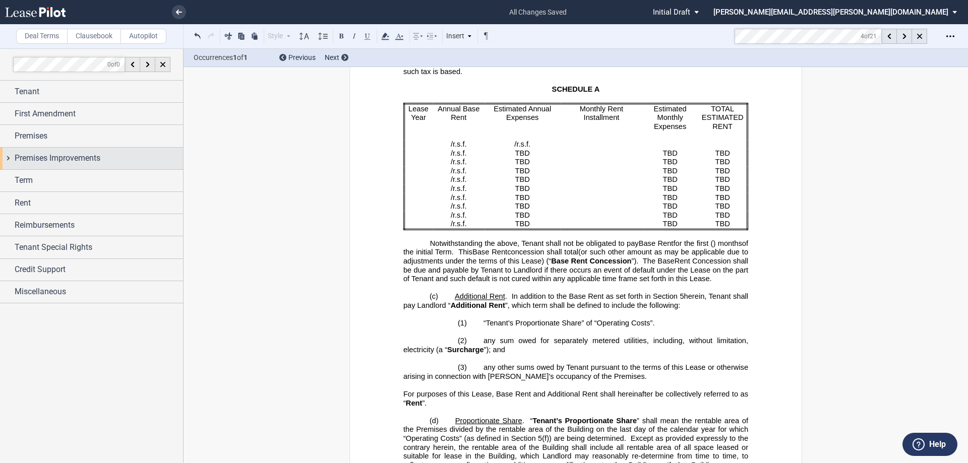
click at [43, 160] on span "Premises Improvements" at bounding box center [58, 158] width 86 height 12
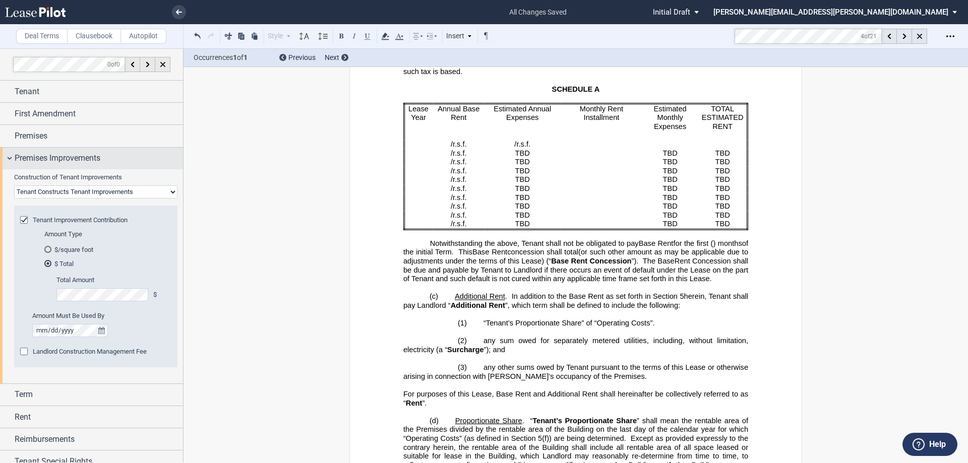
click at [43, 160] on span "Premises Improvements" at bounding box center [58, 158] width 86 height 12
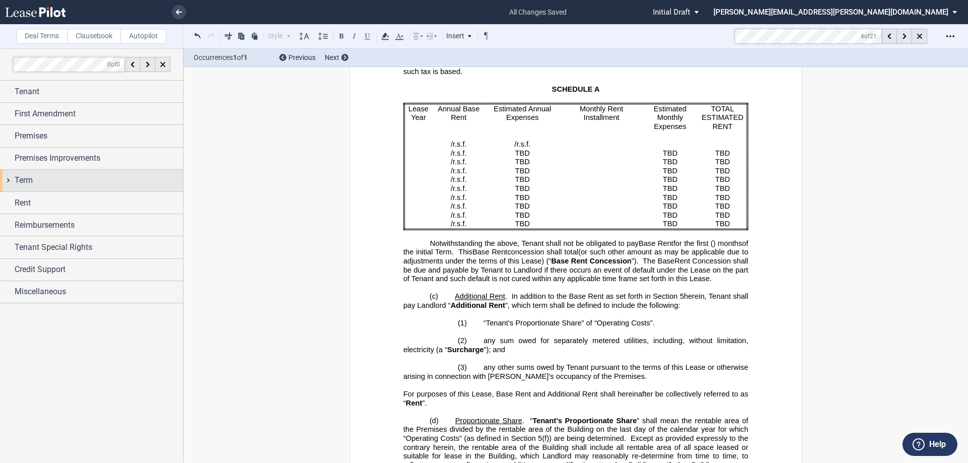
click at [31, 180] on span "Term" at bounding box center [24, 180] width 18 height 12
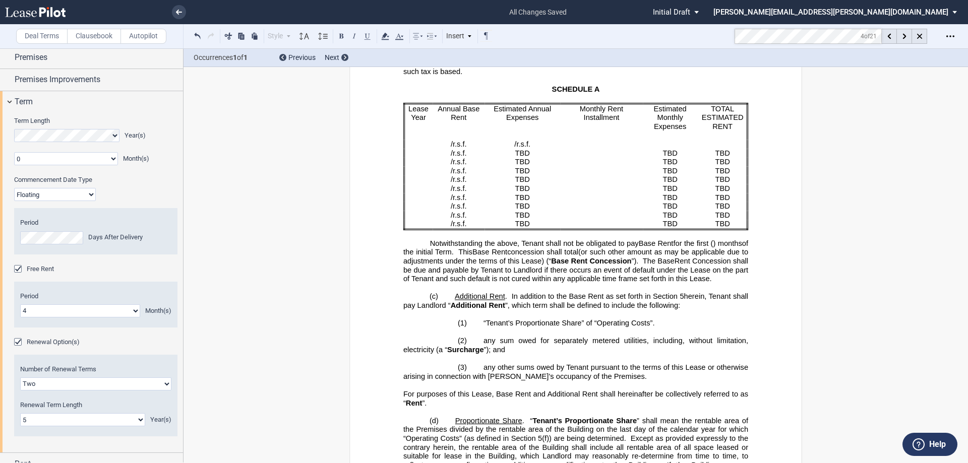
scroll to position [0, 0]
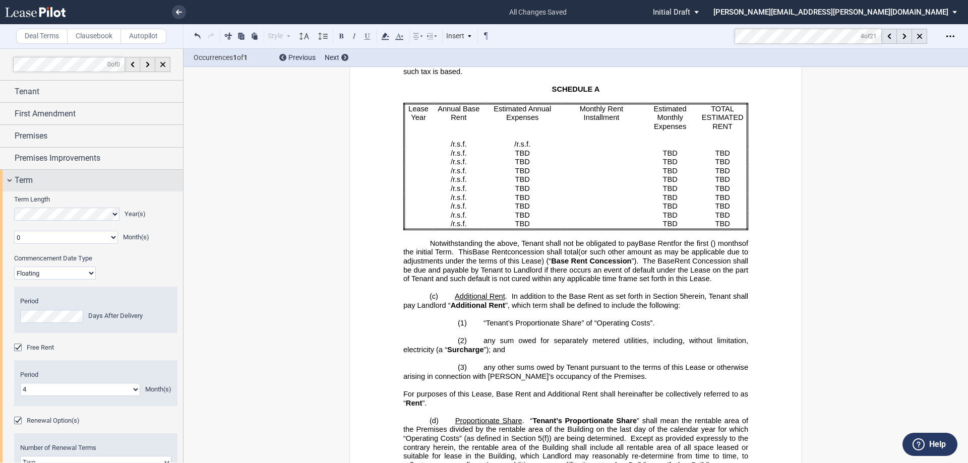
click at [28, 179] on span "Term" at bounding box center [24, 180] width 18 height 12
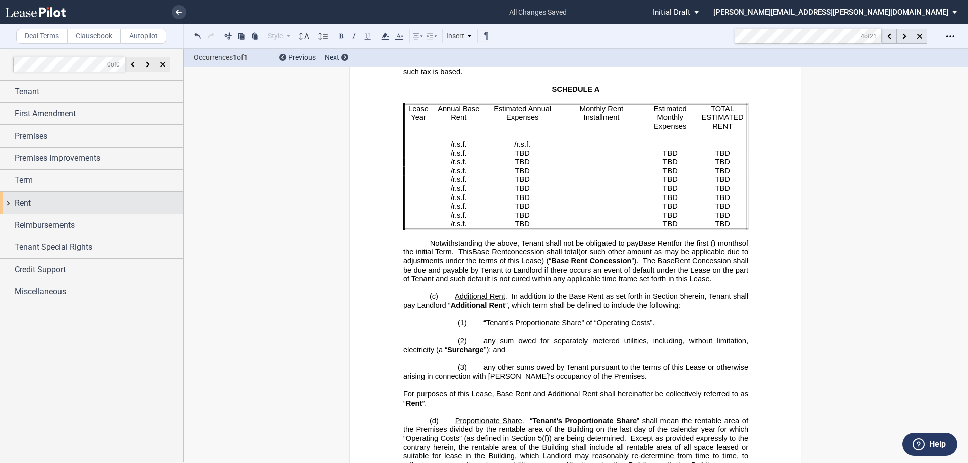
click at [25, 206] on span "Rent" at bounding box center [23, 203] width 16 height 12
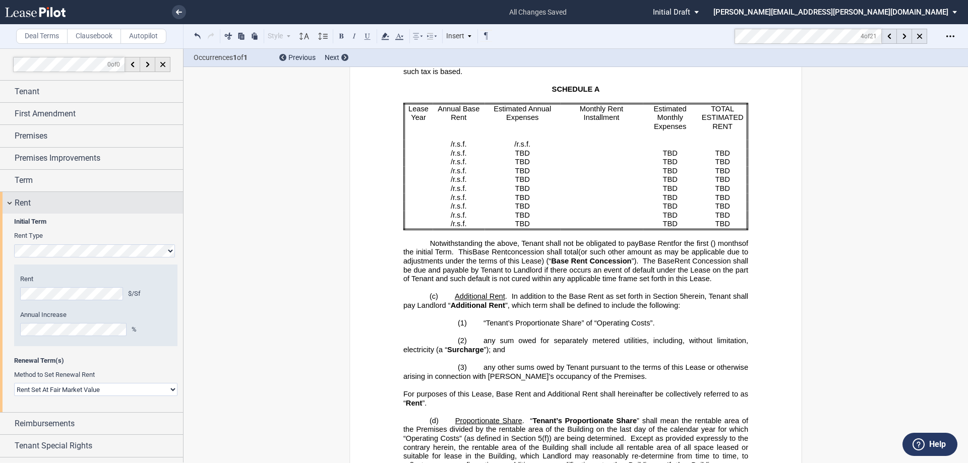
click at [25, 206] on span "Rent" at bounding box center [23, 203] width 16 height 12
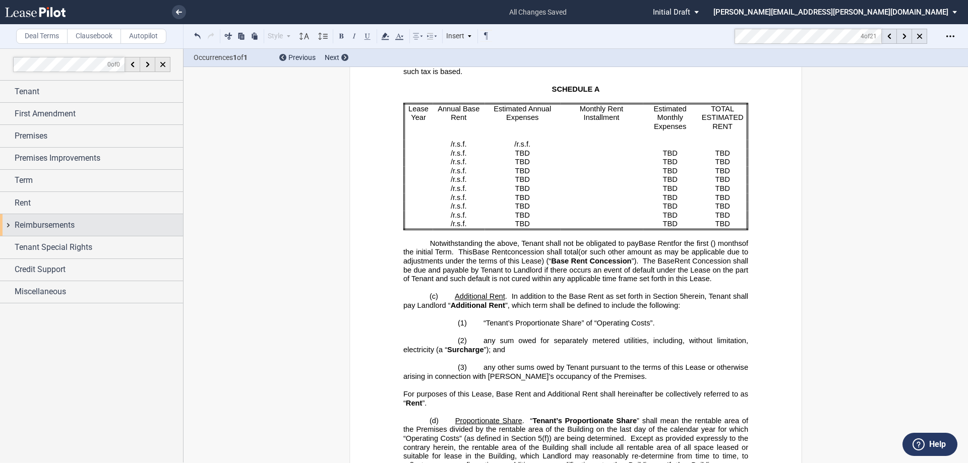
click at [42, 224] on span "Reimbursements" at bounding box center [45, 225] width 60 height 12
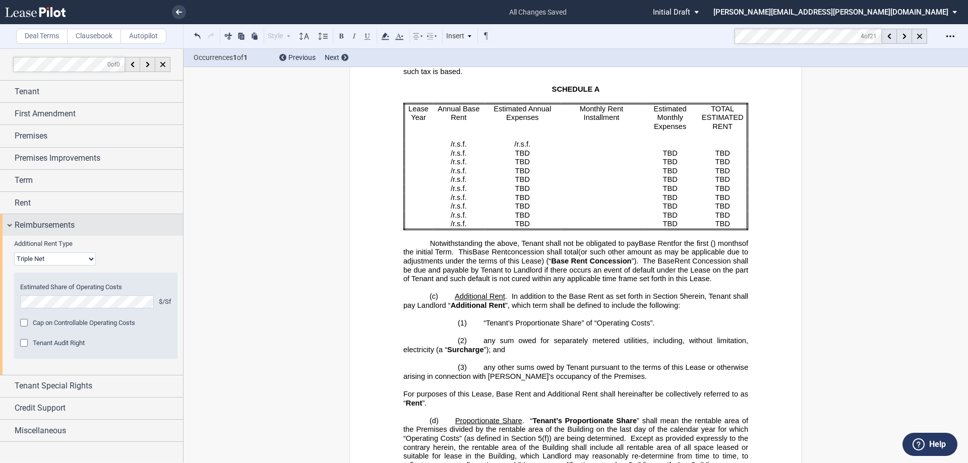
click at [42, 224] on span "Reimbursements" at bounding box center [45, 225] width 60 height 12
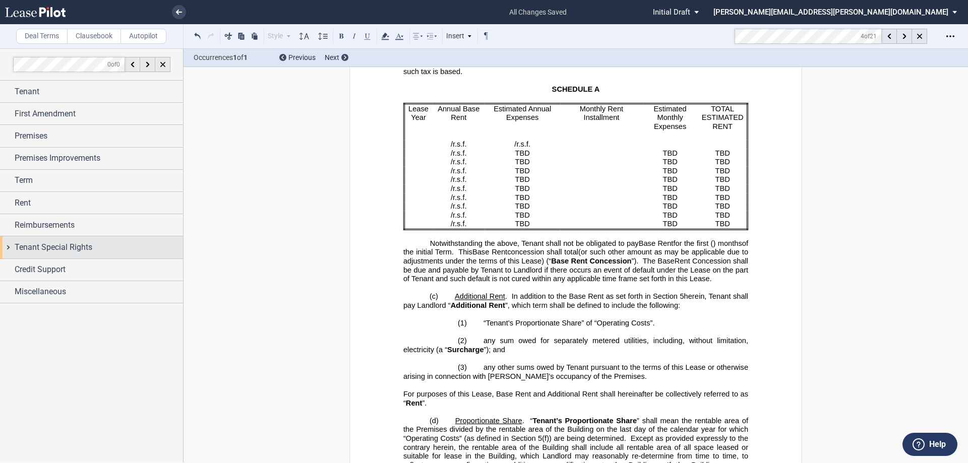
click at [43, 246] on span "Tenant Special Rights" at bounding box center [54, 247] width 78 height 12
click at [38, 269] on span "Credit Support" at bounding box center [40, 270] width 51 height 12
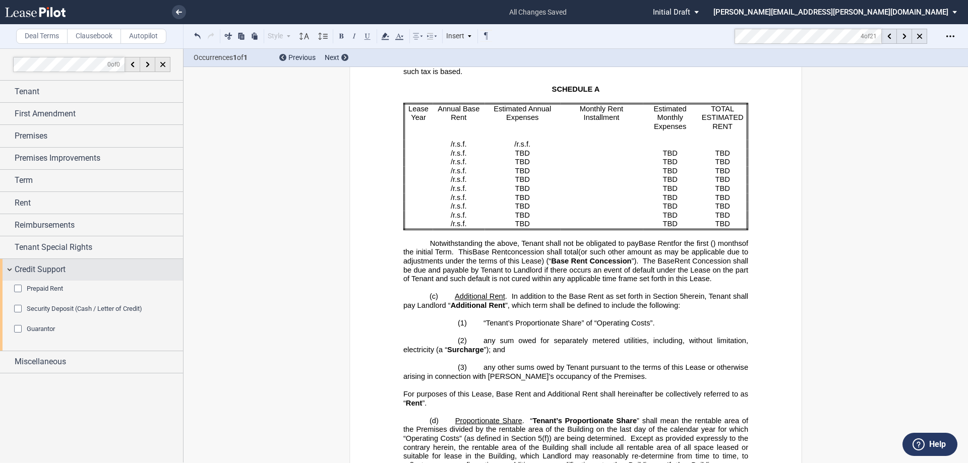
click at [38, 268] on span "Credit Support" at bounding box center [40, 270] width 51 height 12
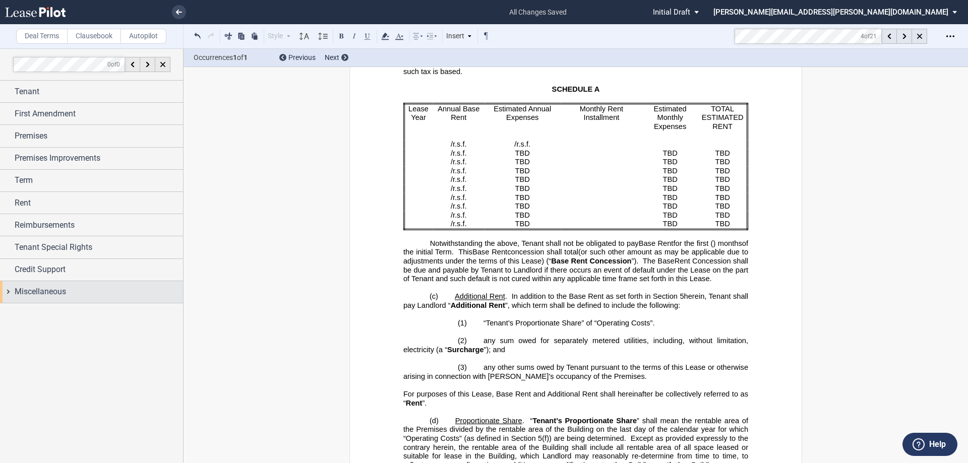
click at [40, 293] on span "Miscellaneous" at bounding box center [40, 292] width 51 height 12
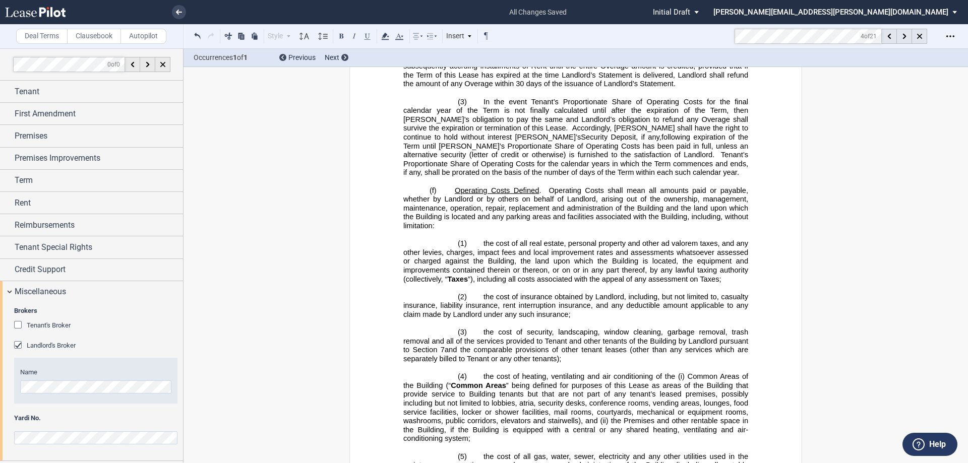
scroll to position [2655, 0]
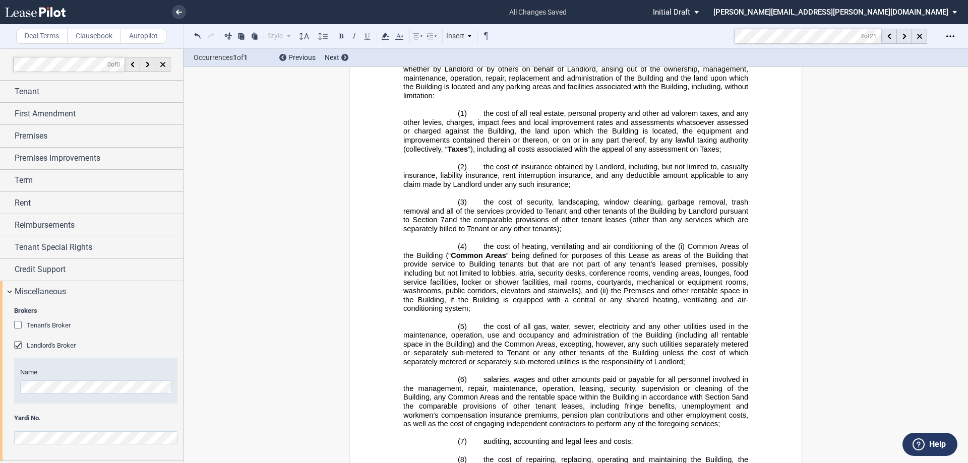
click at [482, 37] on md-toolbar "Deal Terms Clausebook Autopilot Style 1. Section (a) Subsection (1) Subsection …" at bounding box center [484, 36] width 968 height 25
click at [482, 36] on icon at bounding box center [904, 37] width 4 height 6
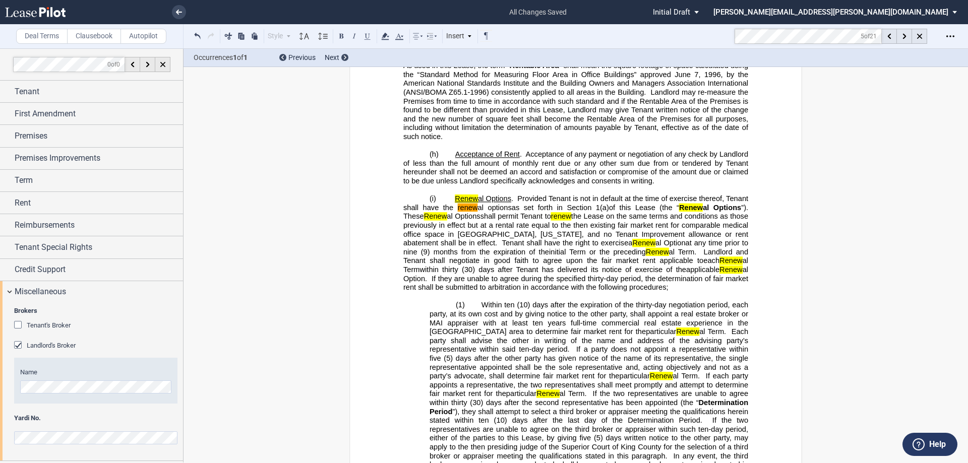
scroll to position [3370, 0]
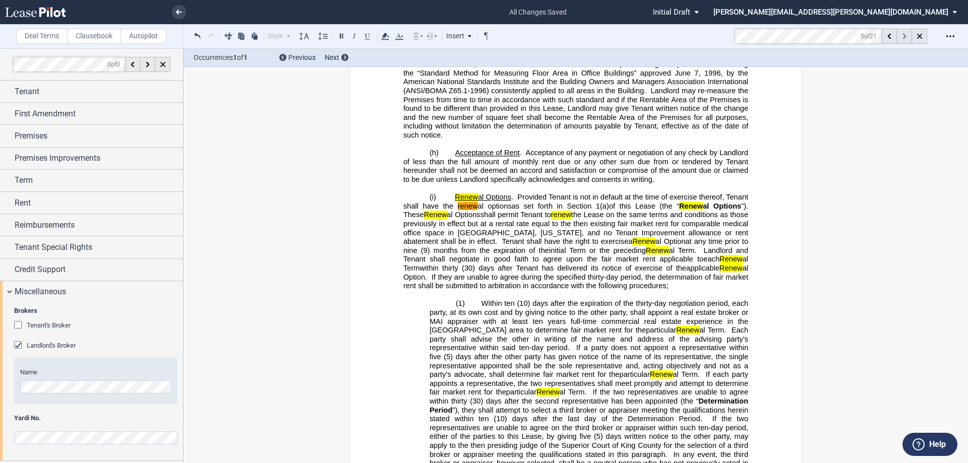
click at [482, 36] on icon at bounding box center [904, 37] width 4 height 6
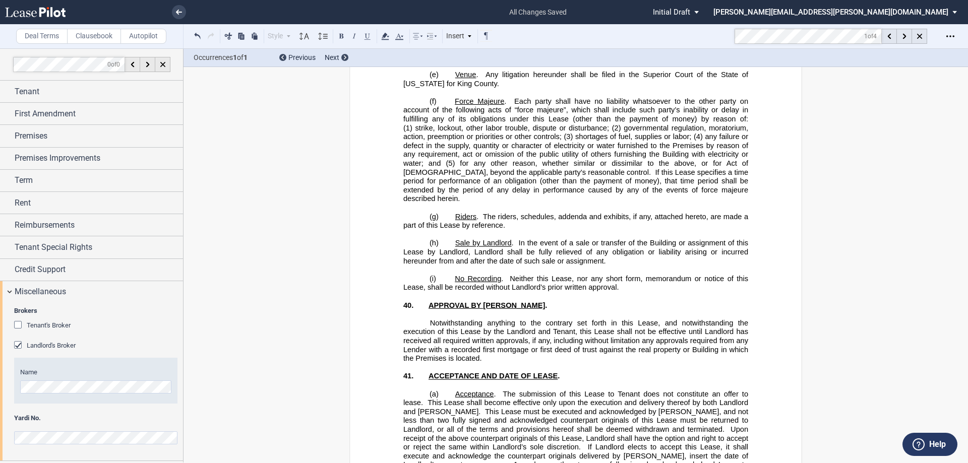
scroll to position [11754, 0]
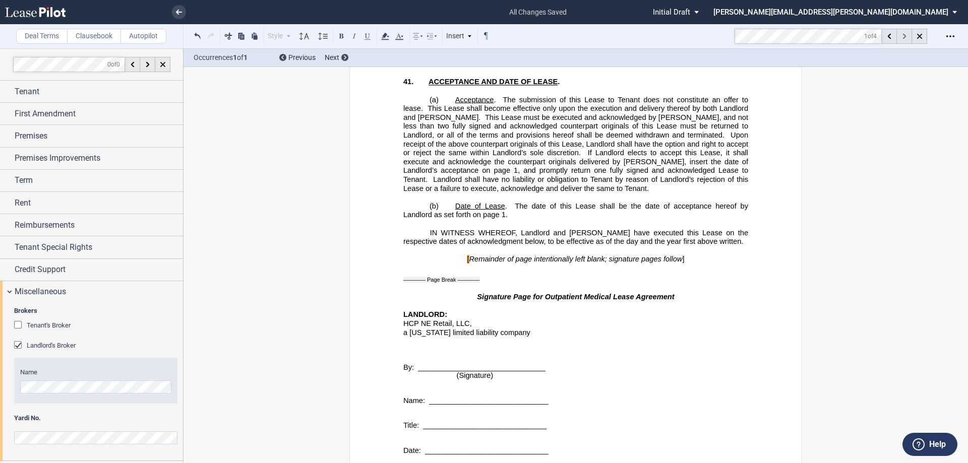
click at [482, 35] on div at bounding box center [904, 36] width 15 height 15
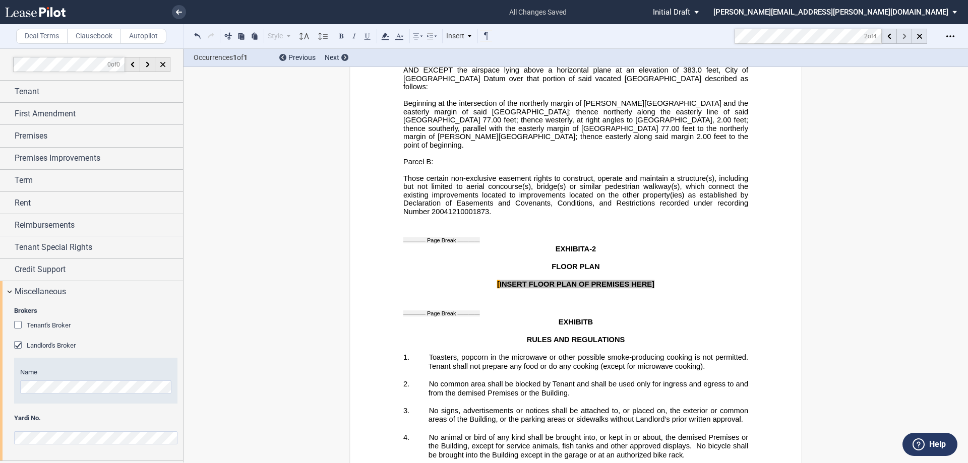
click at [482, 35] on div at bounding box center [904, 36] width 15 height 15
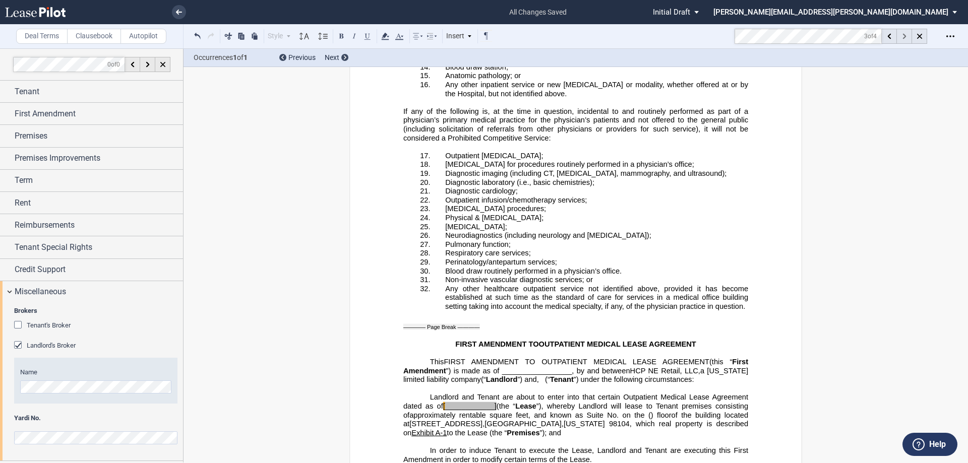
scroll to position [14087, 0]
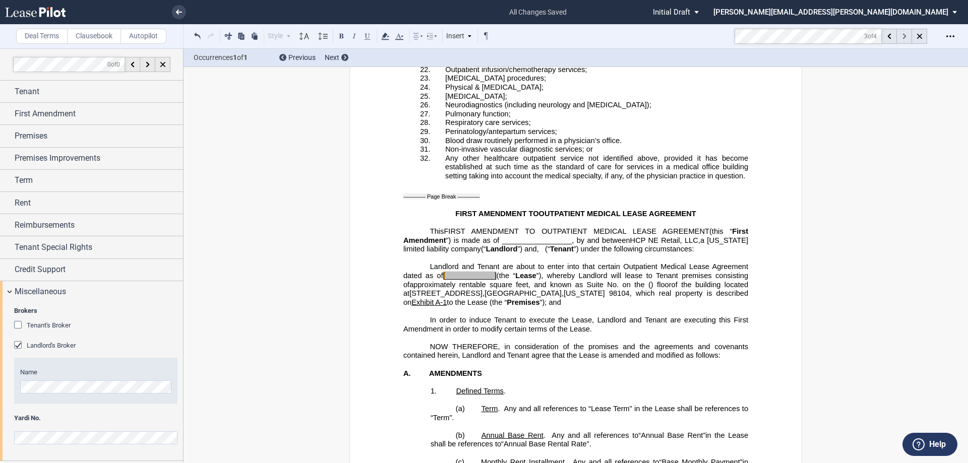
click at [482, 35] on div at bounding box center [904, 36] width 15 height 15
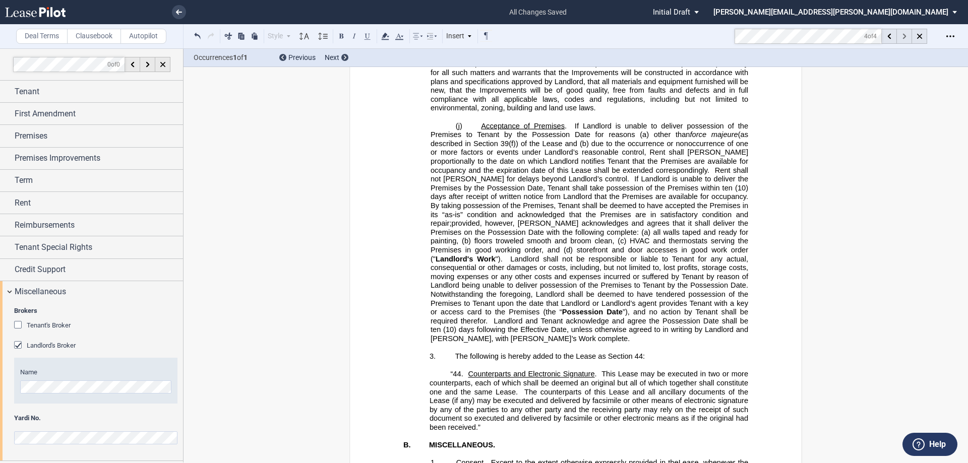
scroll to position [16389, 0]
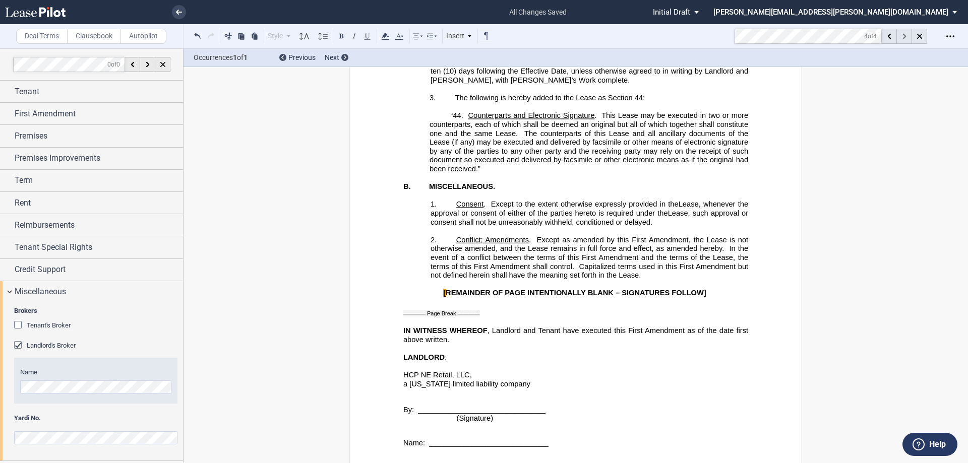
click at [482, 35] on div at bounding box center [904, 36] width 15 height 15
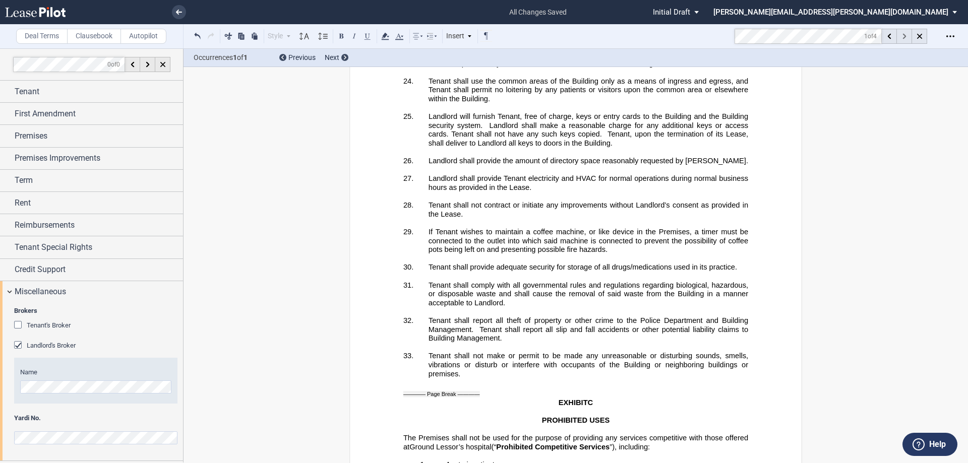
scroll to position [11754, 0]
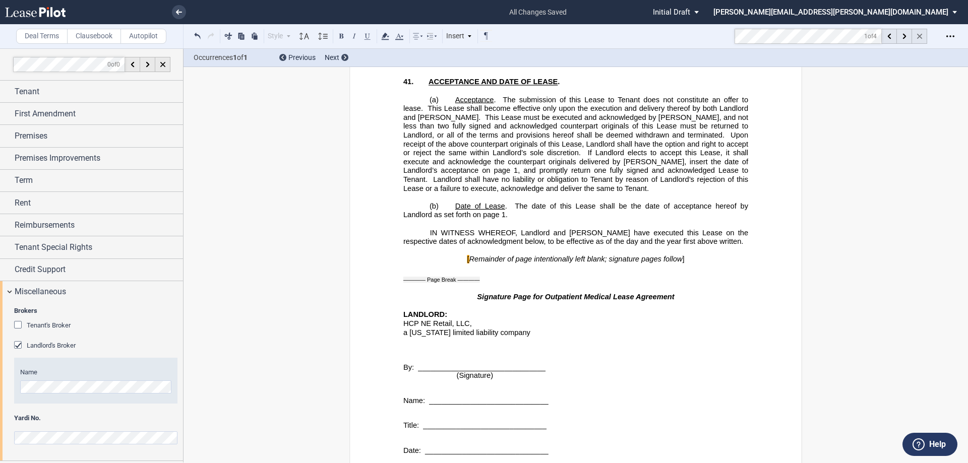
click at [482, 40] on div at bounding box center [919, 36] width 15 height 15
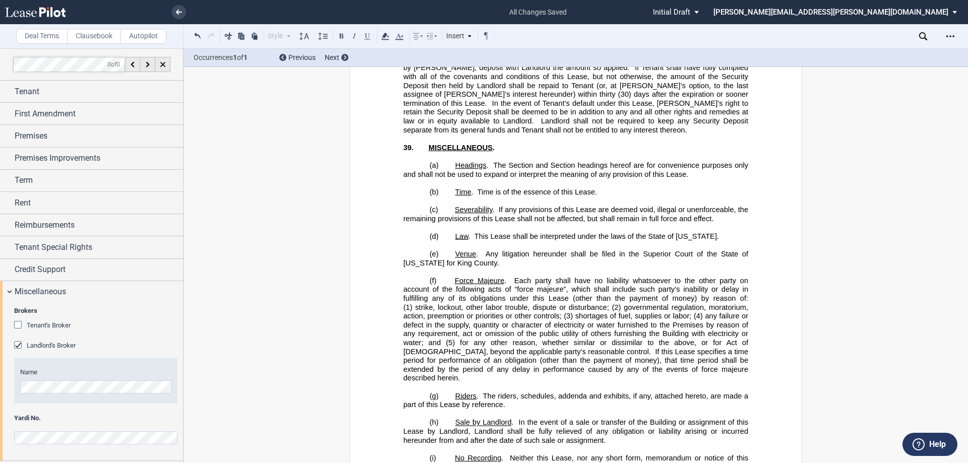
scroll to position [11250, 0]
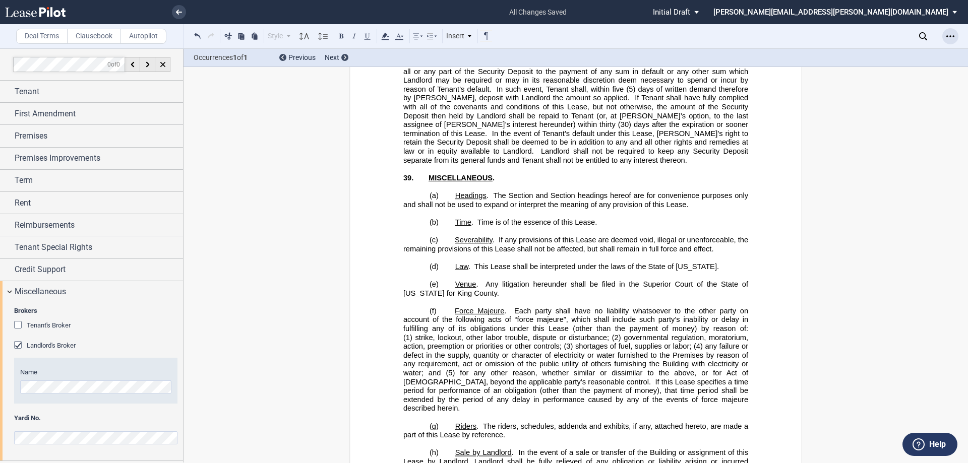
click at [482, 33] on div "Open Lease options menu" at bounding box center [950, 36] width 16 height 16
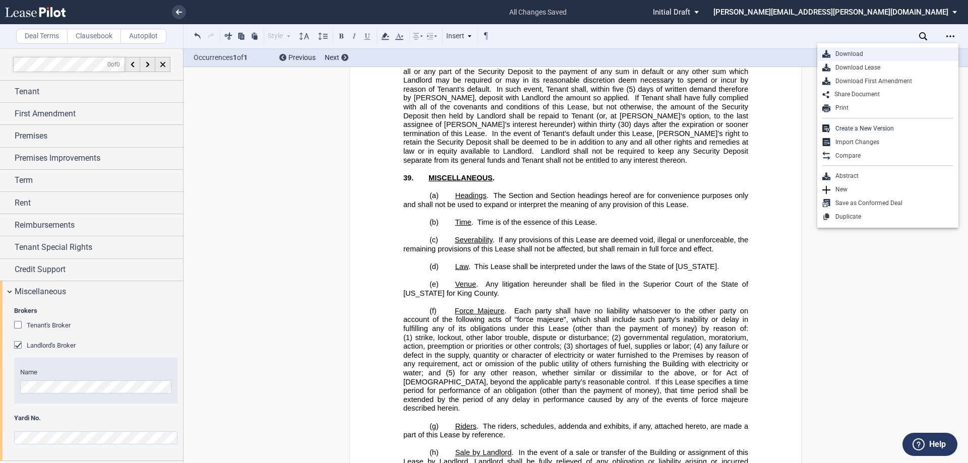
drag, startPoint x: 883, startPoint y: 60, endPoint x: 884, endPoint y: 53, distance: 7.6
click at [482, 53] on div "Download Download Lease Download First Amendment" at bounding box center [887, 67] width 141 height 40
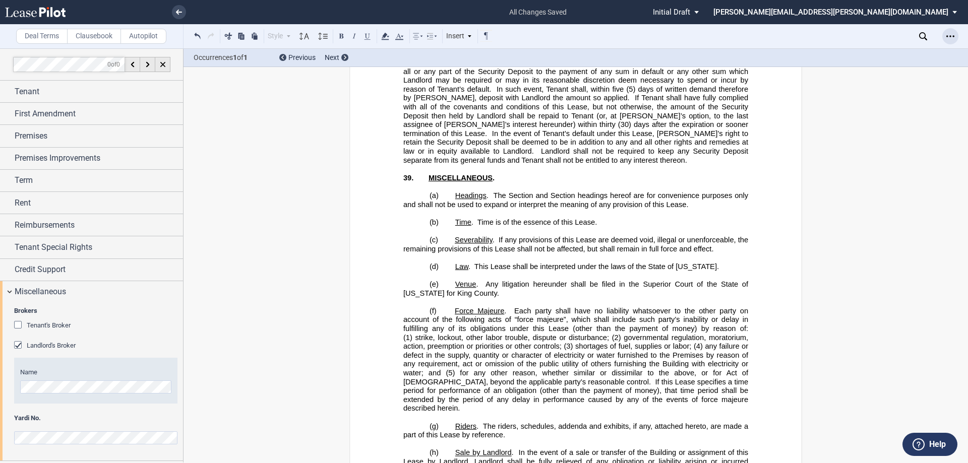
click at [482, 34] on icon "Open Lease options menu" at bounding box center [950, 36] width 8 height 8
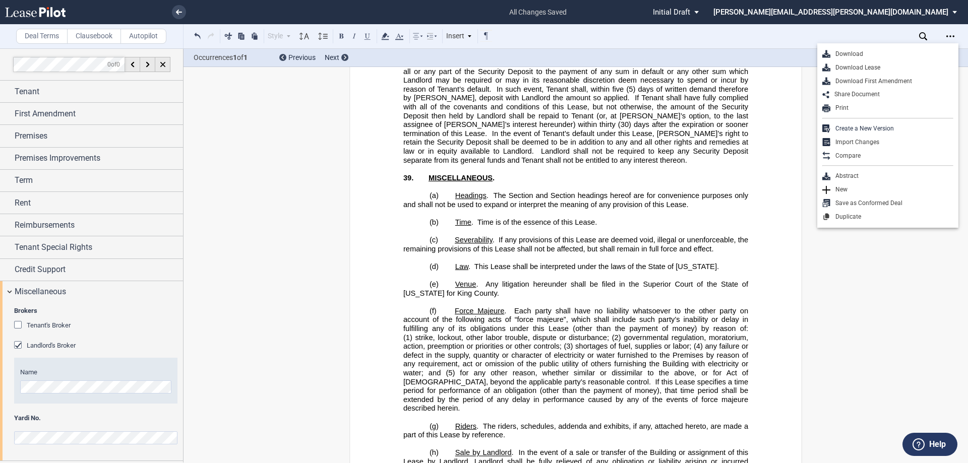
drag, startPoint x: 835, startPoint y: 53, endPoint x: 859, endPoint y: 56, distance: 23.8
click at [482, 53] on div "Download" at bounding box center [891, 54] width 123 height 9
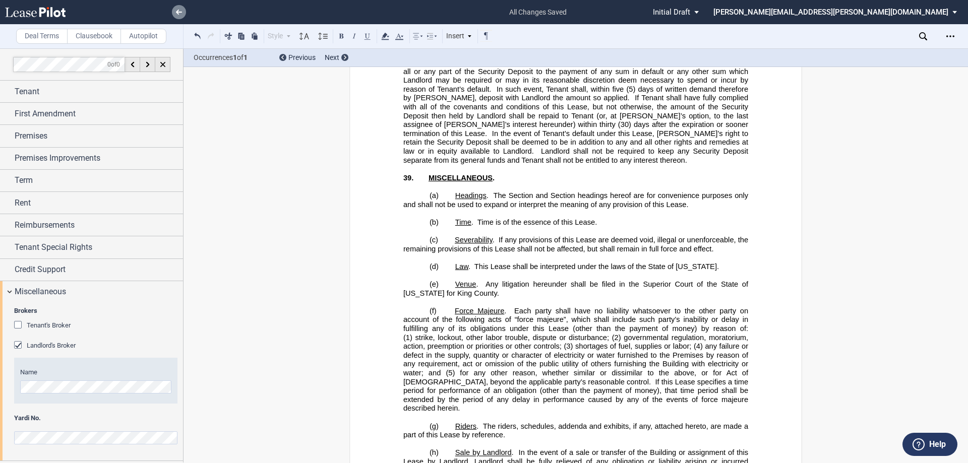
click at [176, 10] on icon at bounding box center [179, 12] width 6 height 5
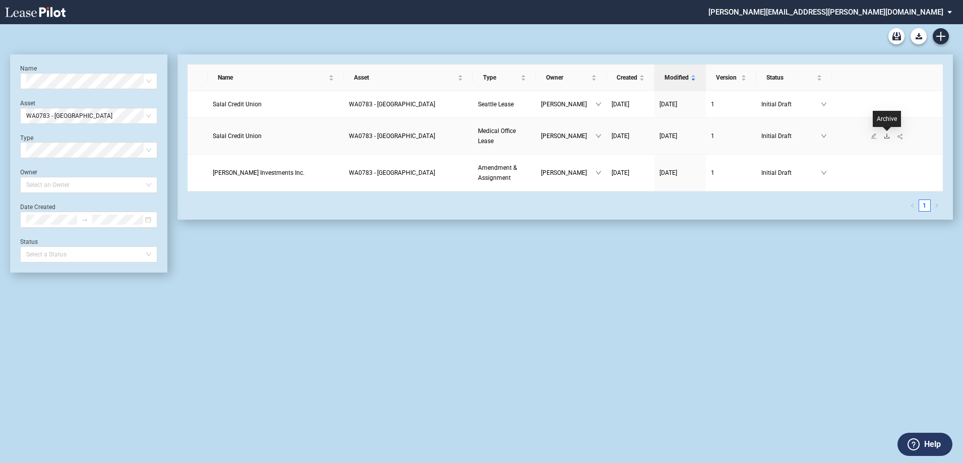
click at [887, 138] on icon "download" at bounding box center [887, 136] width 6 height 6
